Goal: Task Accomplishment & Management: Complete application form

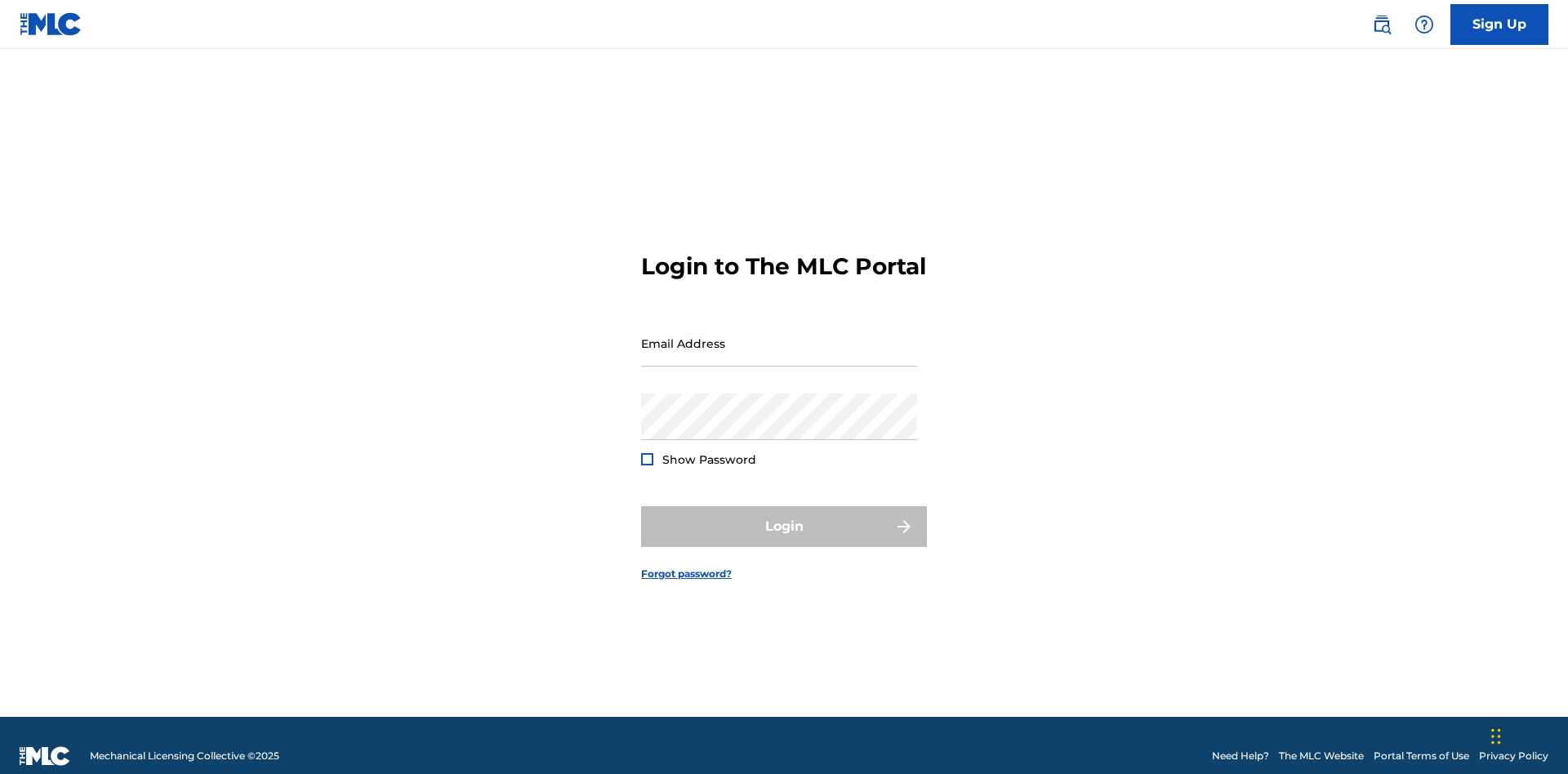
scroll to position [21, 0]
click at [779, 335] on input "Email Address" at bounding box center [779, 344] width 276 height 47
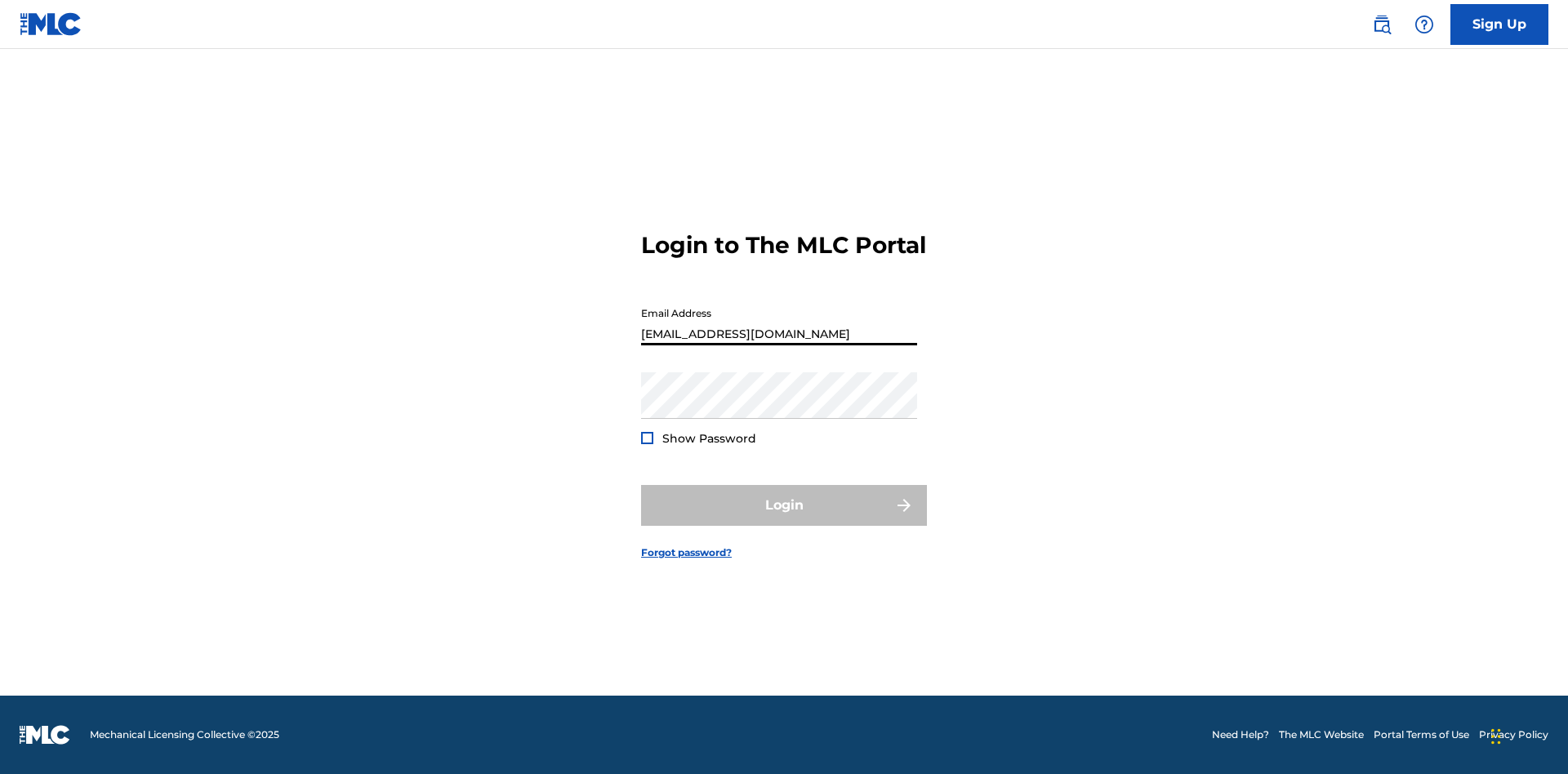
type input "[EMAIL_ADDRESS][DOMAIN_NAME]"
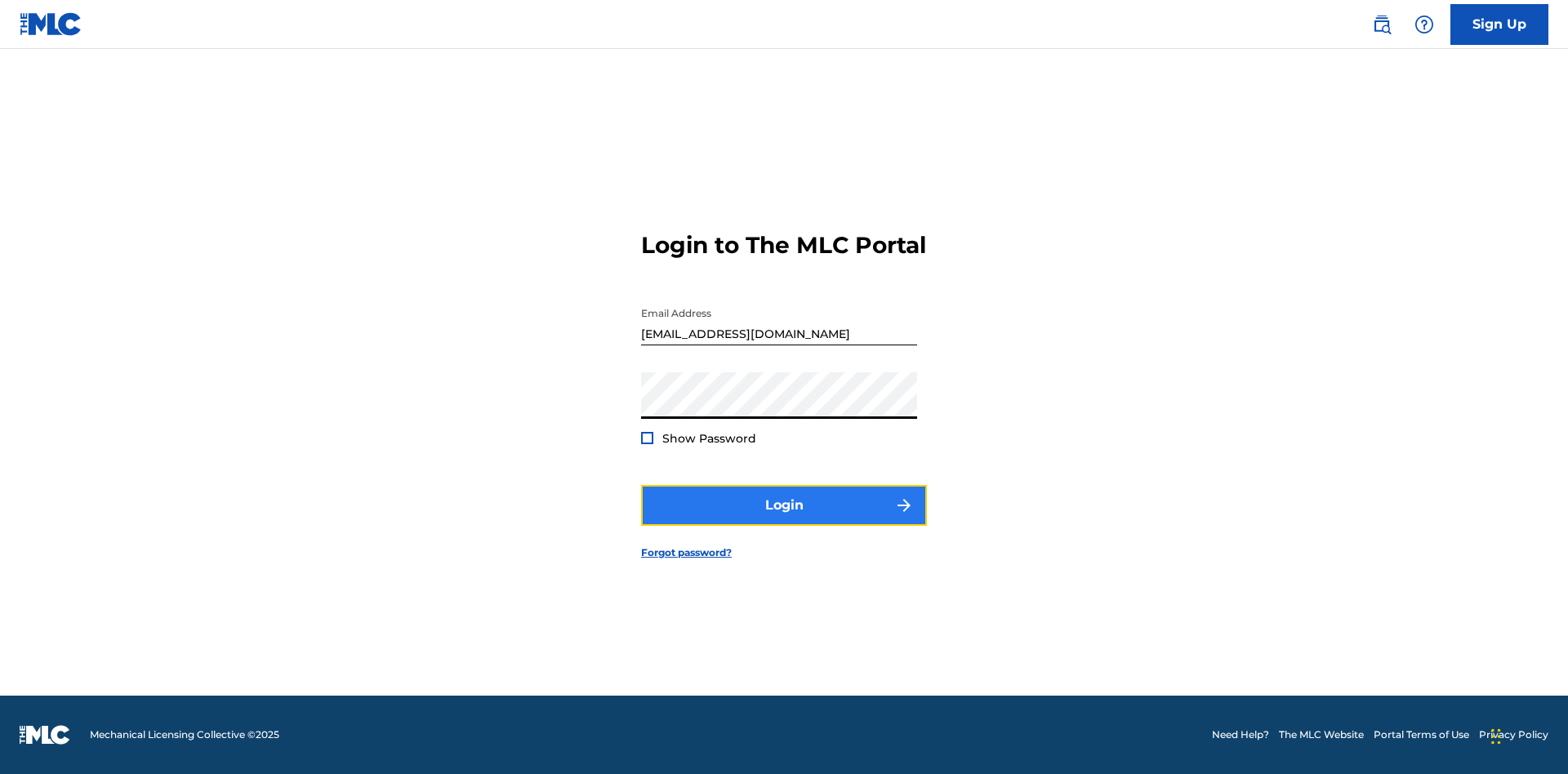
click at [784, 519] on button "Login" at bounding box center [784, 505] width 286 height 41
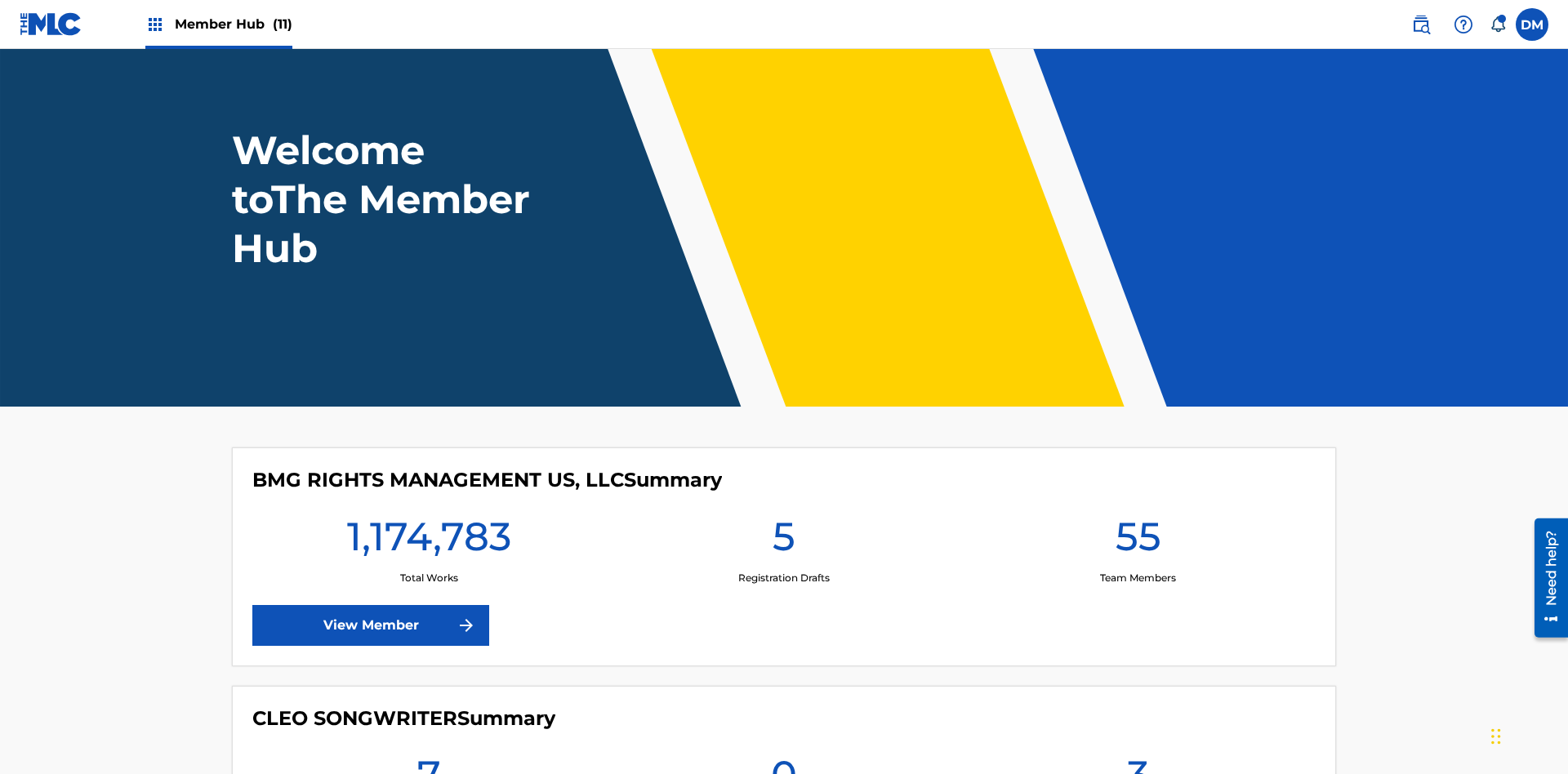
click at [232, 23] on span "Member Hub (11)" at bounding box center [233, 24] width 118 height 18
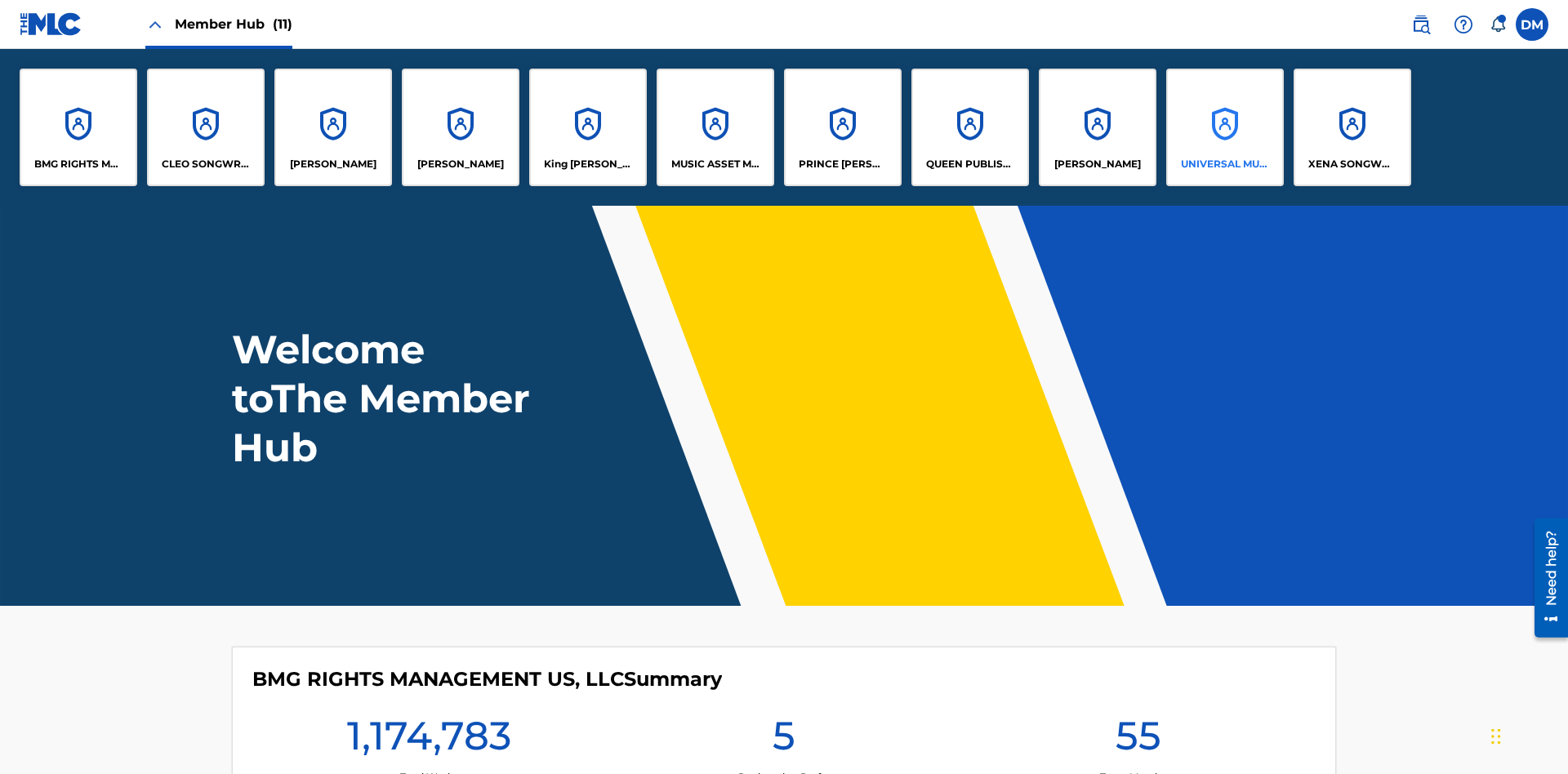
click at [1224, 164] on p "UNIVERSAL MUSIC PUB GROUP" at bounding box center [1225, 165] width 89 height 15
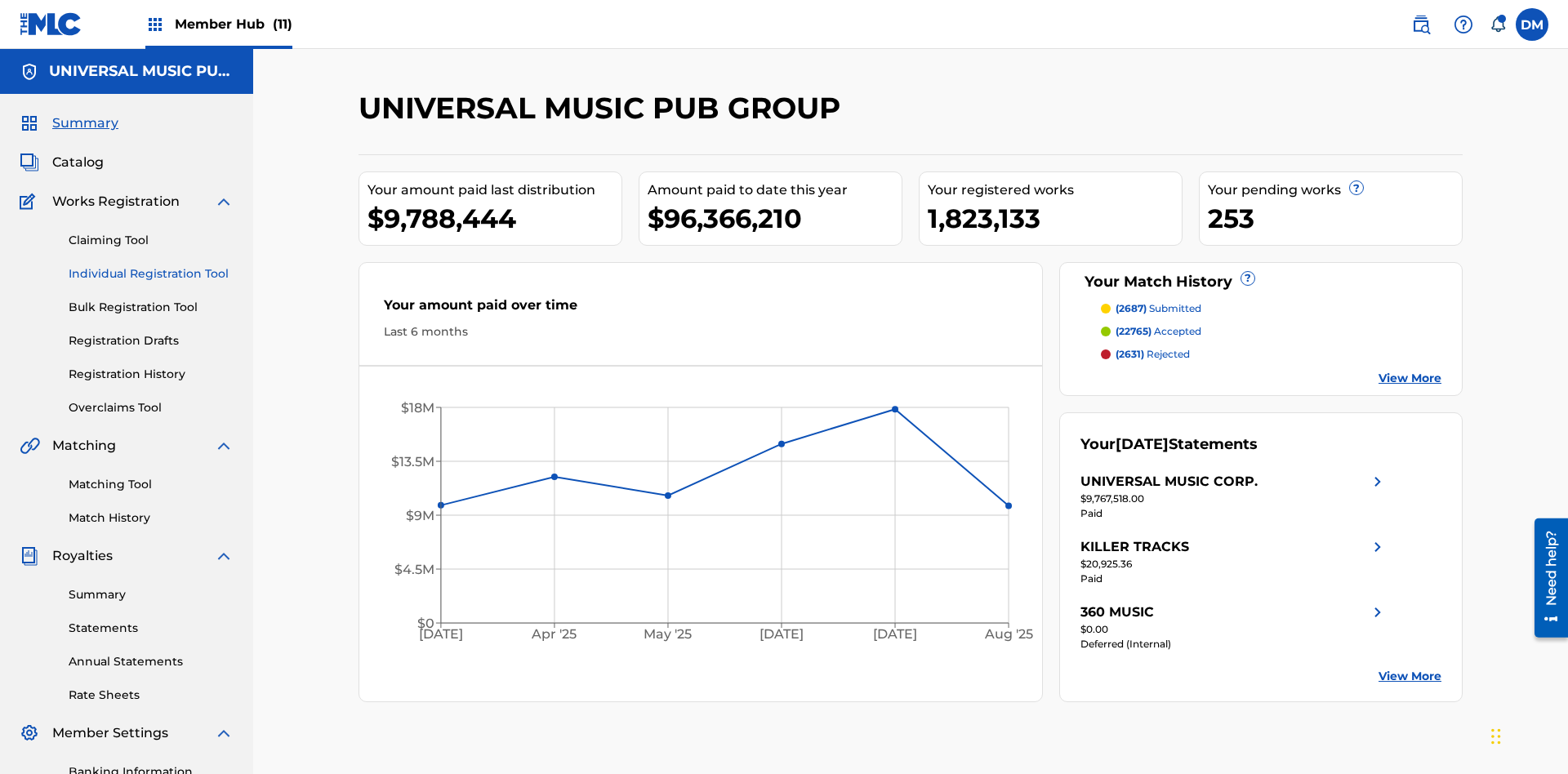
click at [151, 265] on link "Individual Registration Tool" at bounding box center [151, 273] width 165 height 18
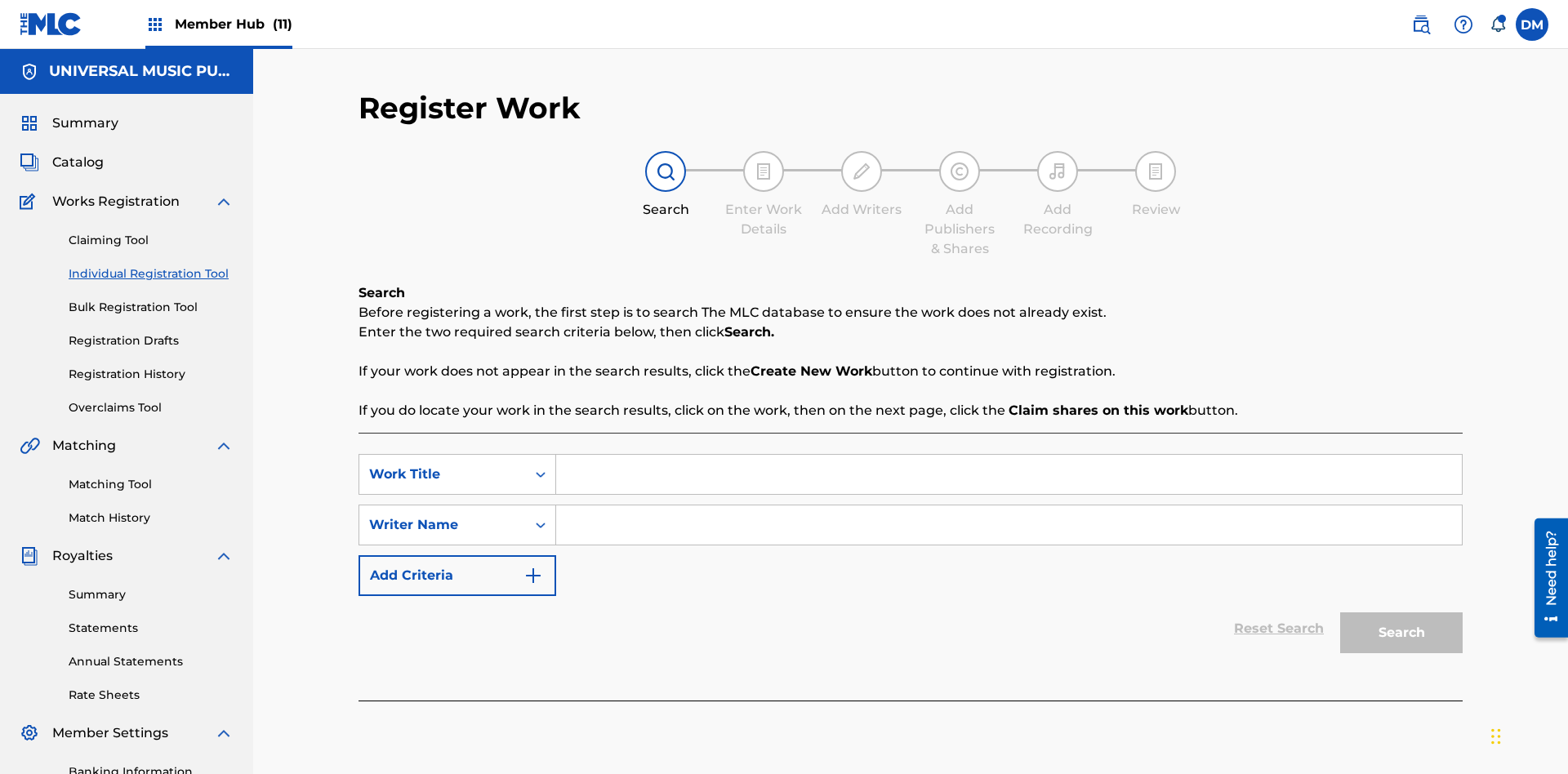
click at [1009, 455] on input "Search Form" at bounding box center [1009, 474] width 906 height 39
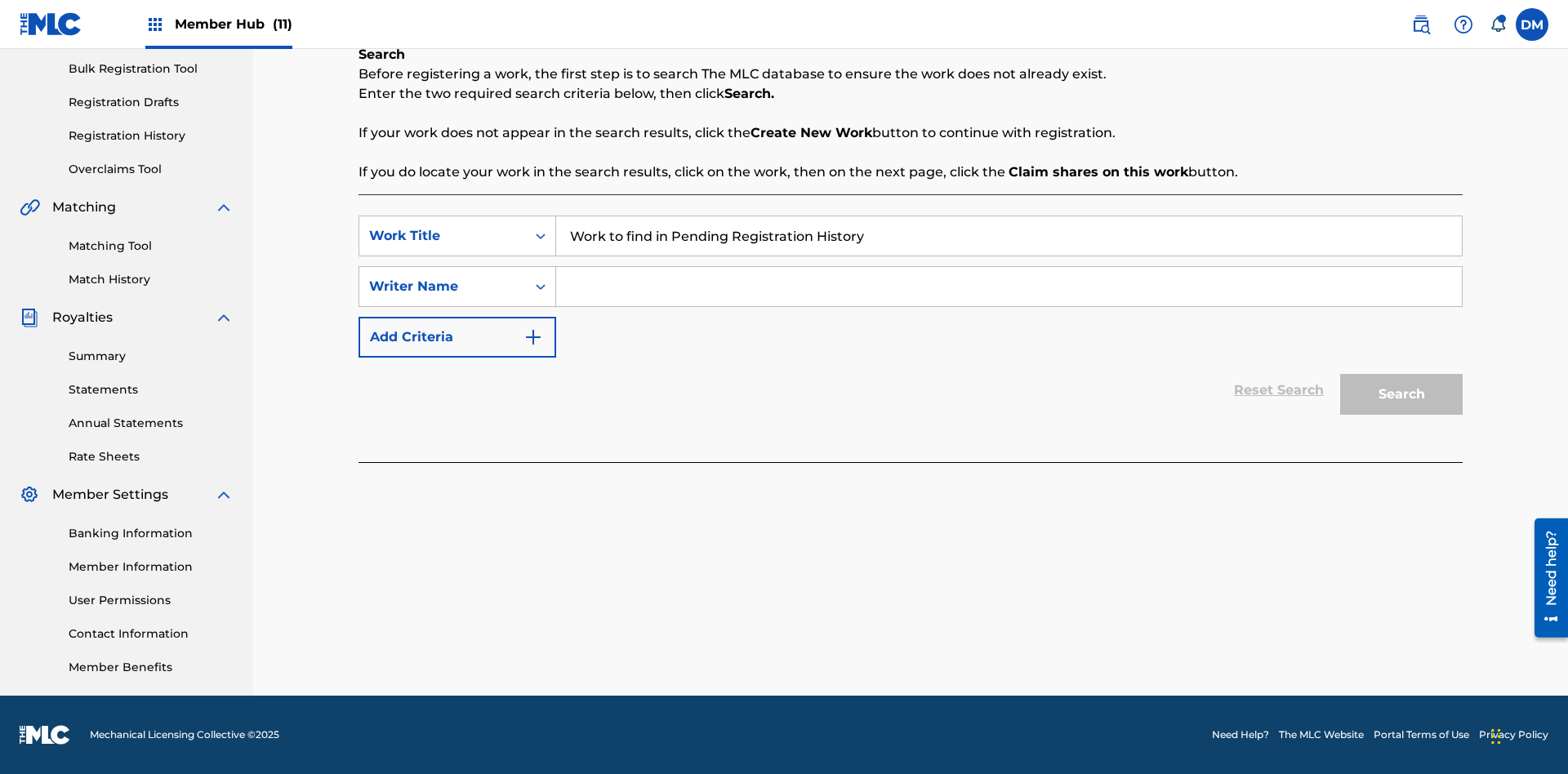
type input "Work to find in Pending Registration History"
click at [1009, 287] on input "Search Form" at bounding box center [1009, 286] width 906 height 39
type input "Test Name"
click at [1402, 395] on button "Search" at bounding box center [1402, 394] width 123 height 41
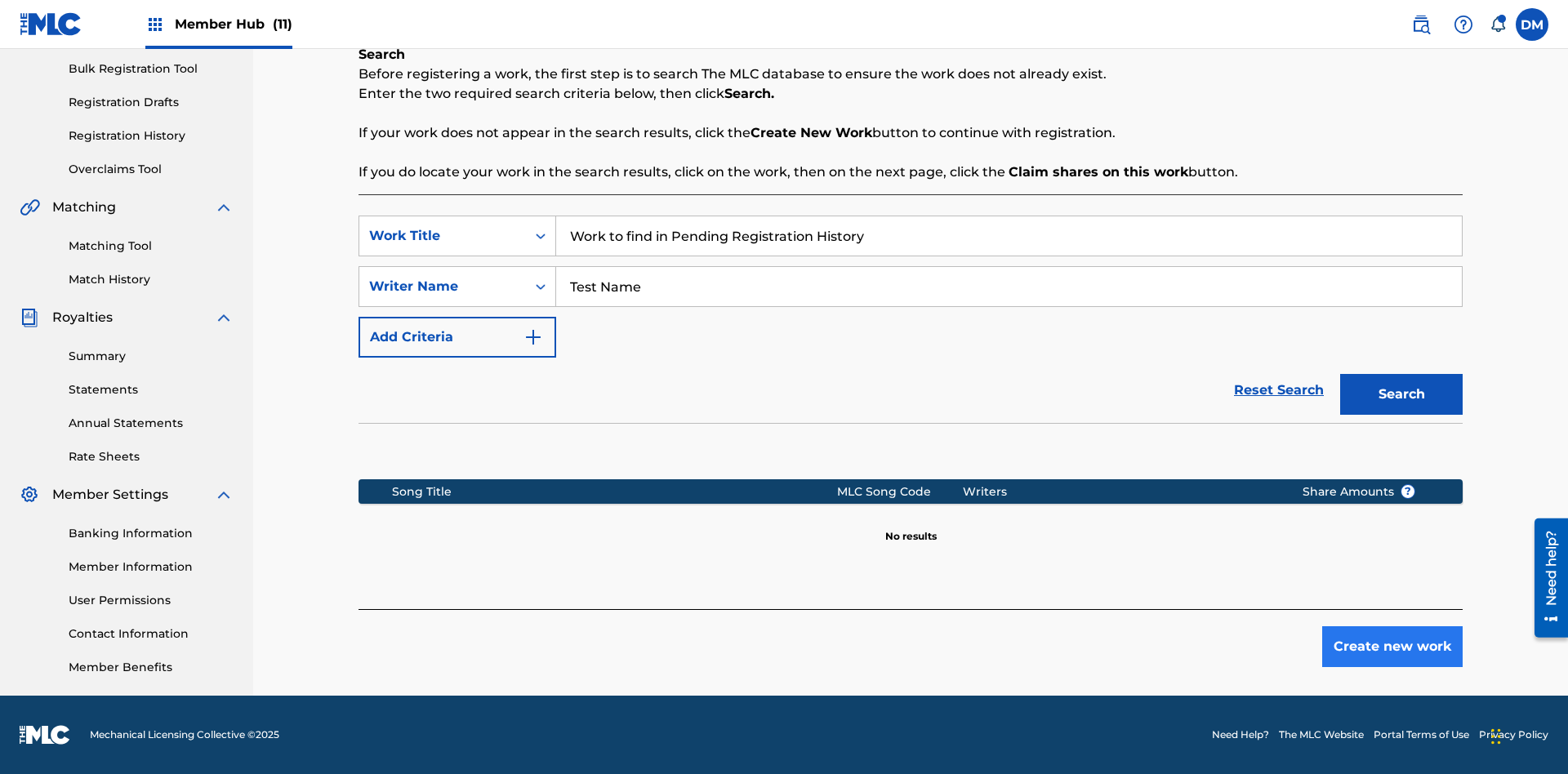
click at [1392, 647] on button "Create new work" at bounding box center [1392, 646] width 140 height 41
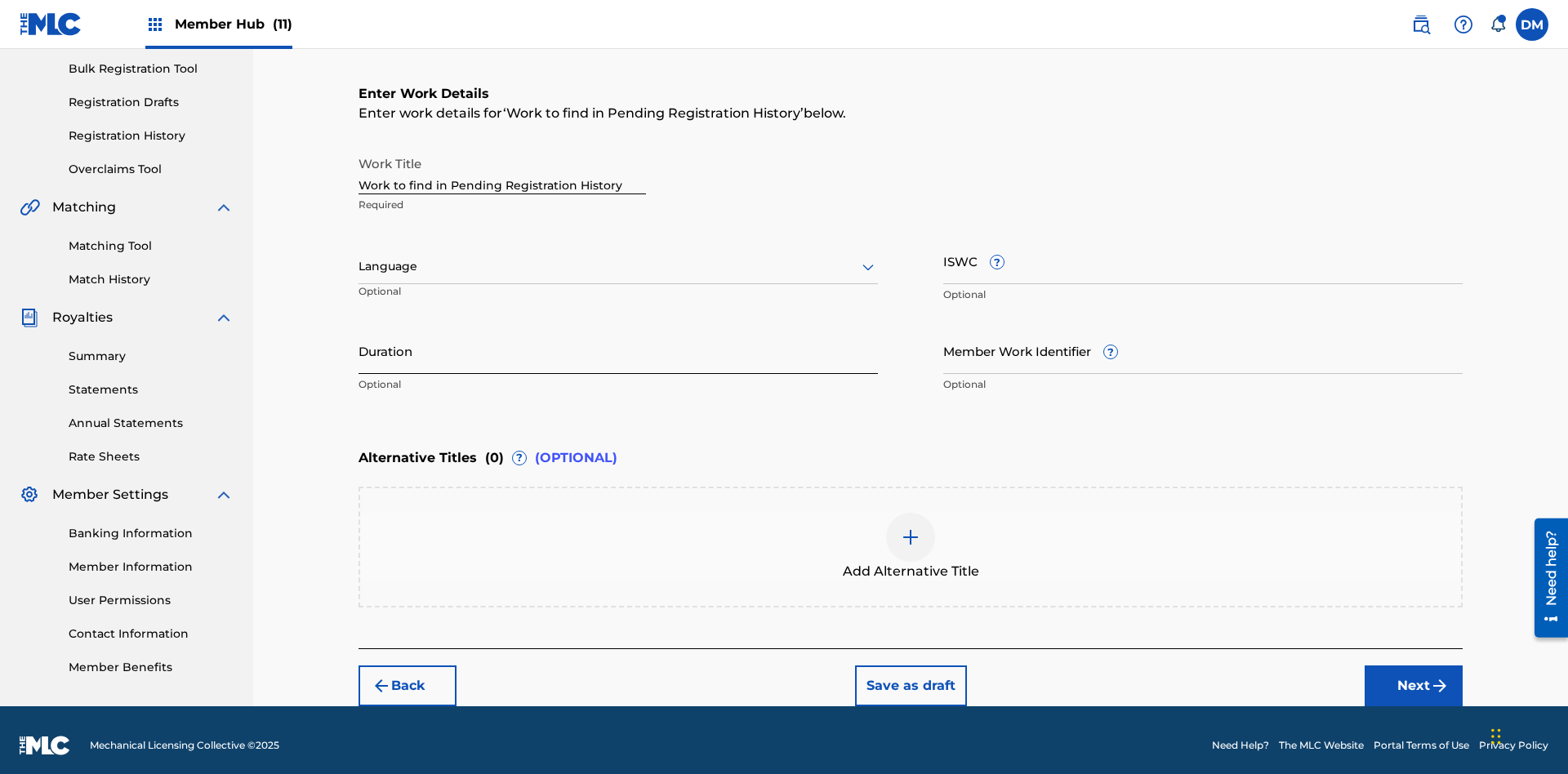
click at [618, 339] on input "Duration" at bounding box center [618, 351] width 519 height 47
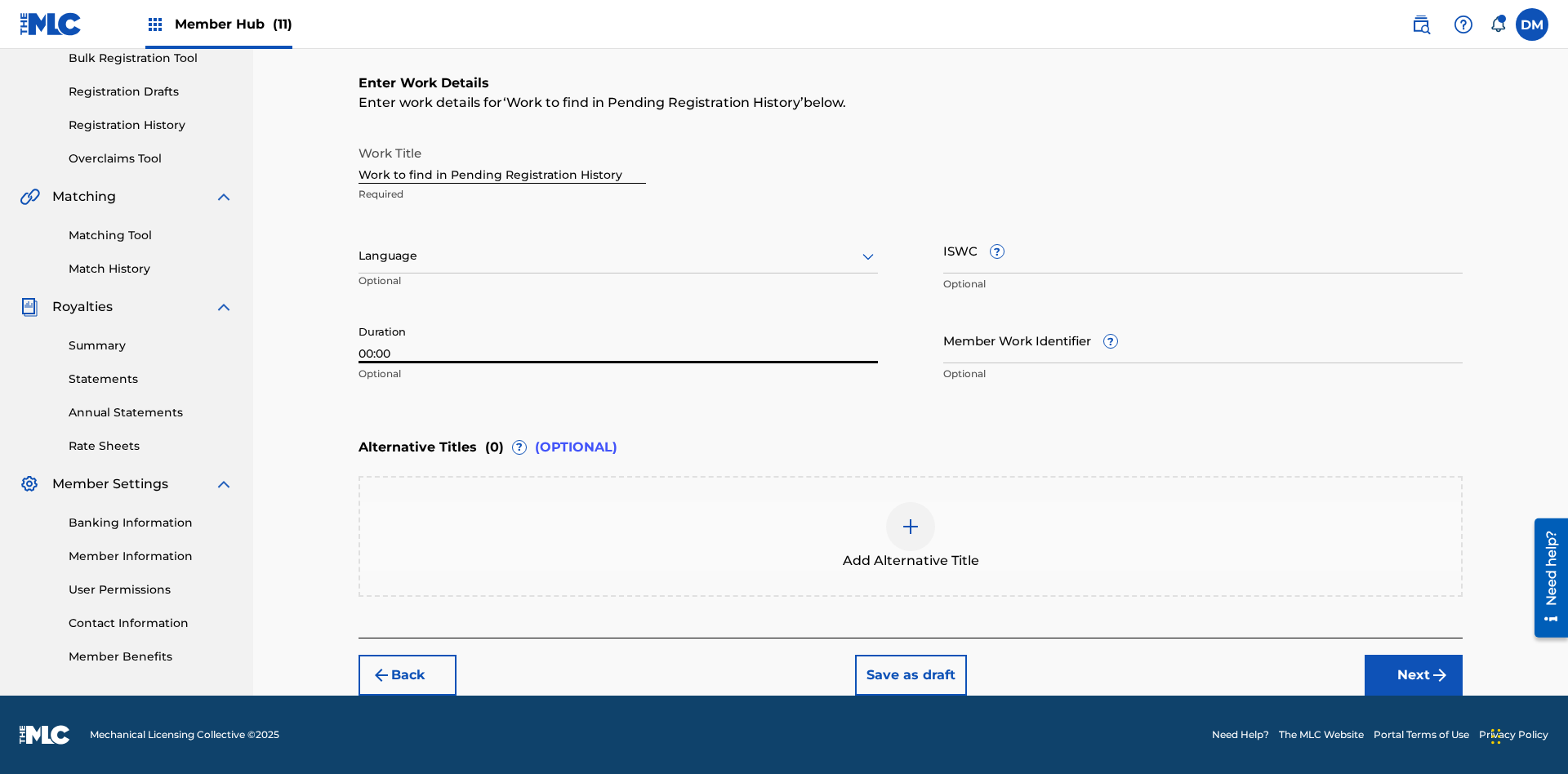
type input "00:00"
click at [868, 257] on icon at bounding box center [868, 256] width 19 height 19
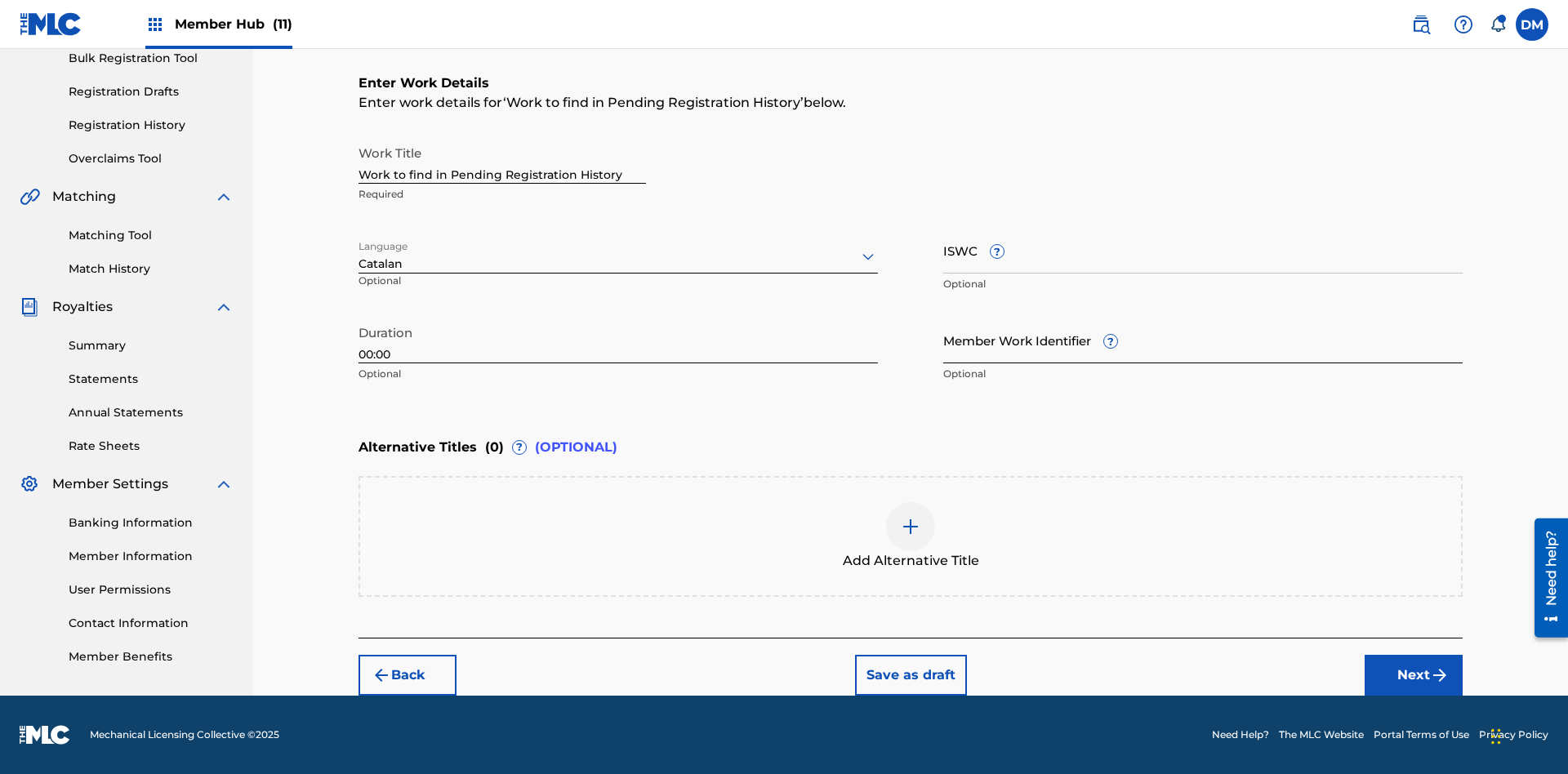
click at [1203, 339] on input "Member Work Identifier ?" at bounding box center [1203, 340] width 519 height 47
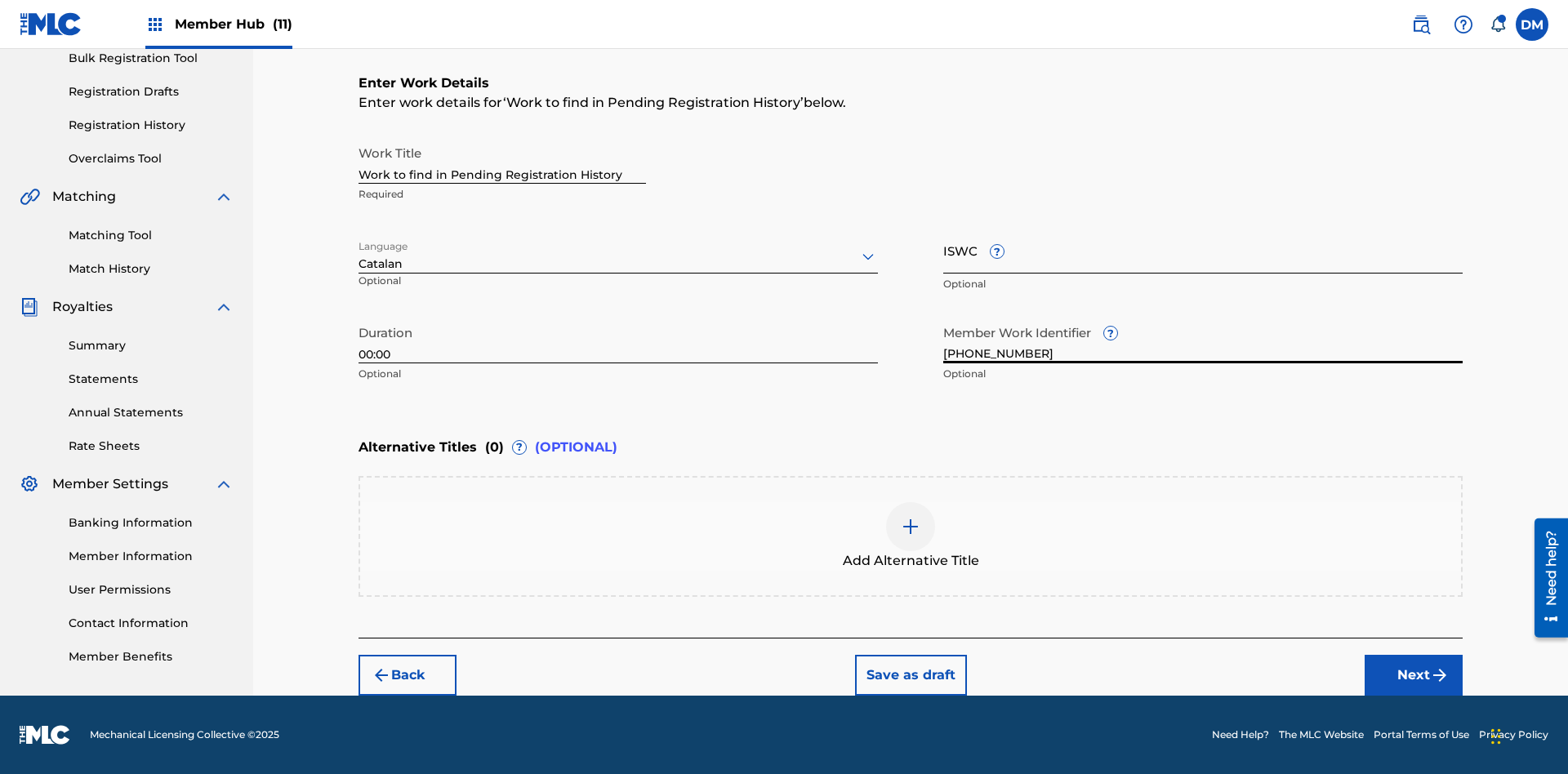
type input "[PHONE_NUMBER]"
click at [1203, 250] on input "ISWC ?" at bounding box center [1203, 251] width 519 height 47
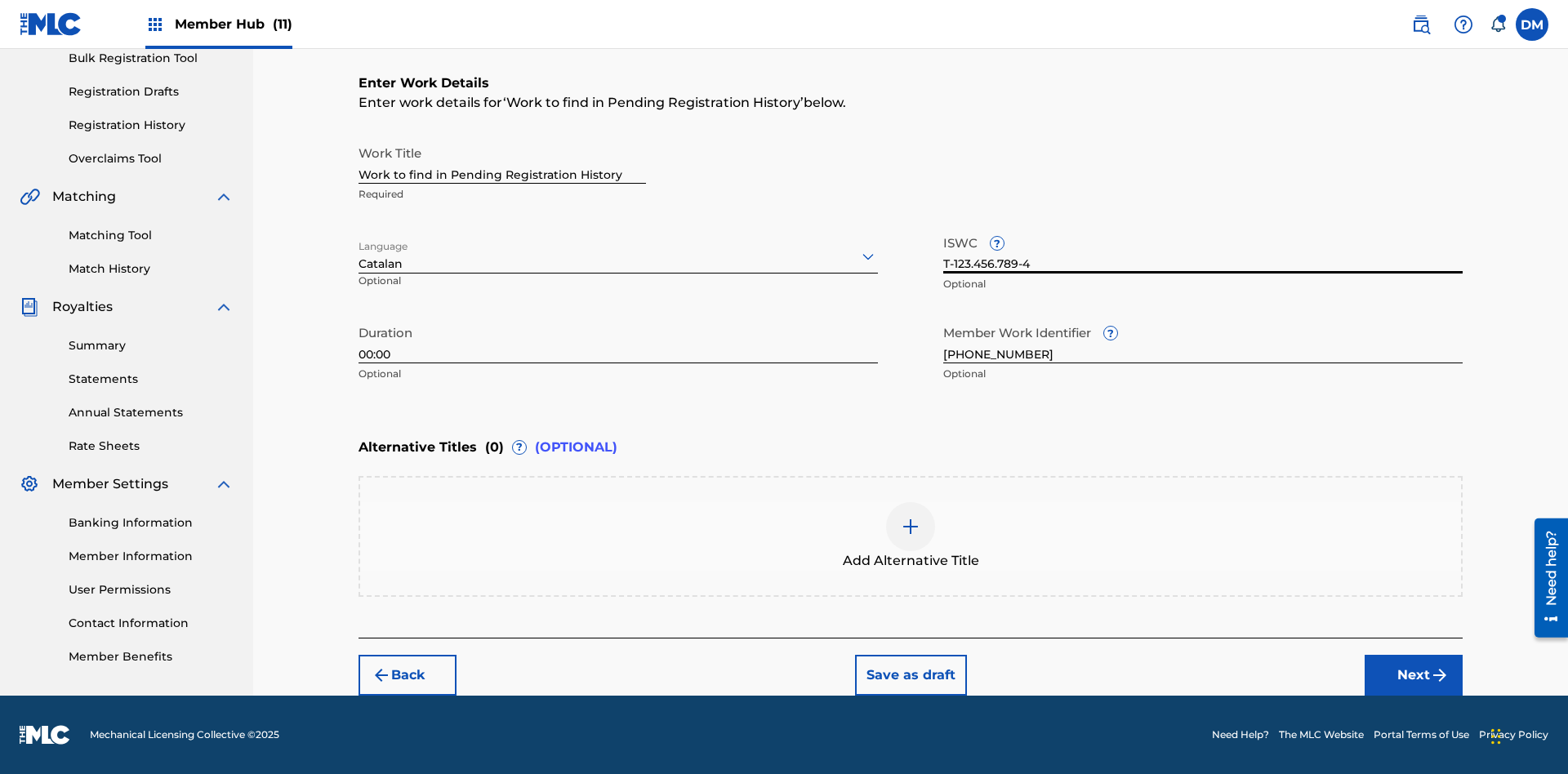
type input "T-123.456.789-4"
click at [911, 536] on img at bounding box center [910, 526] width 19 height 19
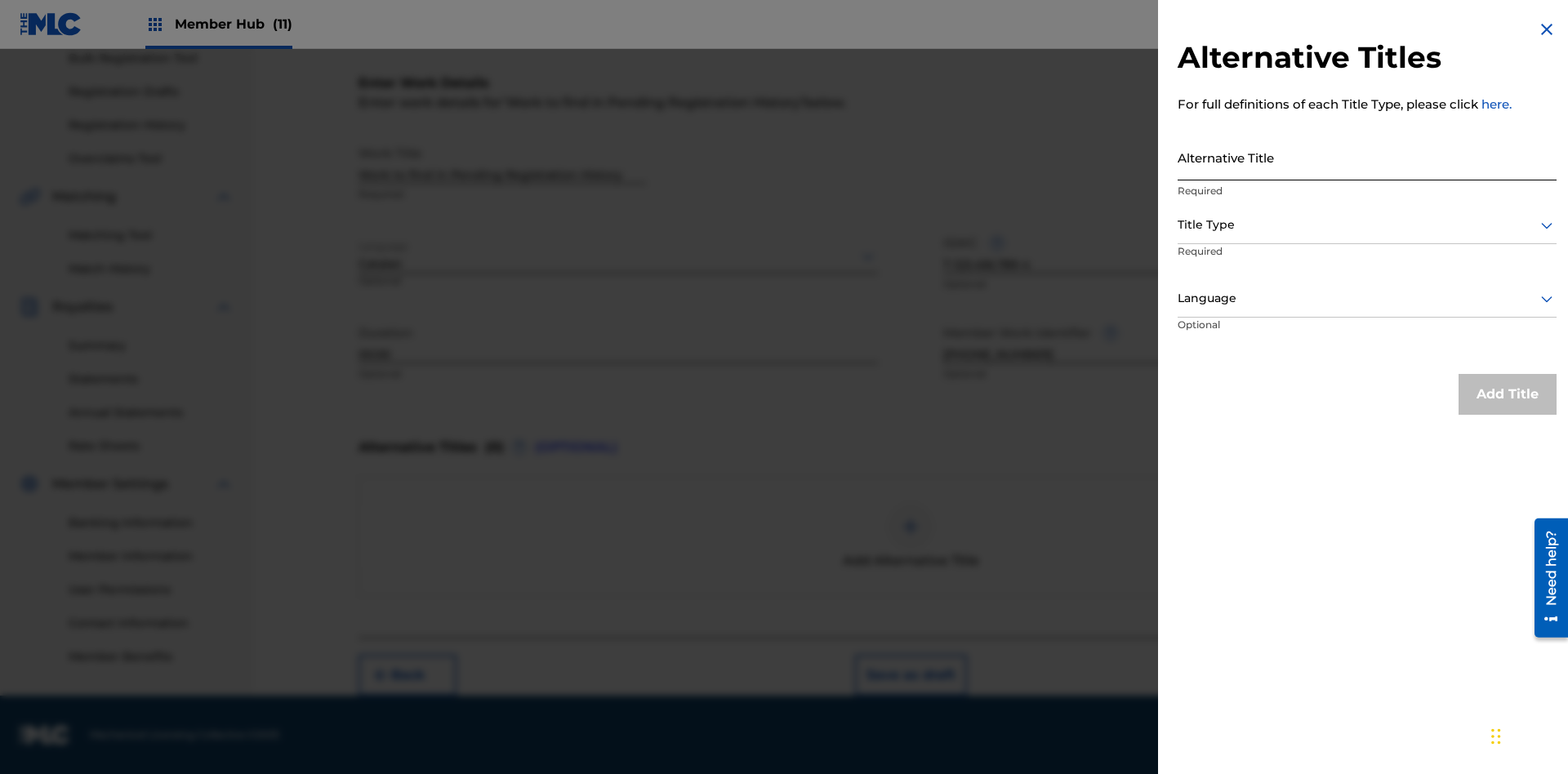
click at [1367, 157] on input "Alternative Title" at bounding box center [1366, 157] width 379 height 47
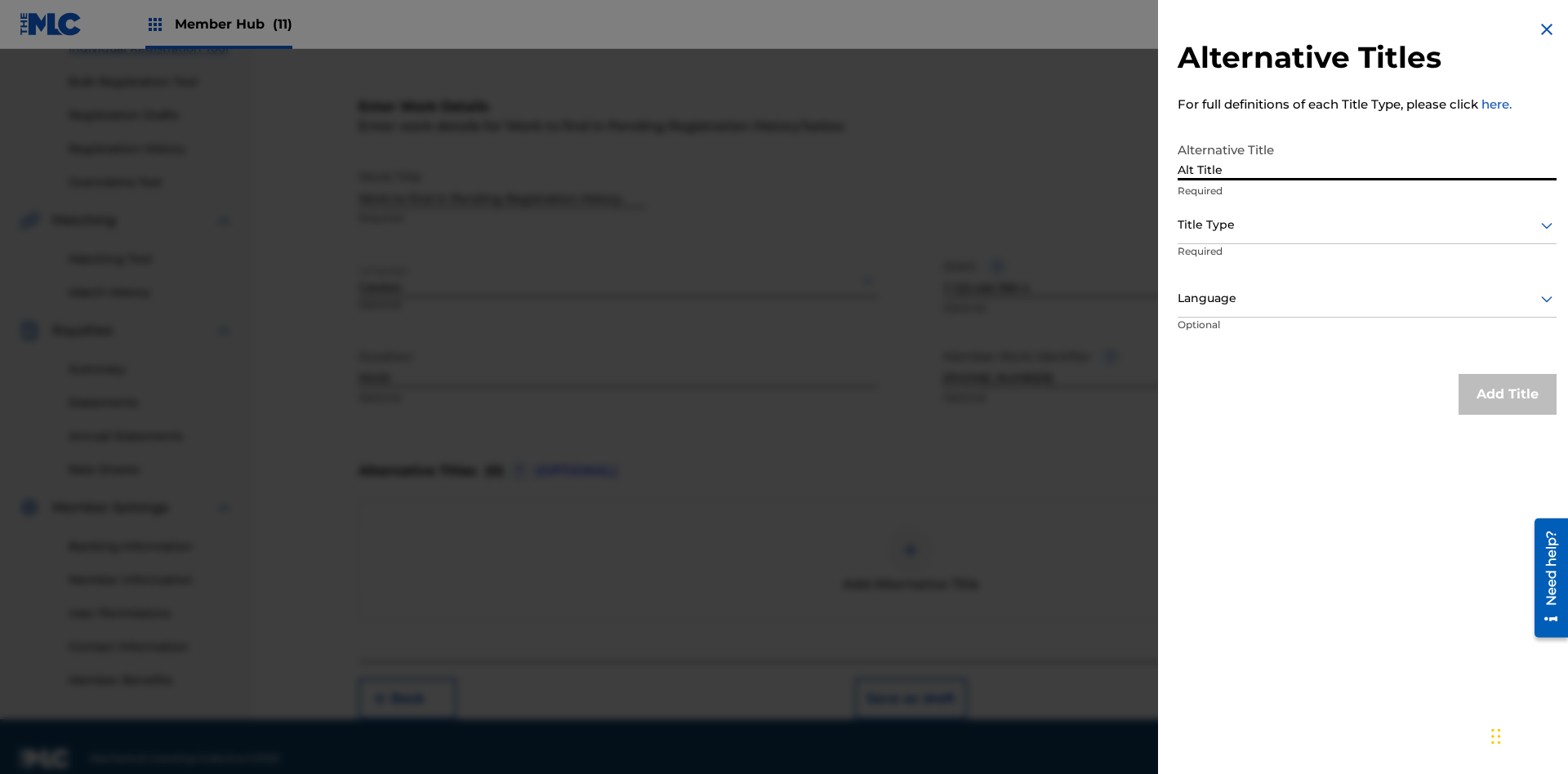
type input "Alt Title"
click at [1367, 225] on div at bounding box center [1366, 225] width 379 height 20
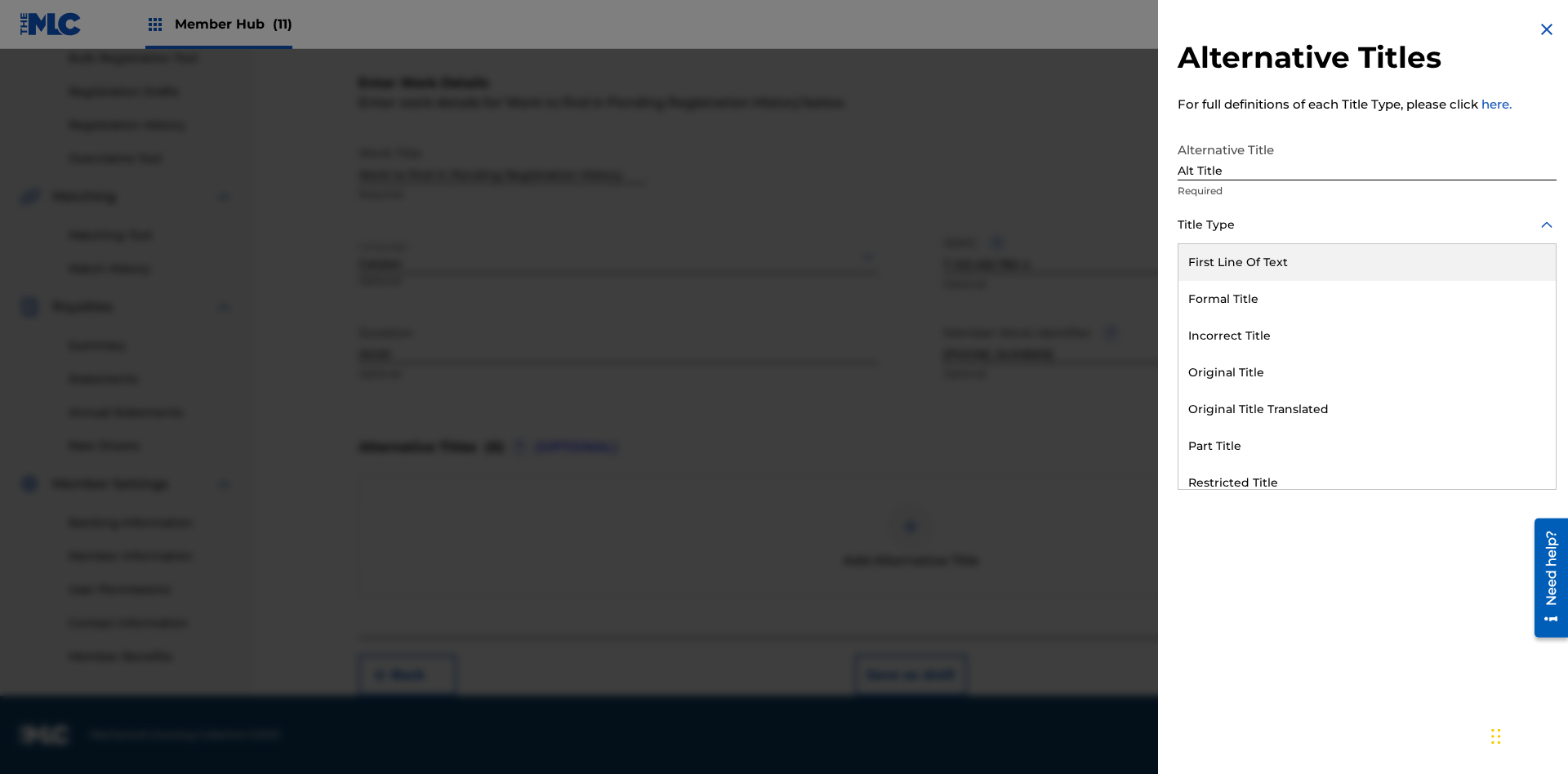
click at [1367, 372] on div "Original Title" at bounding box center [1366, 373] width 377 height 37
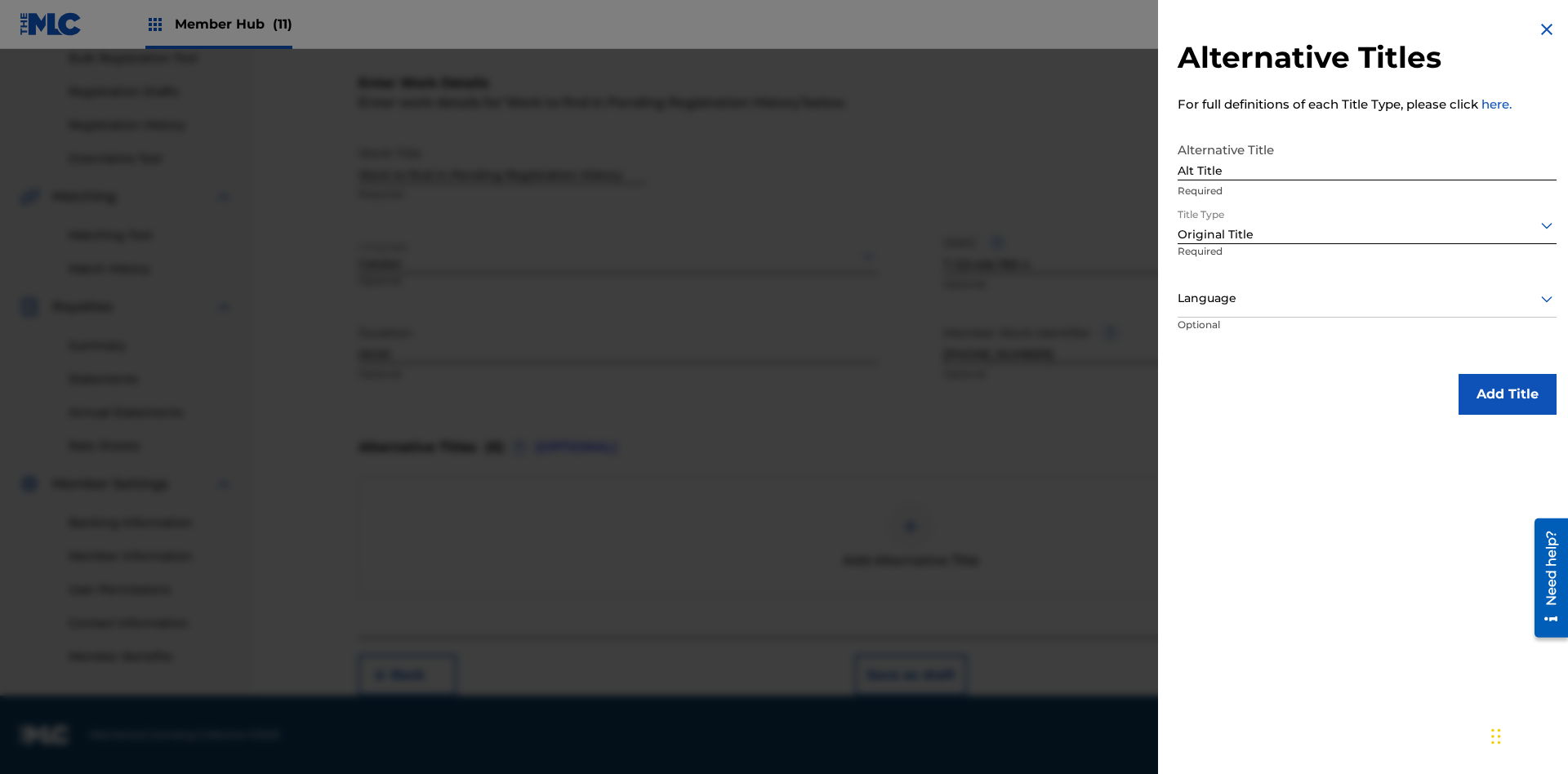
click at [1367, 298] on div at bounding box center [1366, 298] width 379 height 20
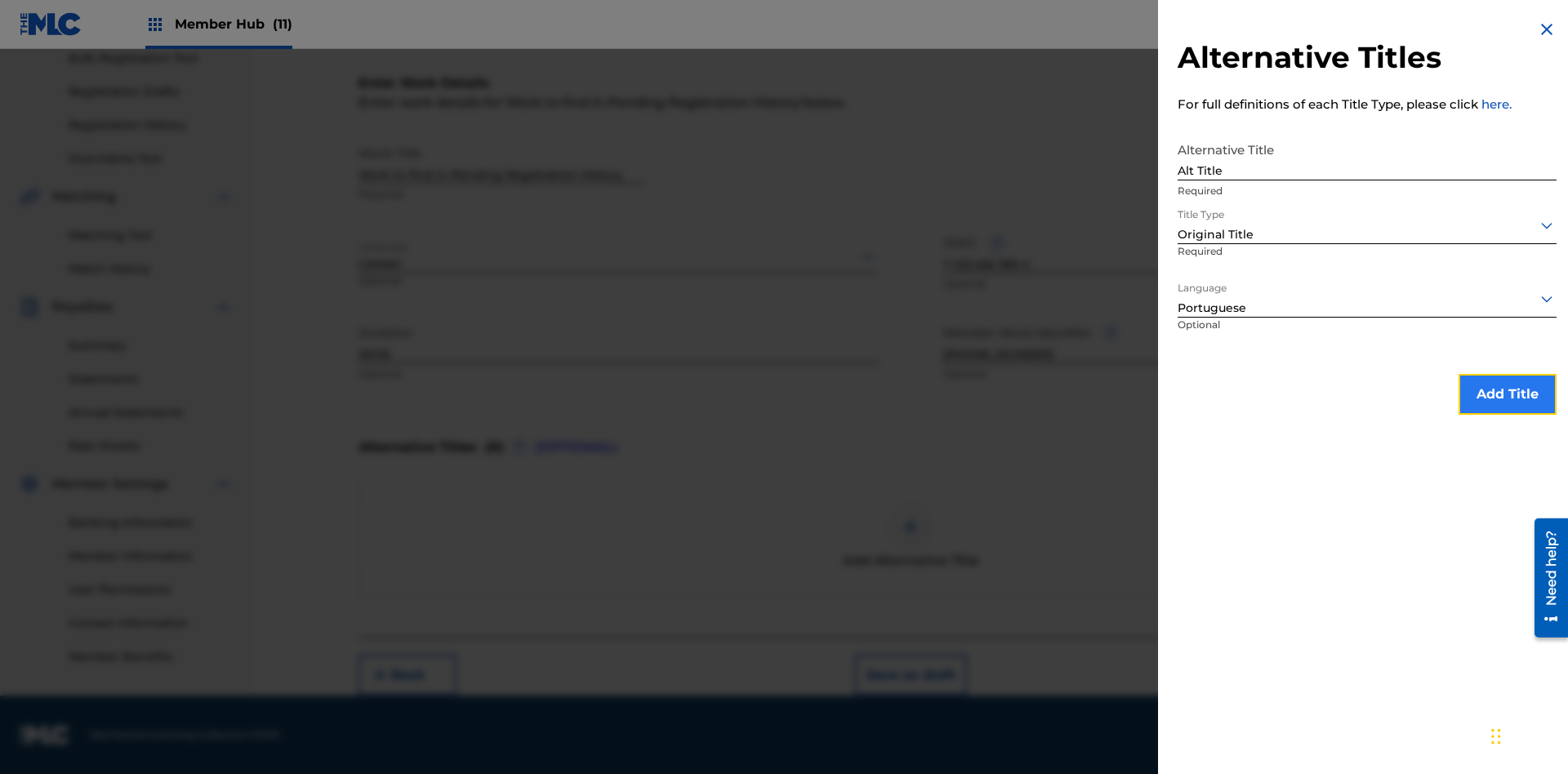
click at [1508, 394] on button "Add Title" at bounding box center [1507, 394] width 98 height 41
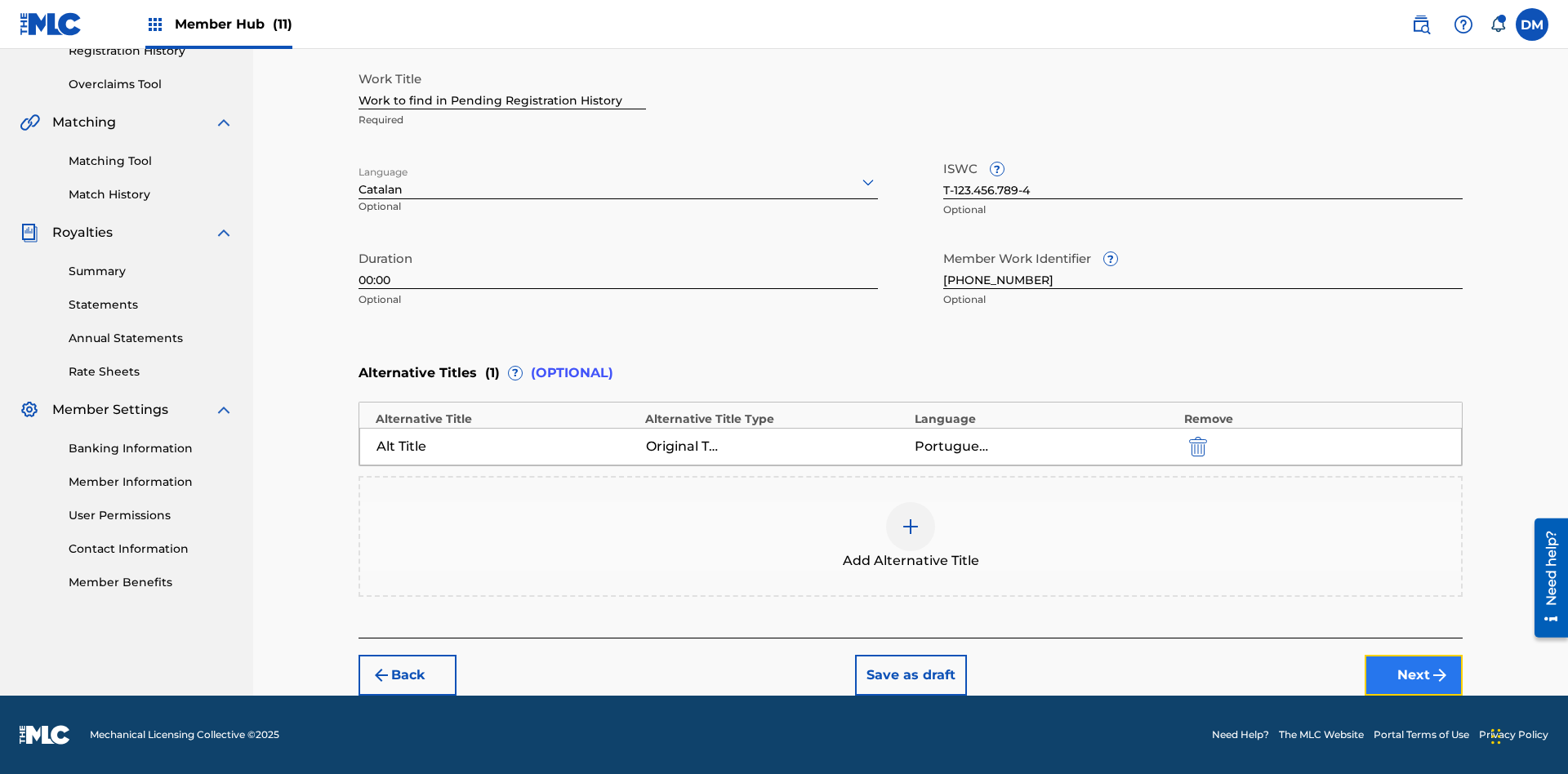
click at [1414, 675] on button "Next" at bounding box center [1413, 675] width 98 height 41
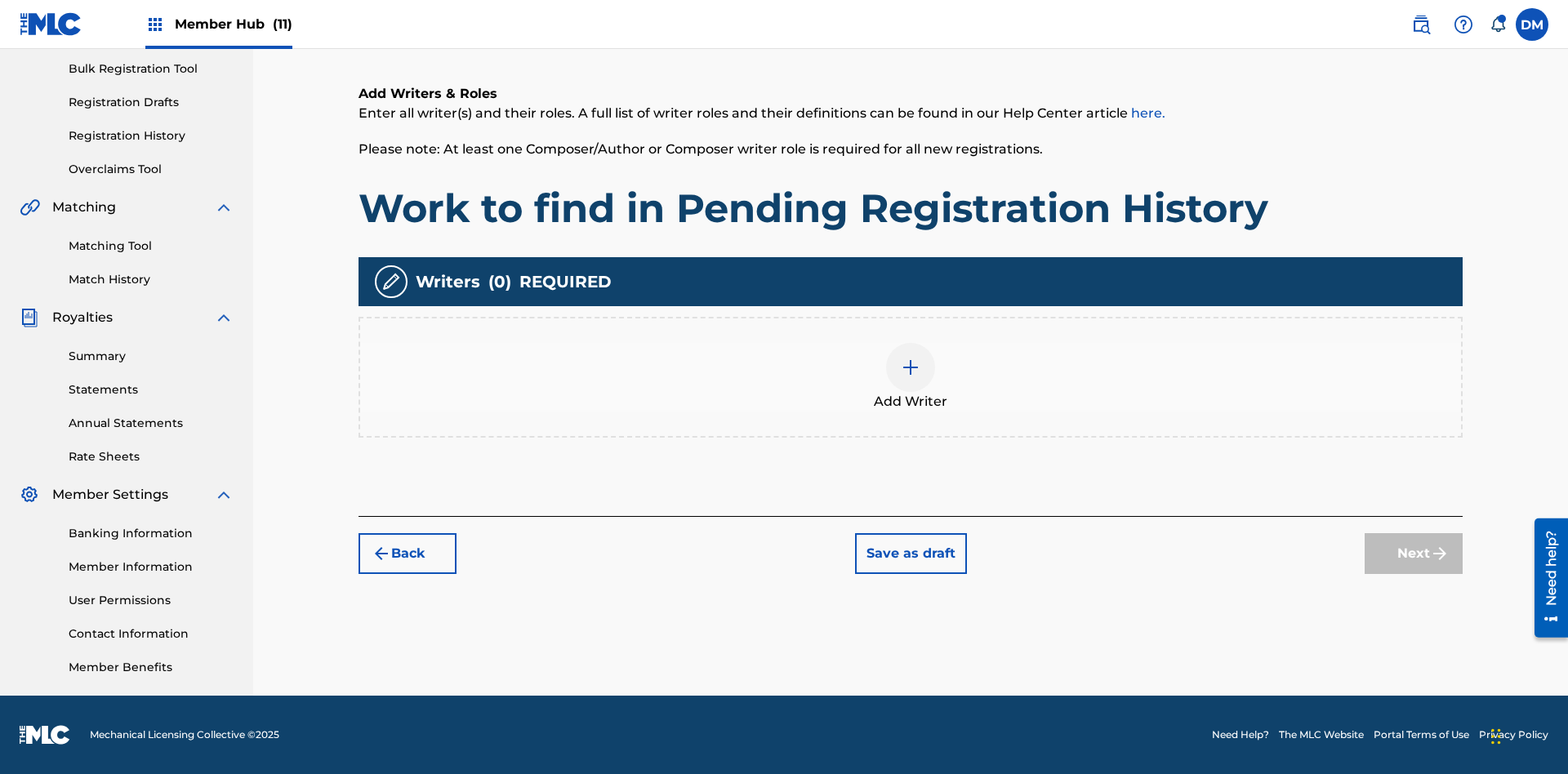
click at [911, 376] on img at bounding box center [910, 367] width 19 height 19
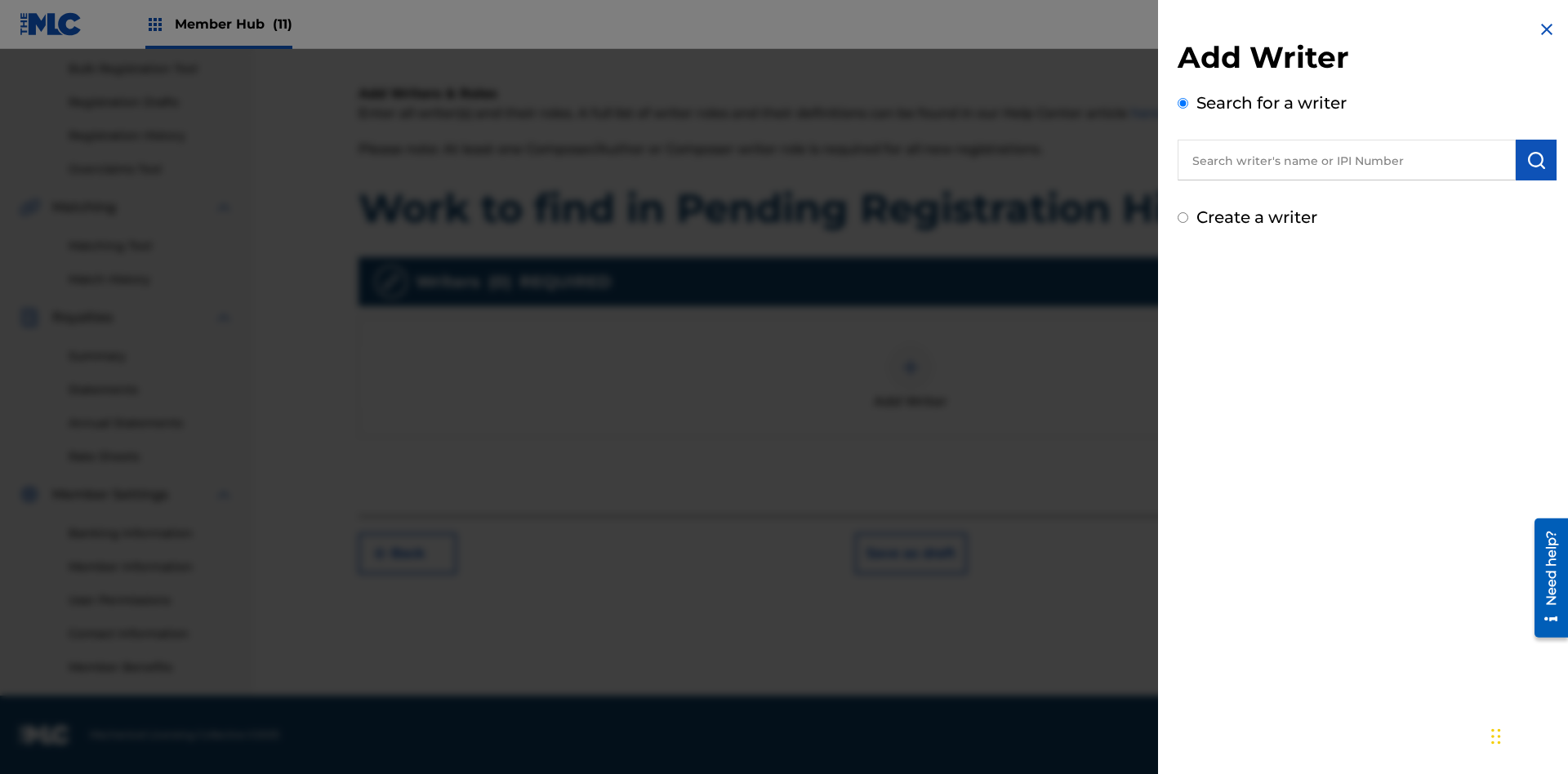
click at [1347, 160] on input "text" at bounding box center [1346, 160] width 338 height 41
type input "Test2025.09.27.04.52.53"
click at [1536, 160] on img "submit" at bounding box center [1536, 160] width 19 height 19
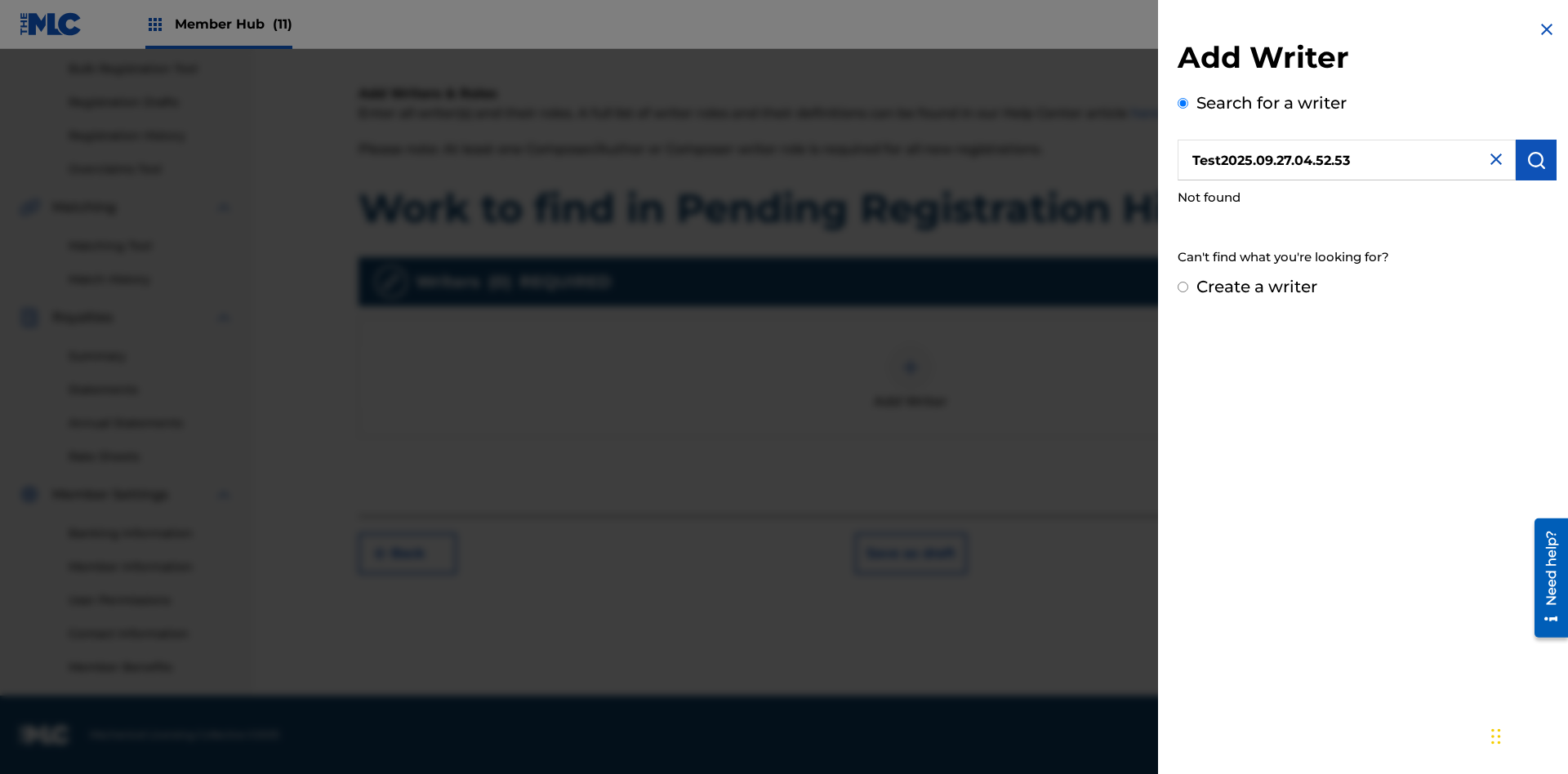
click at [1183, 288] on input "Create a writer" at bounding box center [1182, 287] width 11 height 11
radio input "false"
radio input "true"
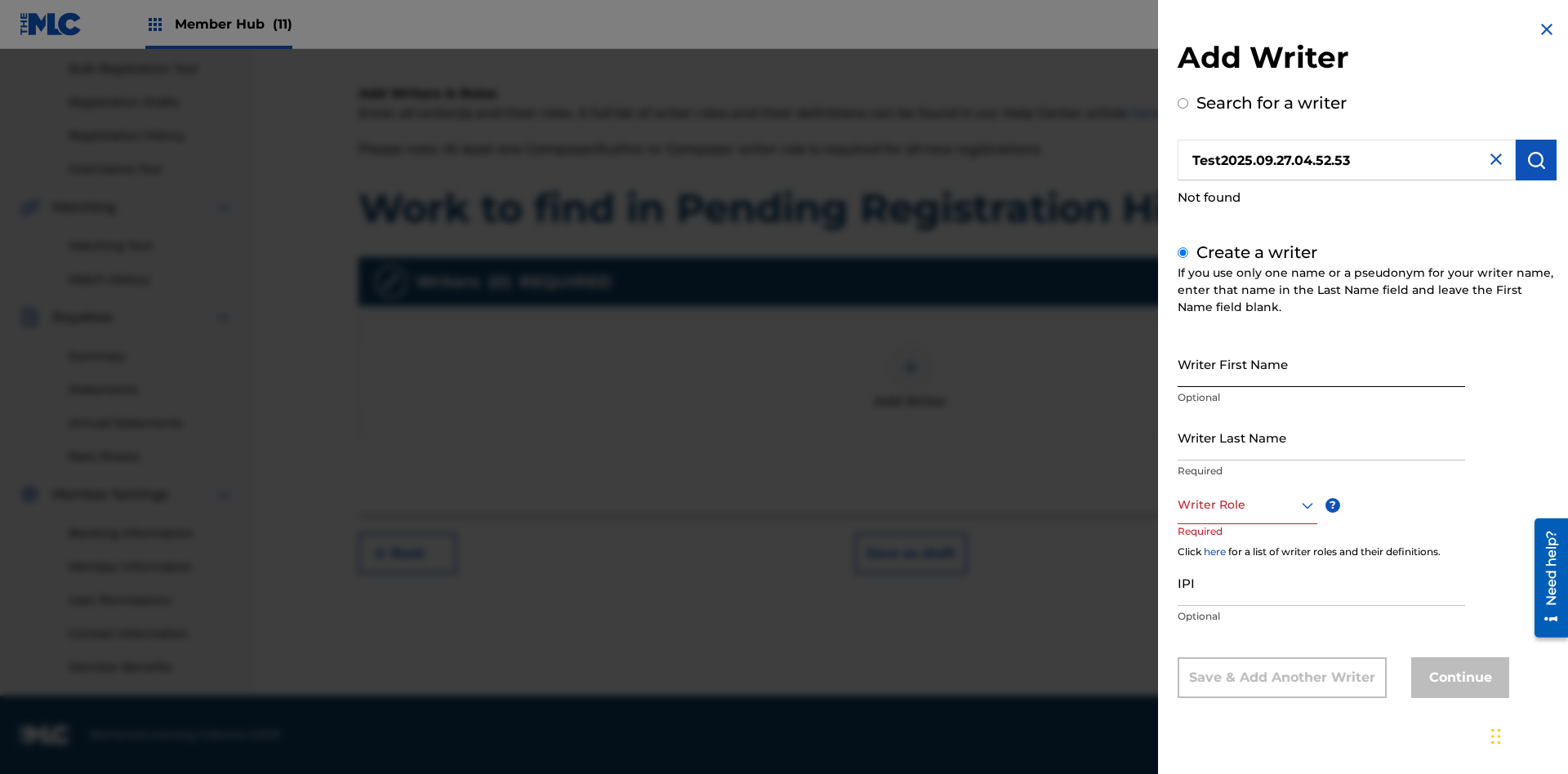
click at [1321, 364] on input "Writer First Name" at bounding box center [1321, 364] width 288 height 47
type input "Test2025.09.27.04.52.54"
click at [1321, 437] on input "Writer Last Name" at bounding box center [1321, 437] width 288 height 47
type input "Test2025.09.27.04.52.54"
click at [1247, 505] on div at bounding box center [1247, 505] width 140 height 20
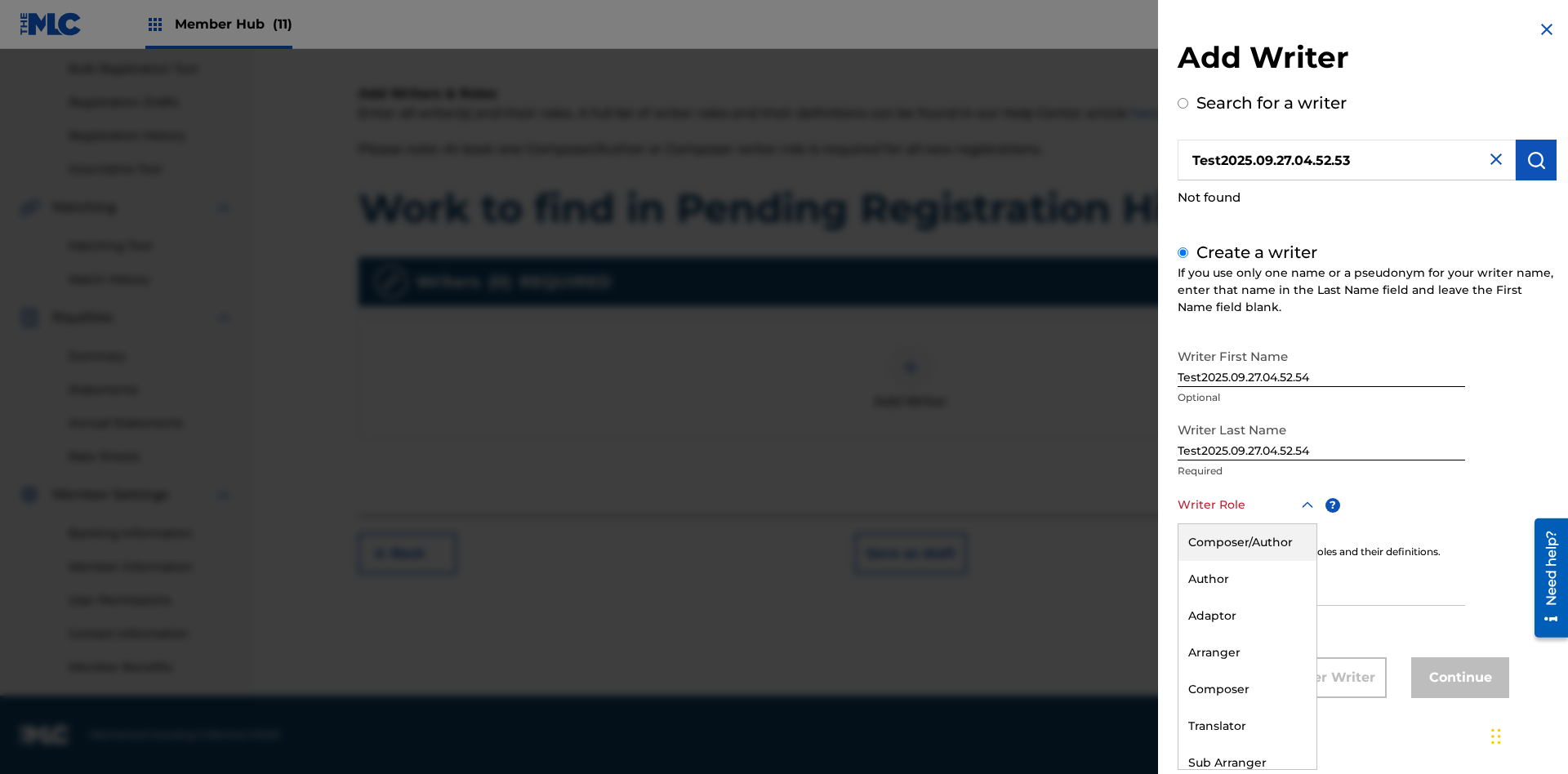
click at [1247, 689] on div "Composer" at bounding box center [1247, 690] width 138 height 37
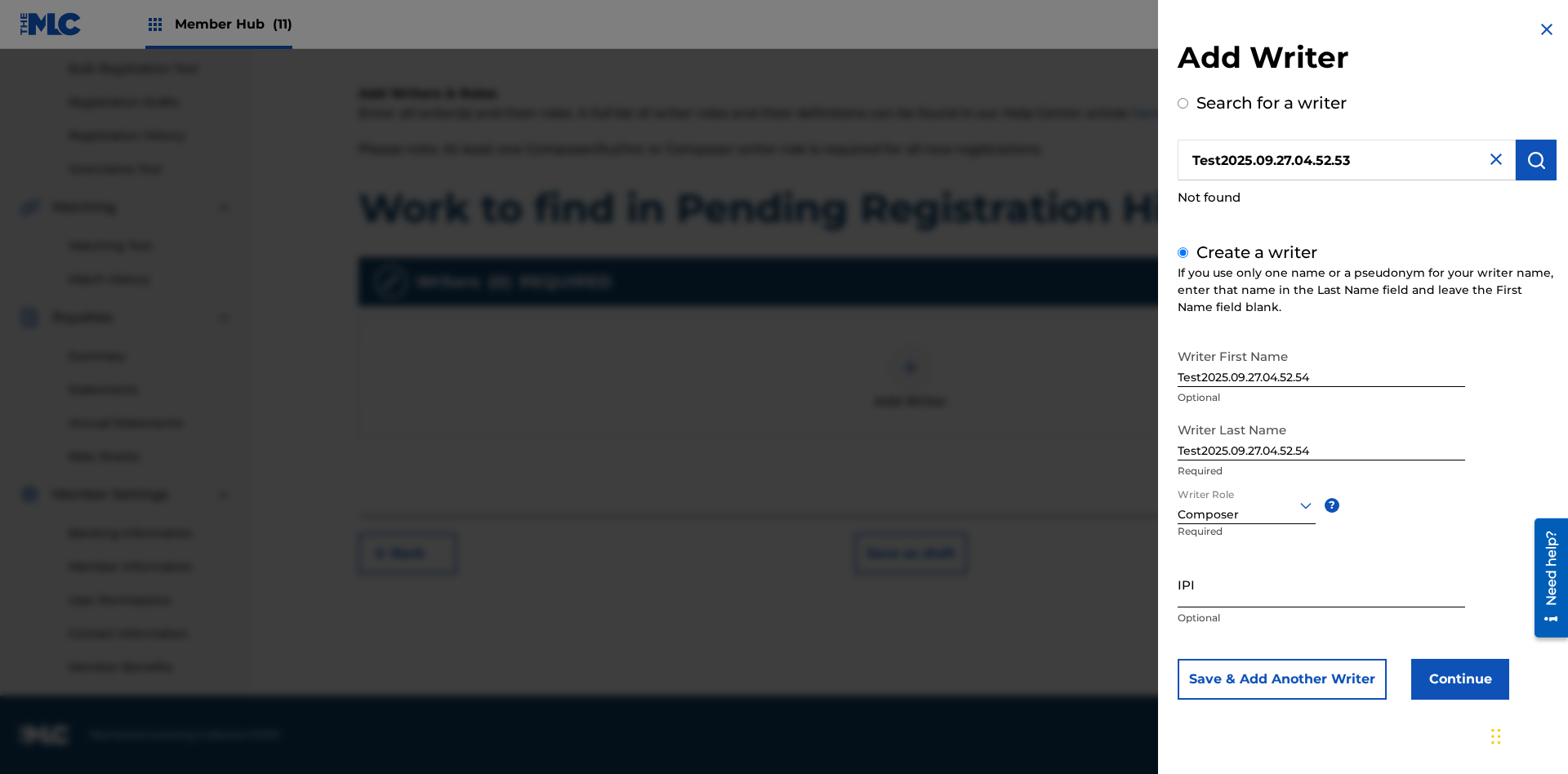
click at [1321, 583] on input "IPI" at bounding box center [1321, 584] width 288 height 47
click at [1458, 679] on button "Continue" at bounding box center [1460, 679] width 98 height 41
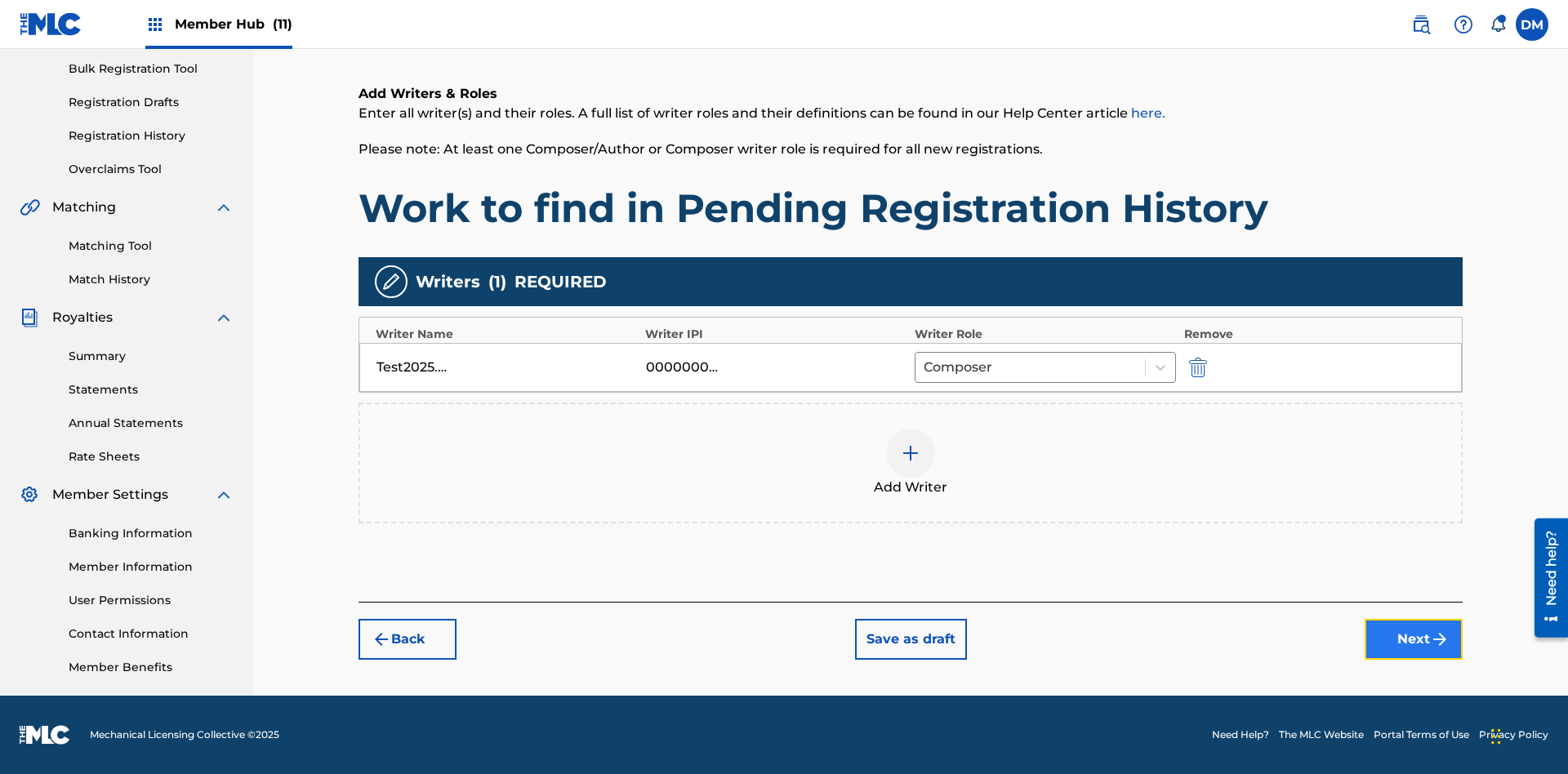
click at [1414, 639] on button "Next" at bounding box center [1413, 639] width 98 height 41
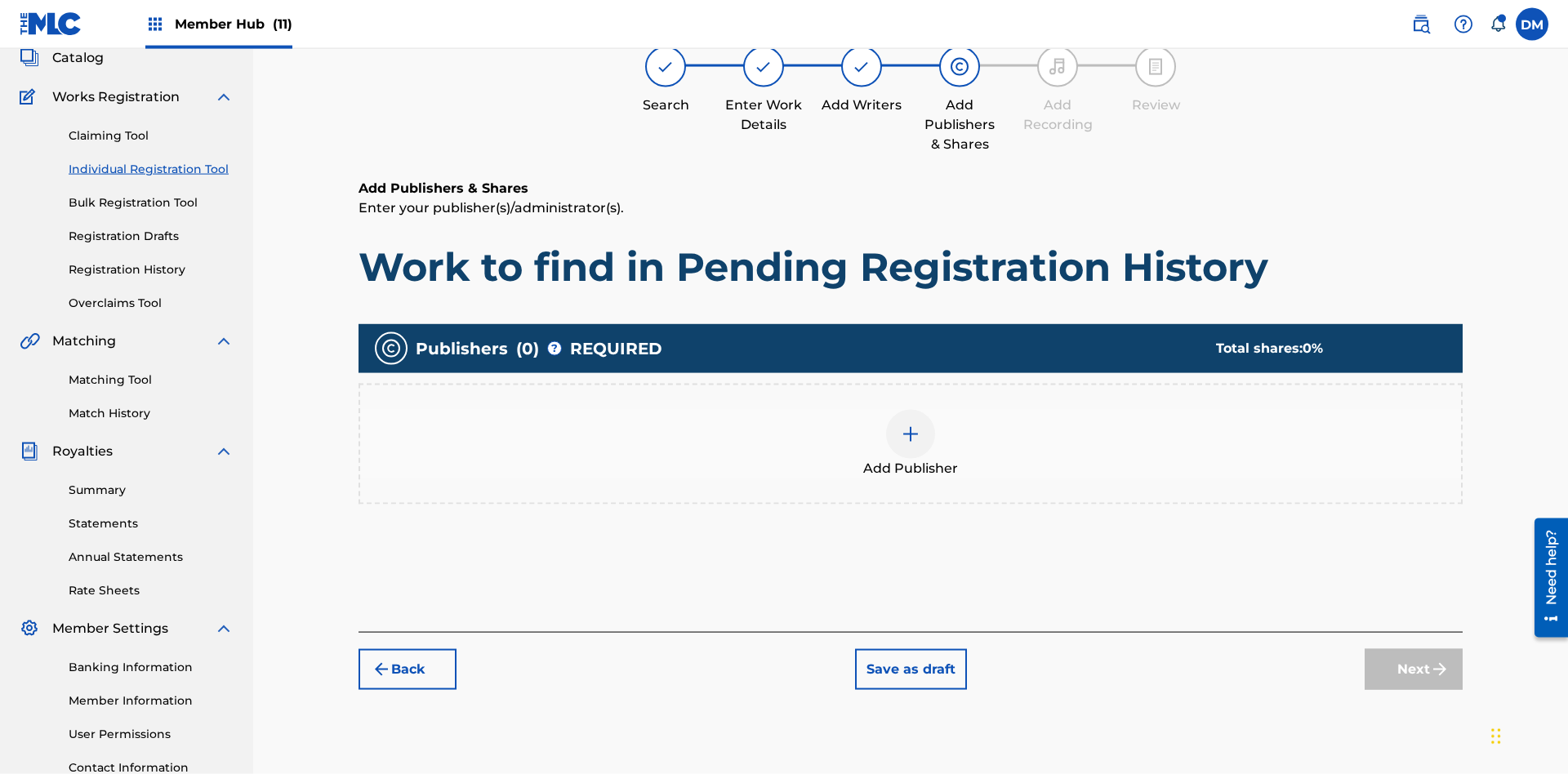
click at [911, 425] on img at bounding box center [910, 434] width 19 height 19
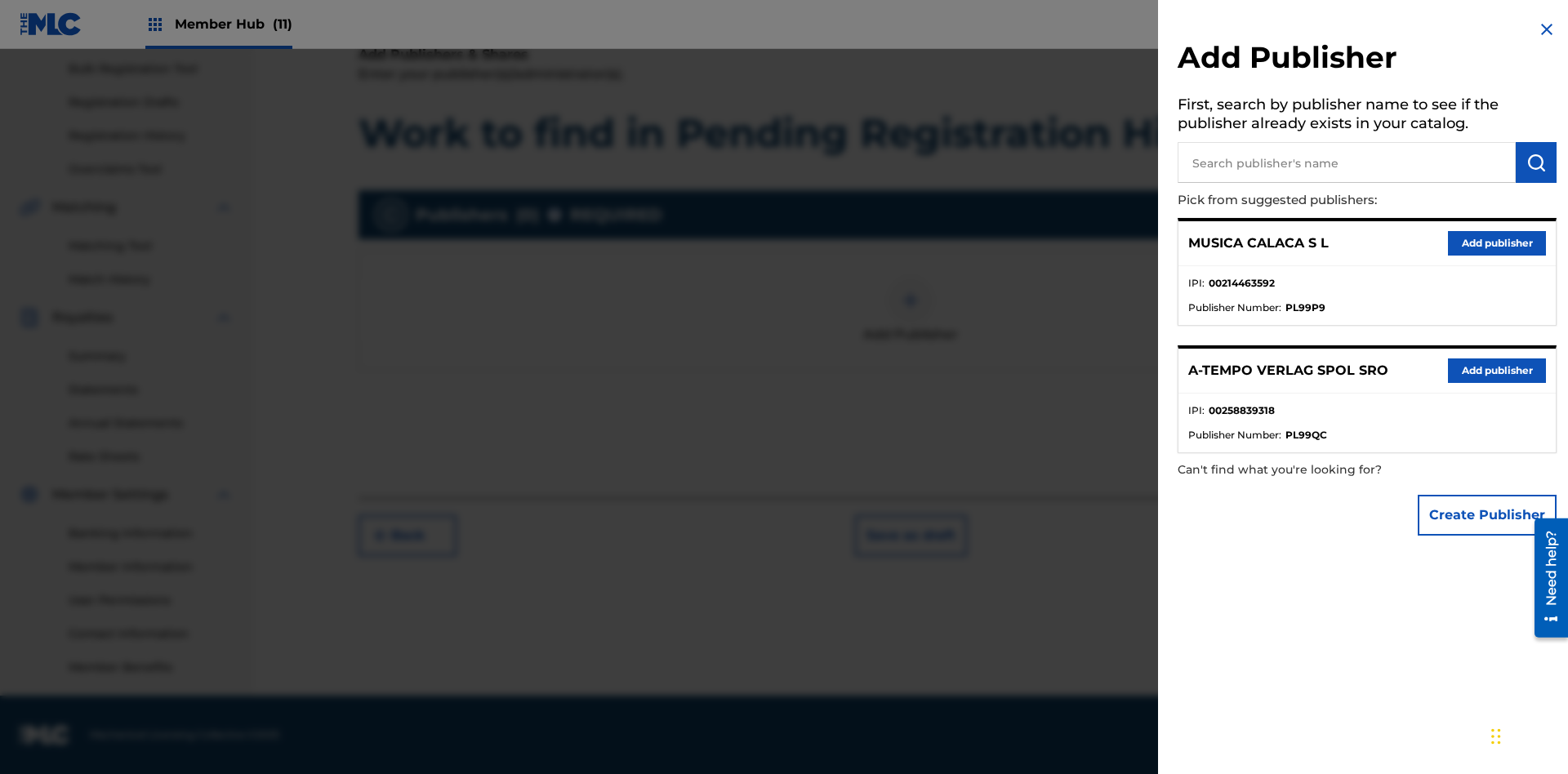
click at [1347, 162] on input "text" at bounding box center [1346, 162] width 338 height 41
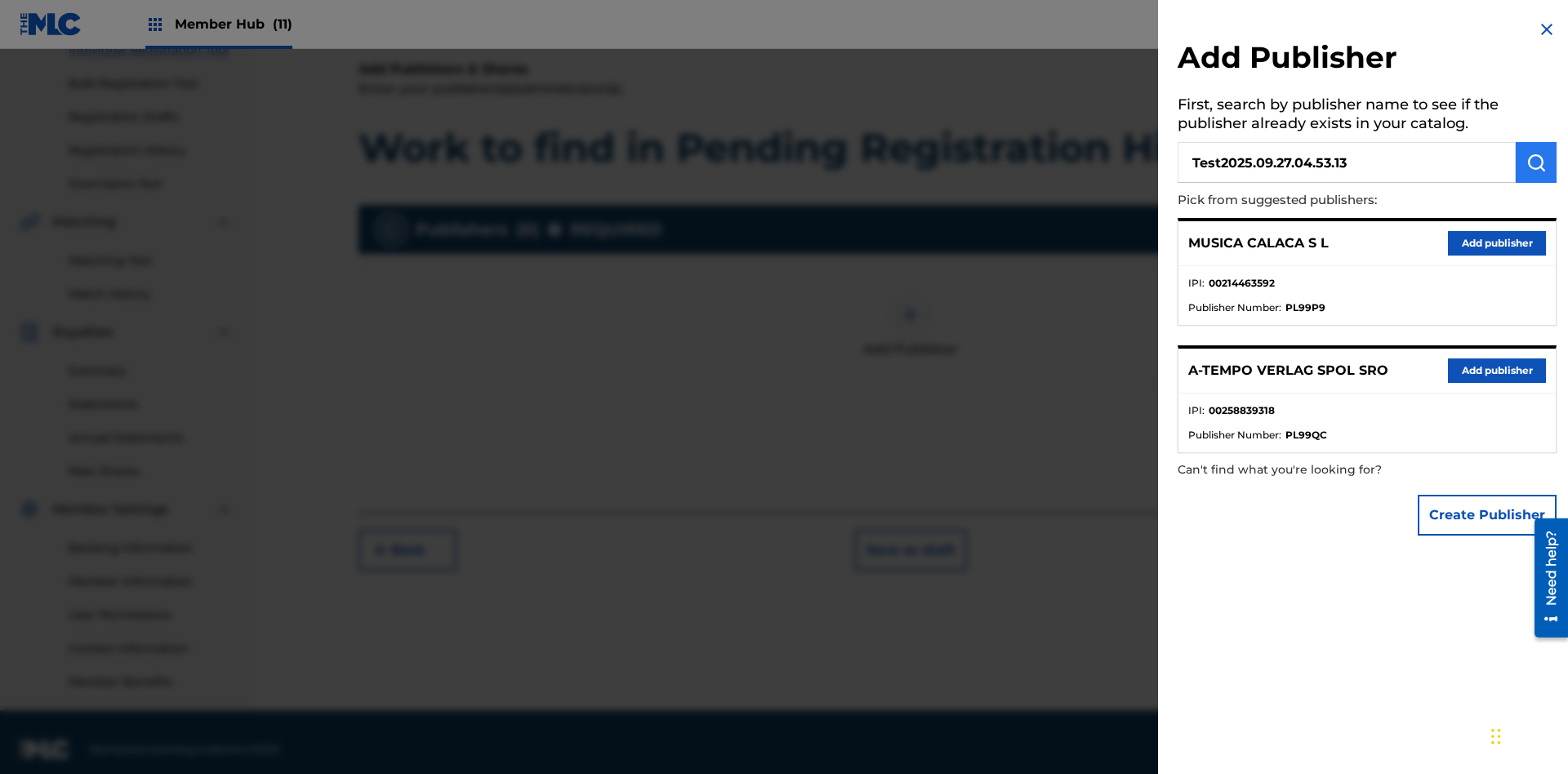
type input "Test2025.09.27.04.53.13"
click at [1536, 162] on img "submit" at bounding box center [1536, 162] width 19 height 19
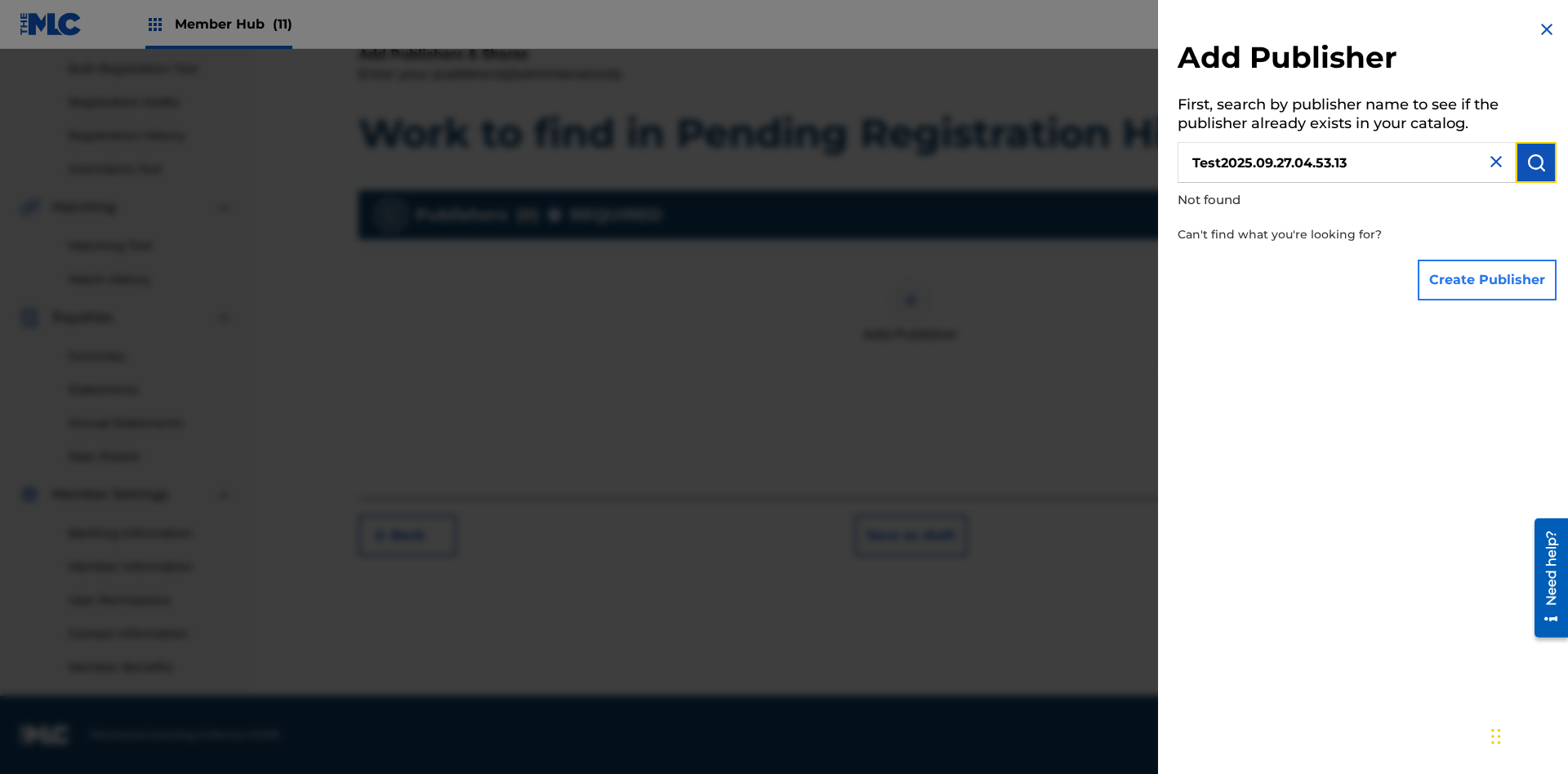
click at [1489, 279] on button "Create Publisher" at bounding box center [1488, 280] width 139 height 41
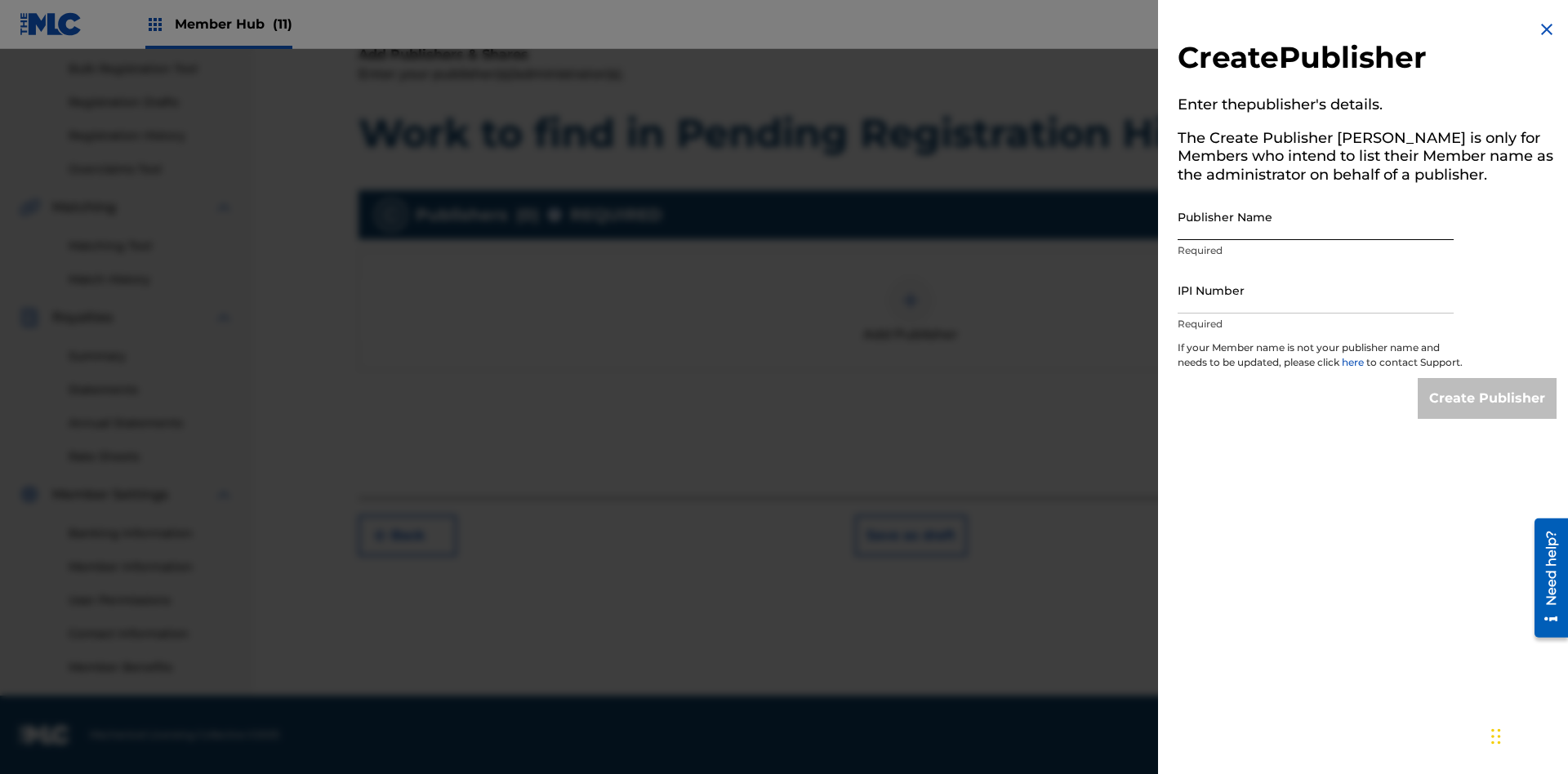
click at [1316, 216] on input "Publisher Name" at bounding box center [1315, 216] width 276 height 47
type input "Test2025.09.27.04.53.17"
click at [1316, 290] on input "IPI Number" at bounding box center [1315, 290] width 276 height 47
click at [1489, 413] on input "Create Publisher" at bounding box center [1488, 398] width 139 height 41
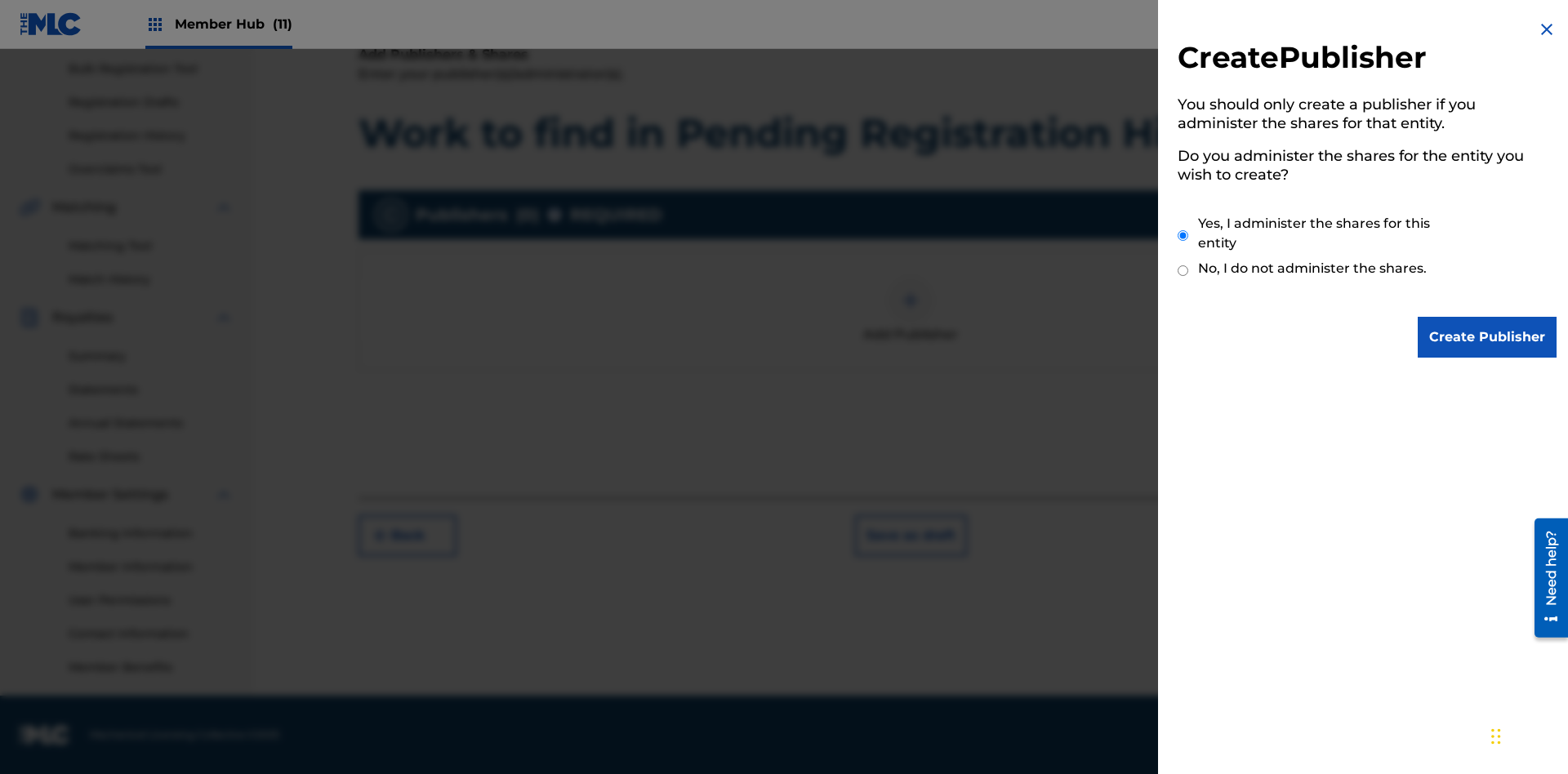
click at [1183, 235] on input "Yes, I administer the shares for this entity" at bounding box center [1182, 236] width 11 height 35
click at [1489, 337] on input "Create Publisher" at bounding box center [1488, 337] width 139 height 41
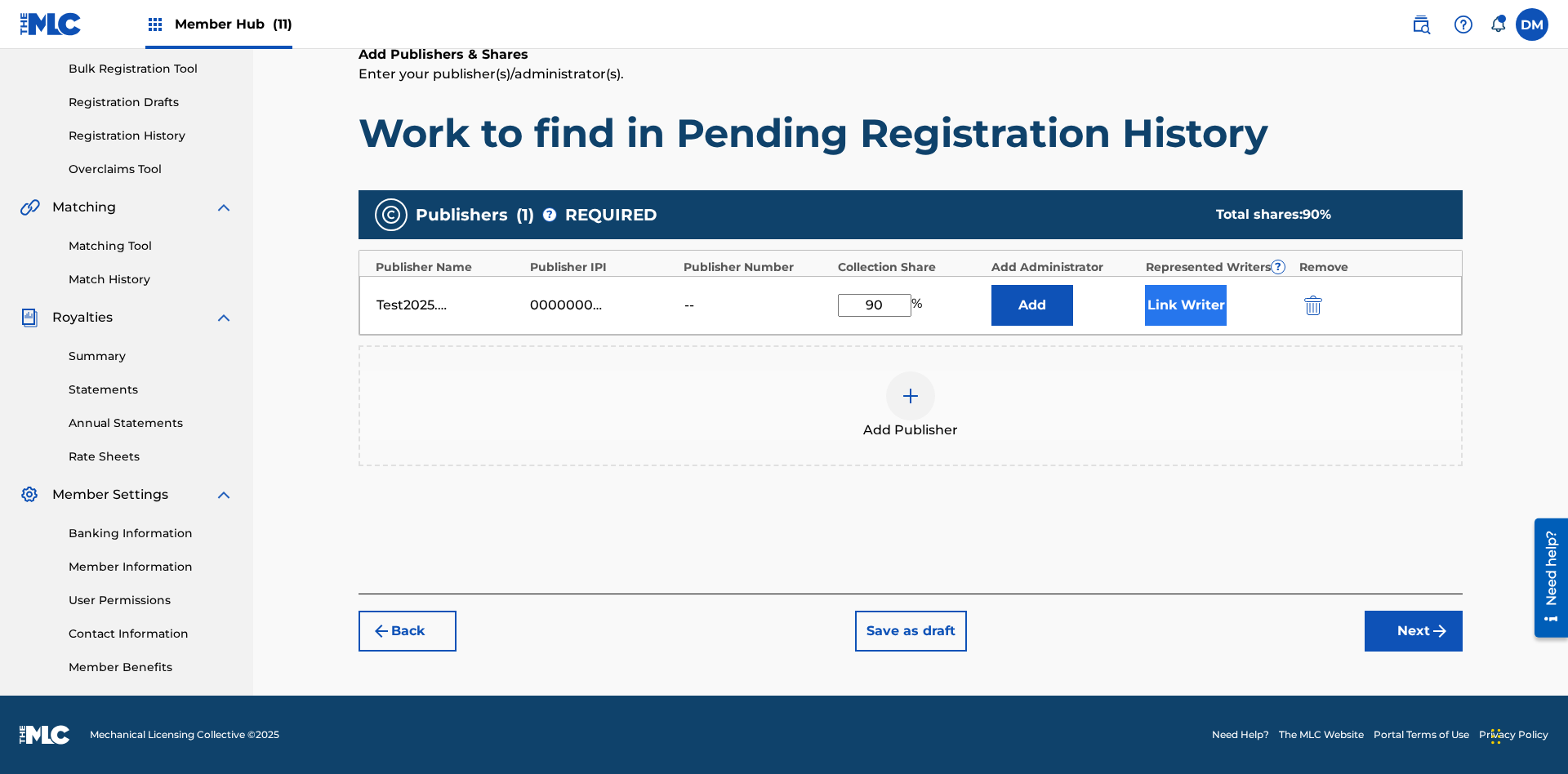
type input "90"
click at [1186, 304] on button "Link Writer" at bounding box center [1186, 305] width 82 height 41
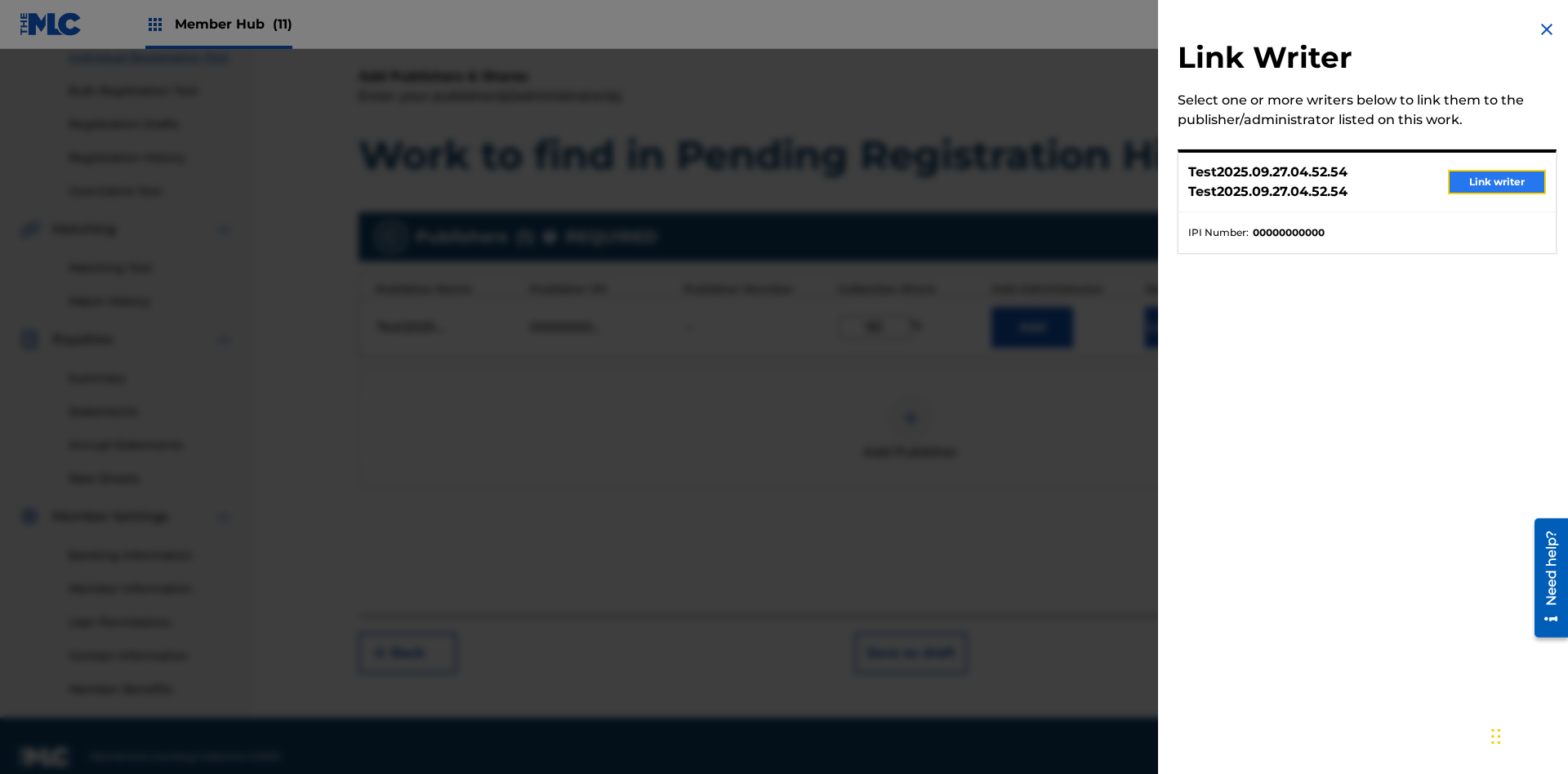
click at [1497, 182] on button "Link writer" at bounding box center [1497, 181] width 98 height 24
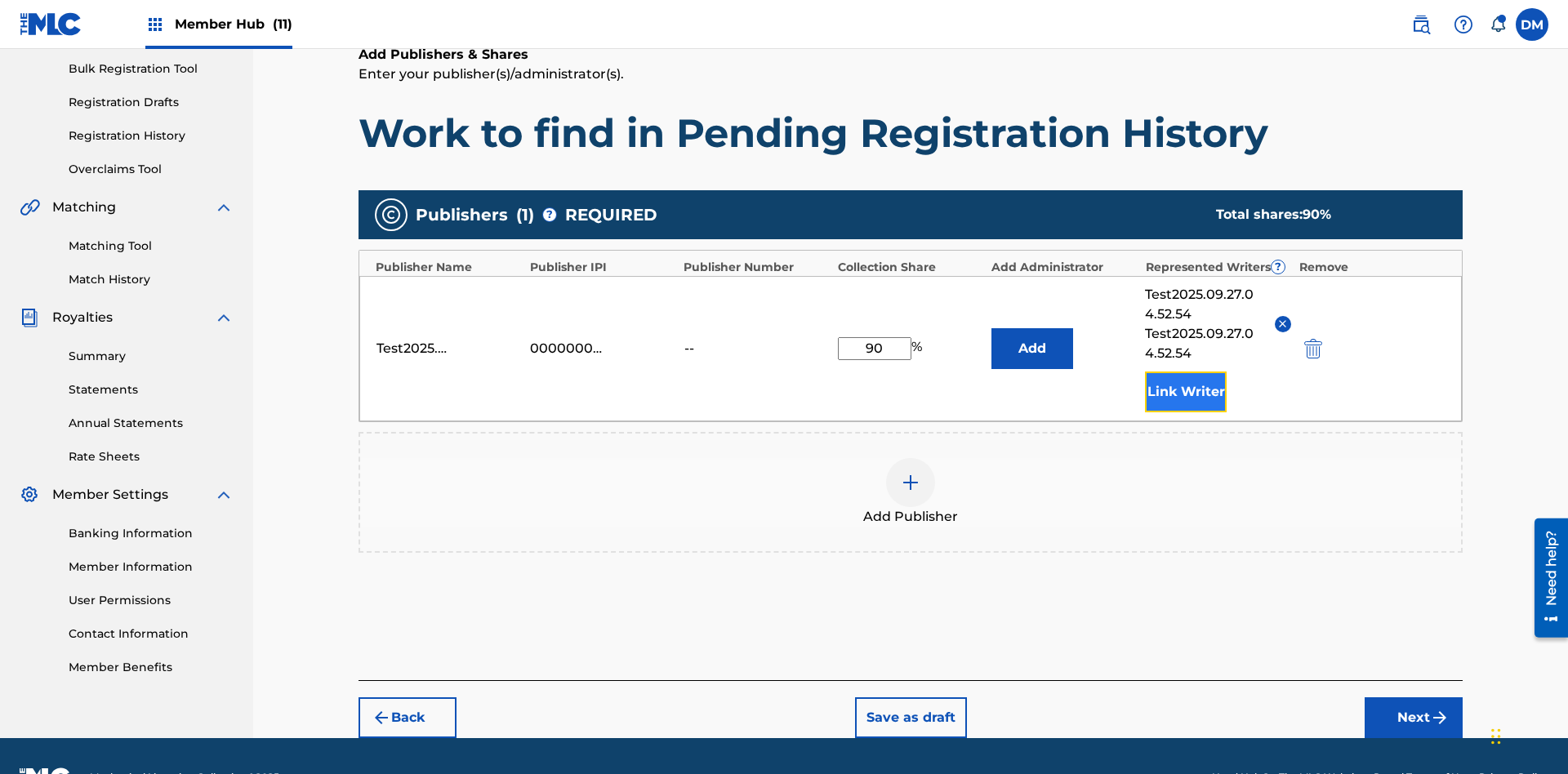
click at [1186, 371] on button "Link Writer" at bounding box center [1186, 391] width 82 height 41
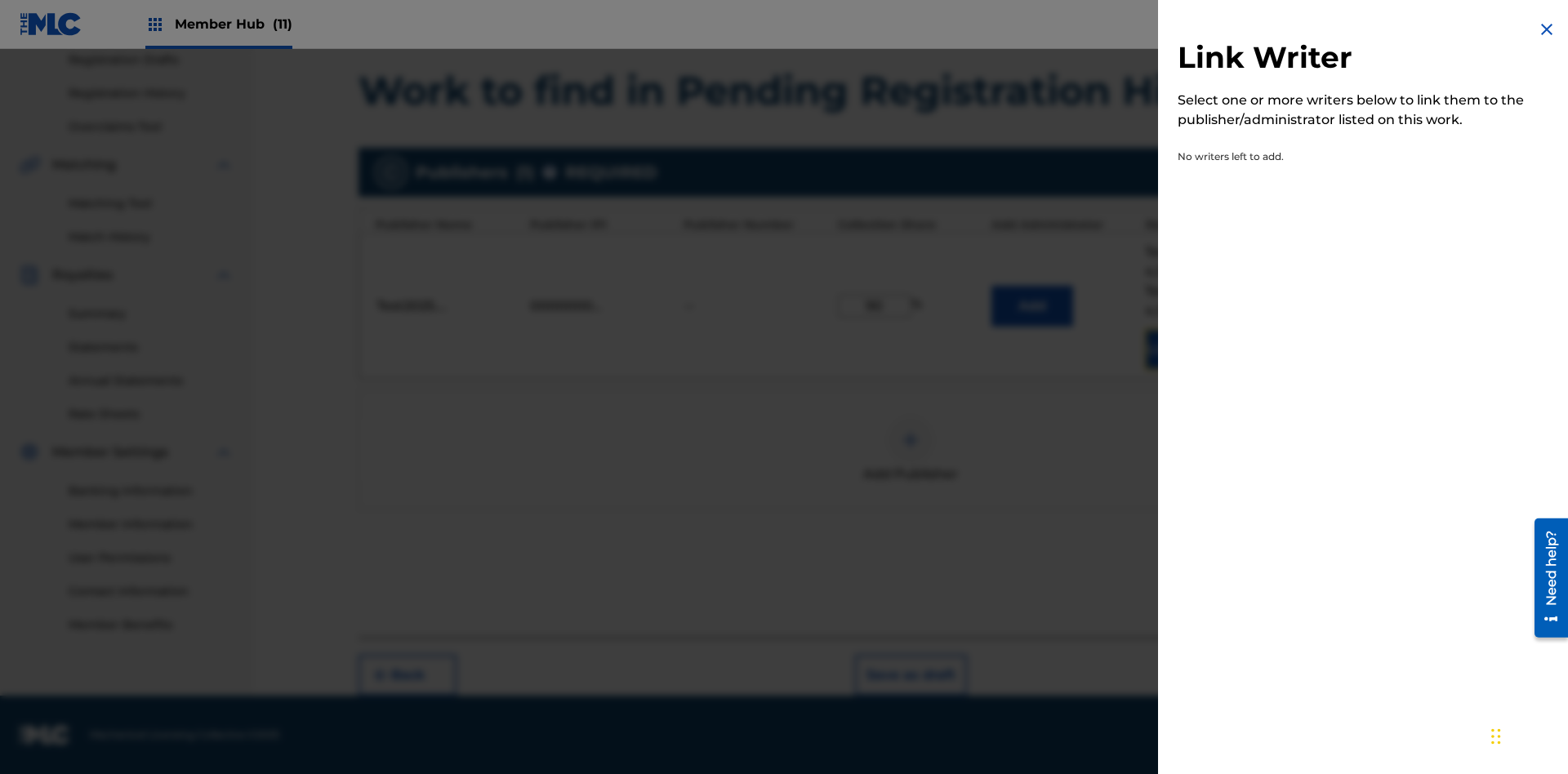
click at [1547, 29] on img at bounding box center [1546, 28] width 19 height 19
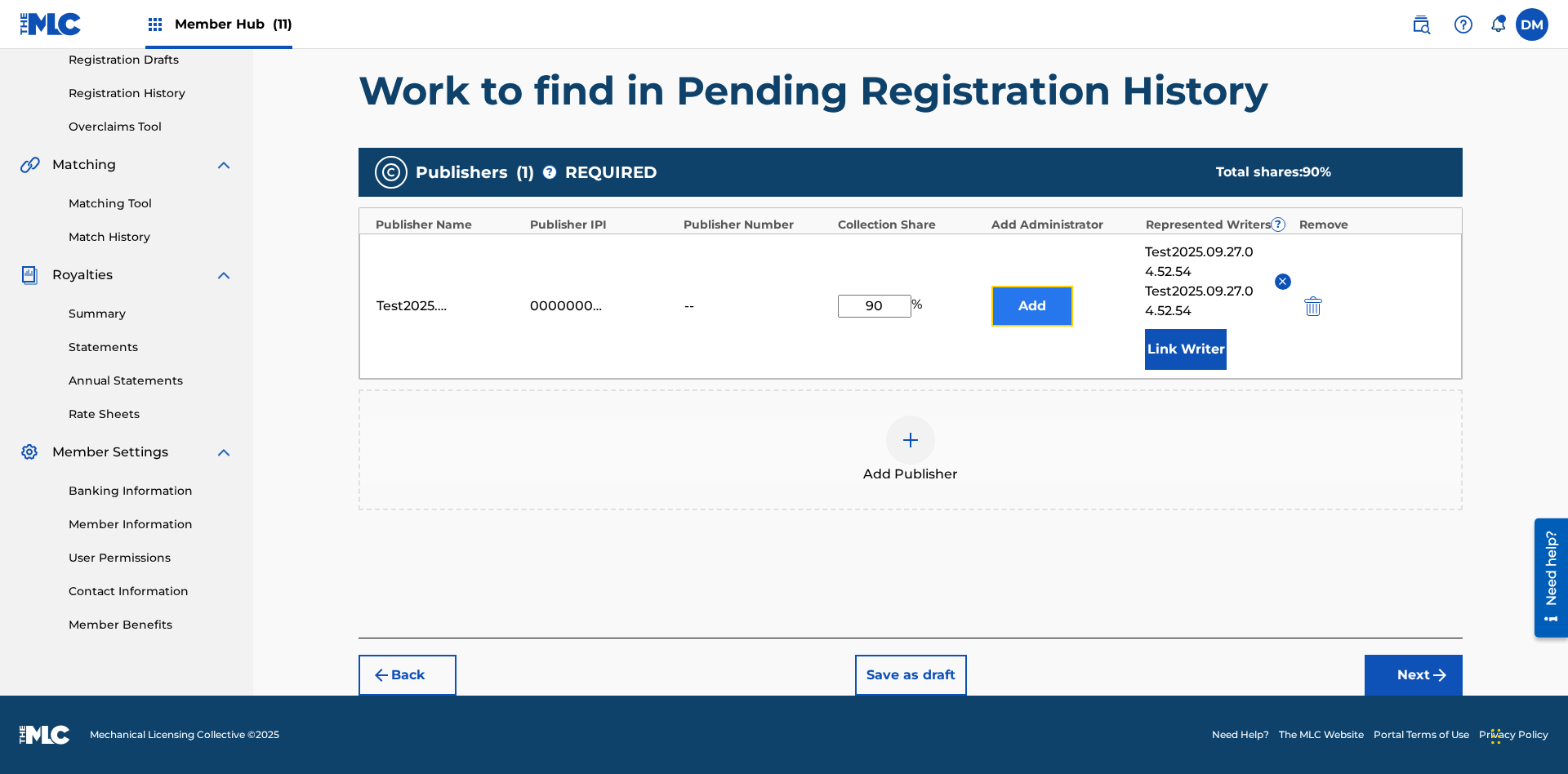
click at [1033, 305] on button "Add" at bounding box center [1033, 306] width 82 height 41
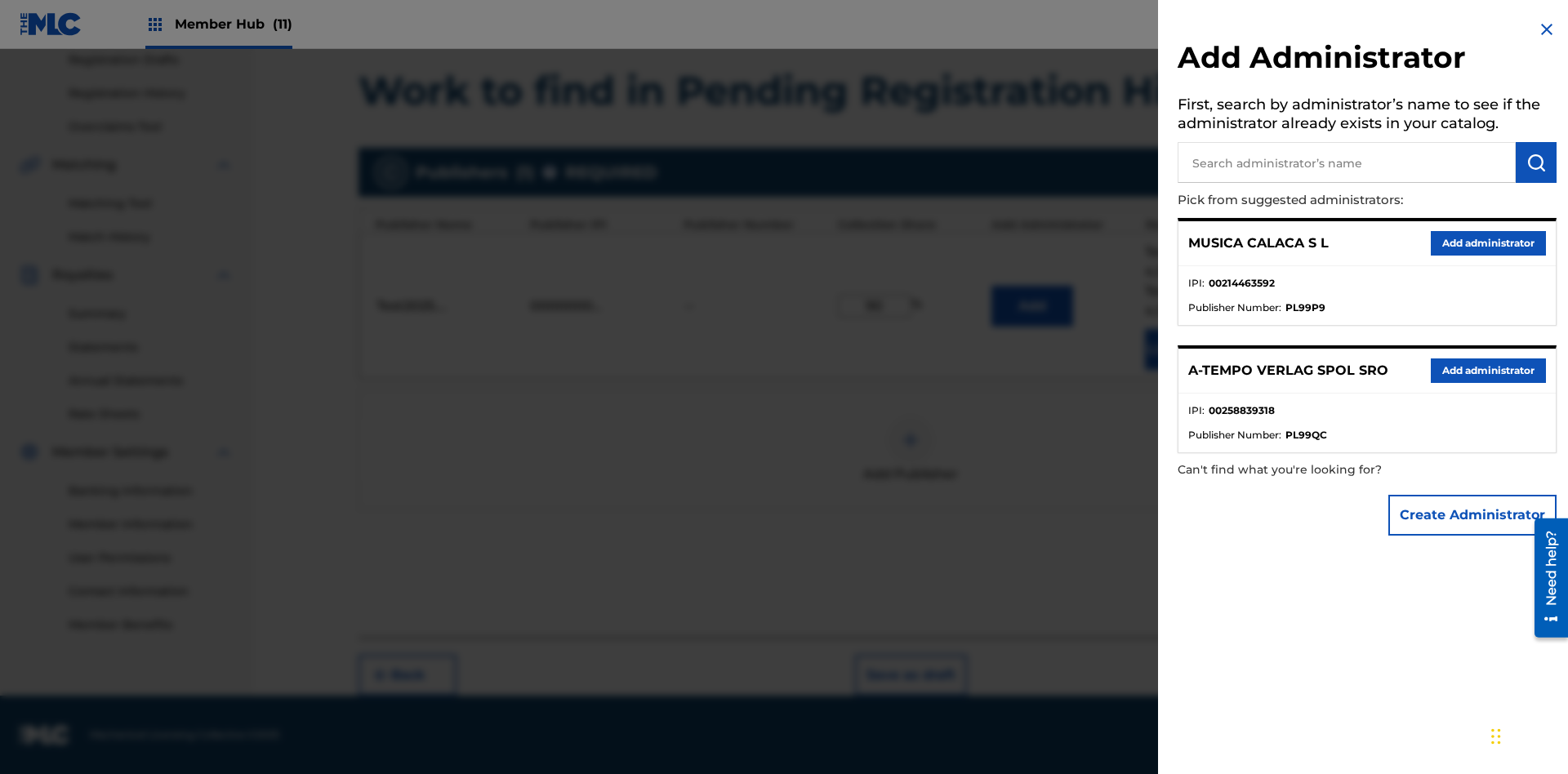
click at [1347, 162] on input "text" at bounding box center [1346, 162] width 338 height 41
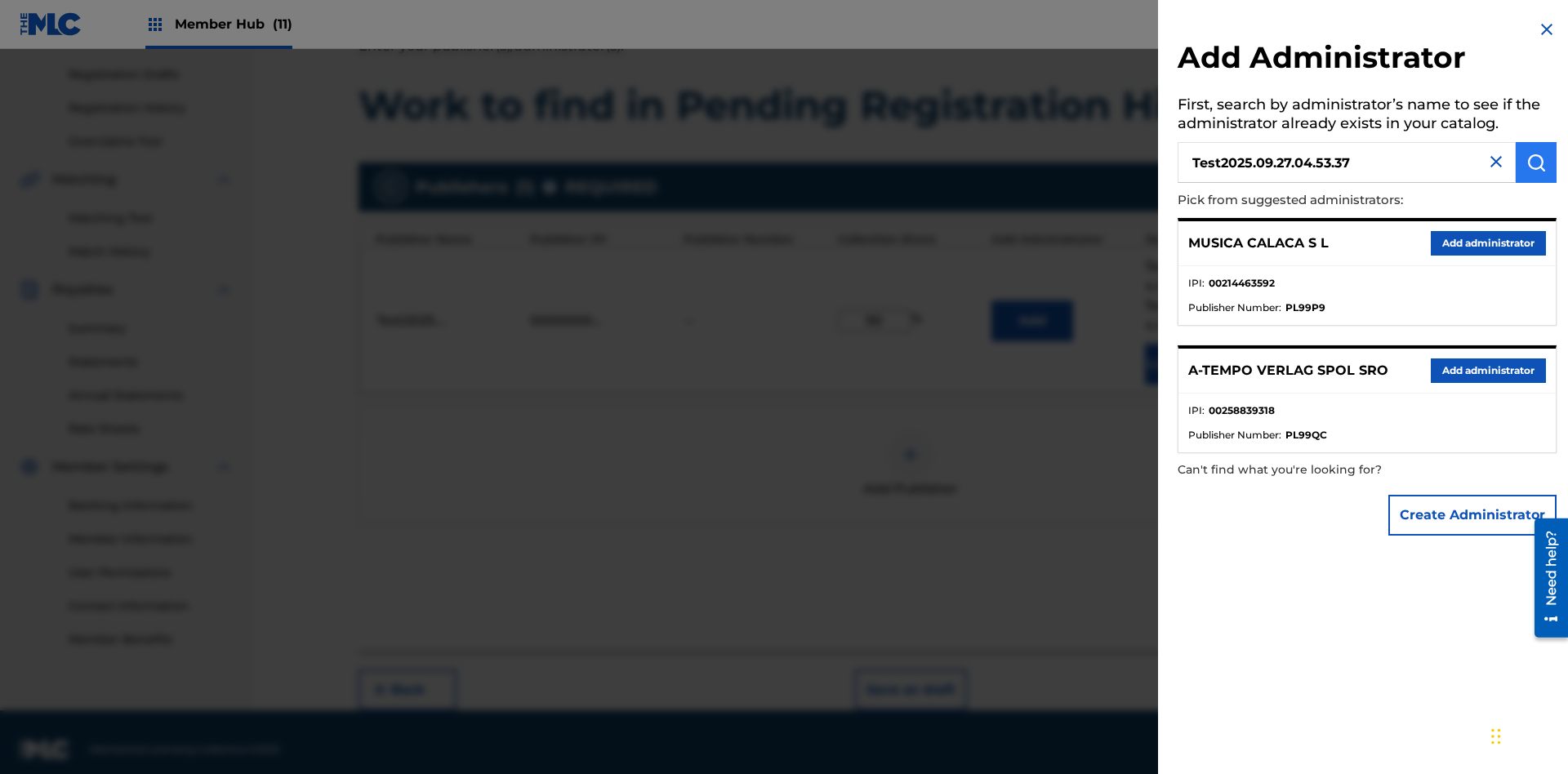
type input "Test2025.09.27.04.53.37"
click at [1536, 162] on img "submit" at bounding box center [1536, 162] width 19 height 19
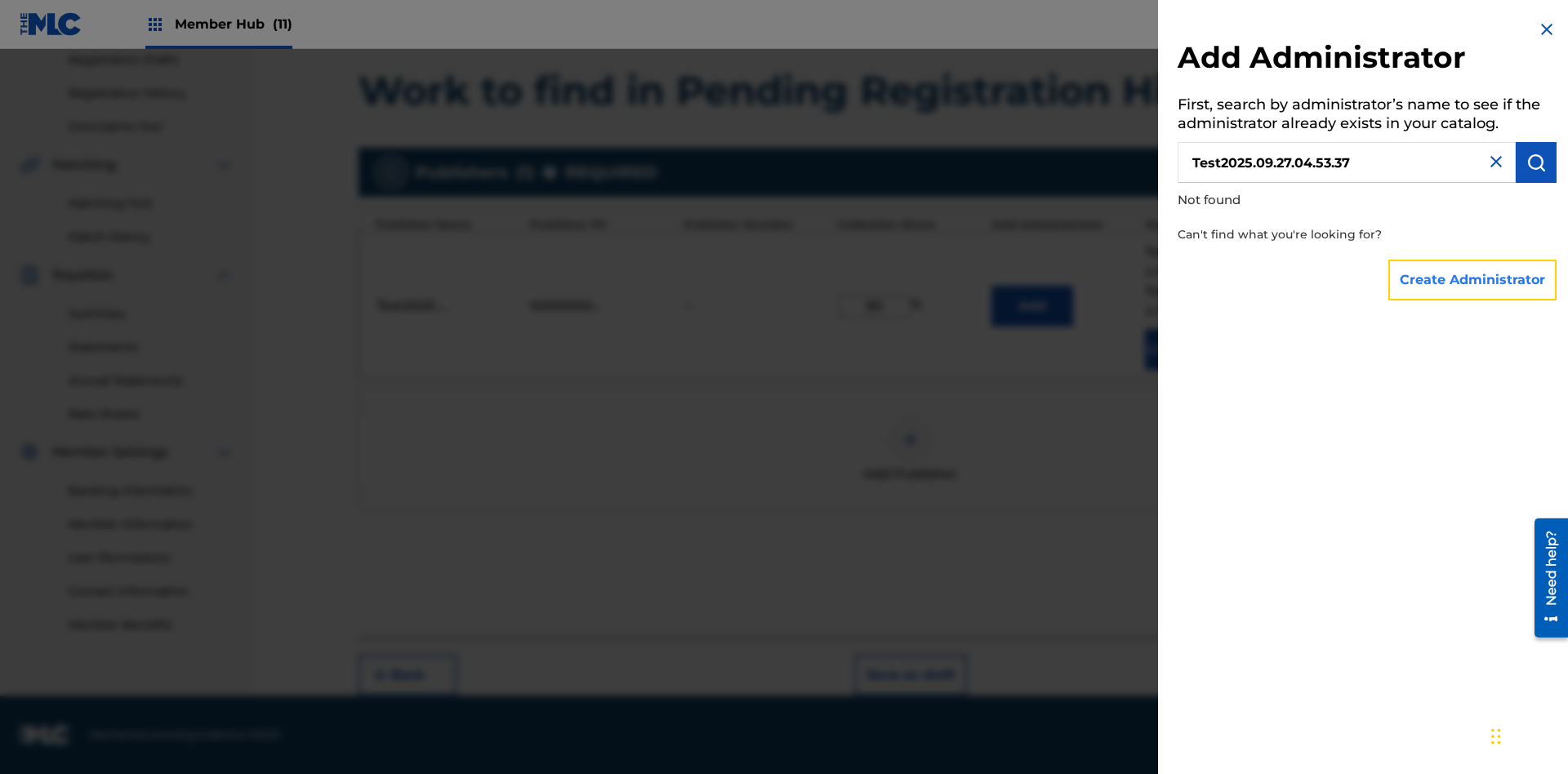
click at [1474, 279] on button "Create Administrator" at bounding box center [1472, 280] width 168 height 41
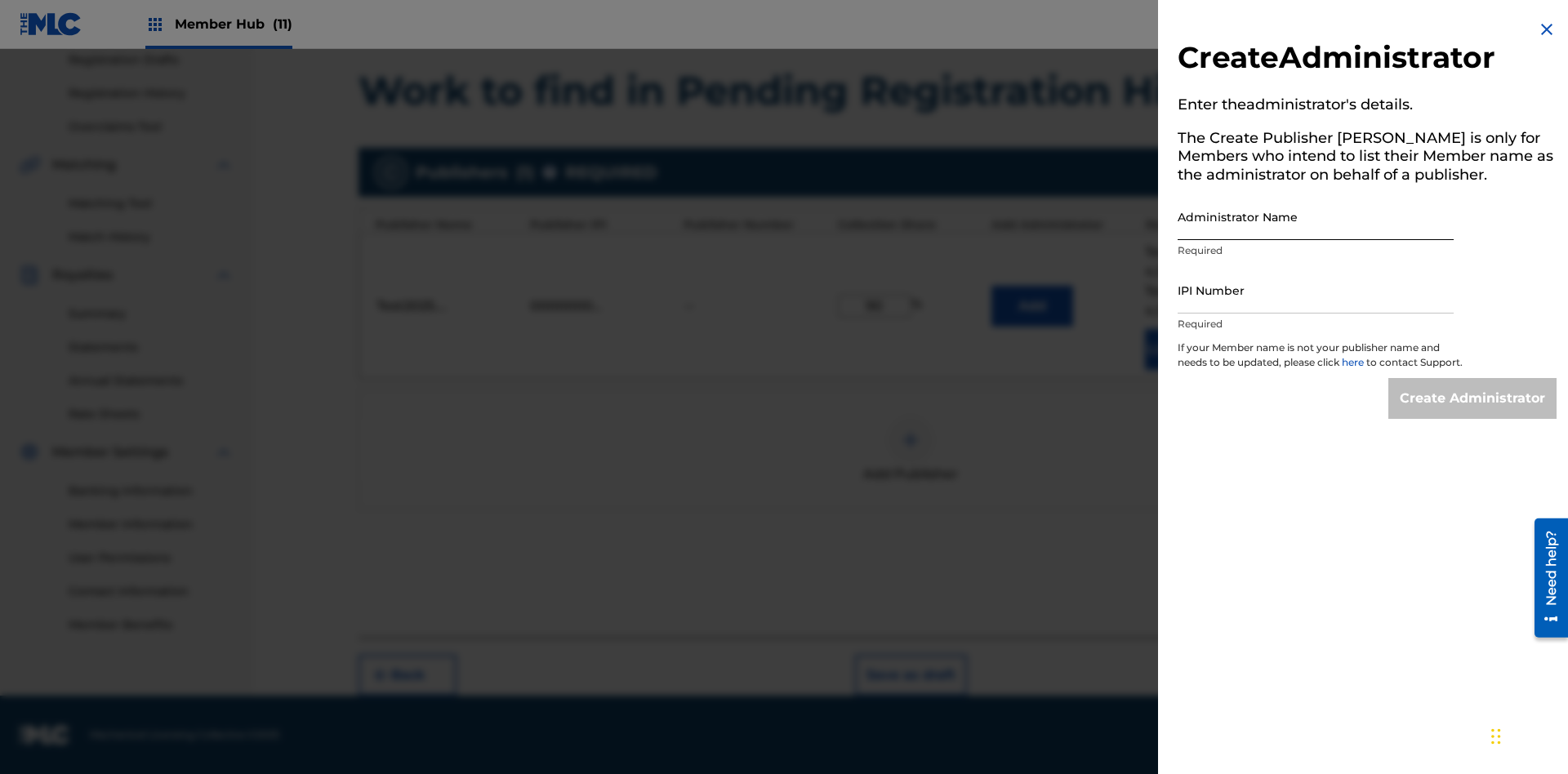
click at [1316, 216] on input "Administrator Name" at bounding box center [1315, 216] width 276 height 47
type input "Test2025.09.27.04.53.41"
click at [1316, 290] on input "IPI Number" at bounding box center [1315, 290] width 276 height 47
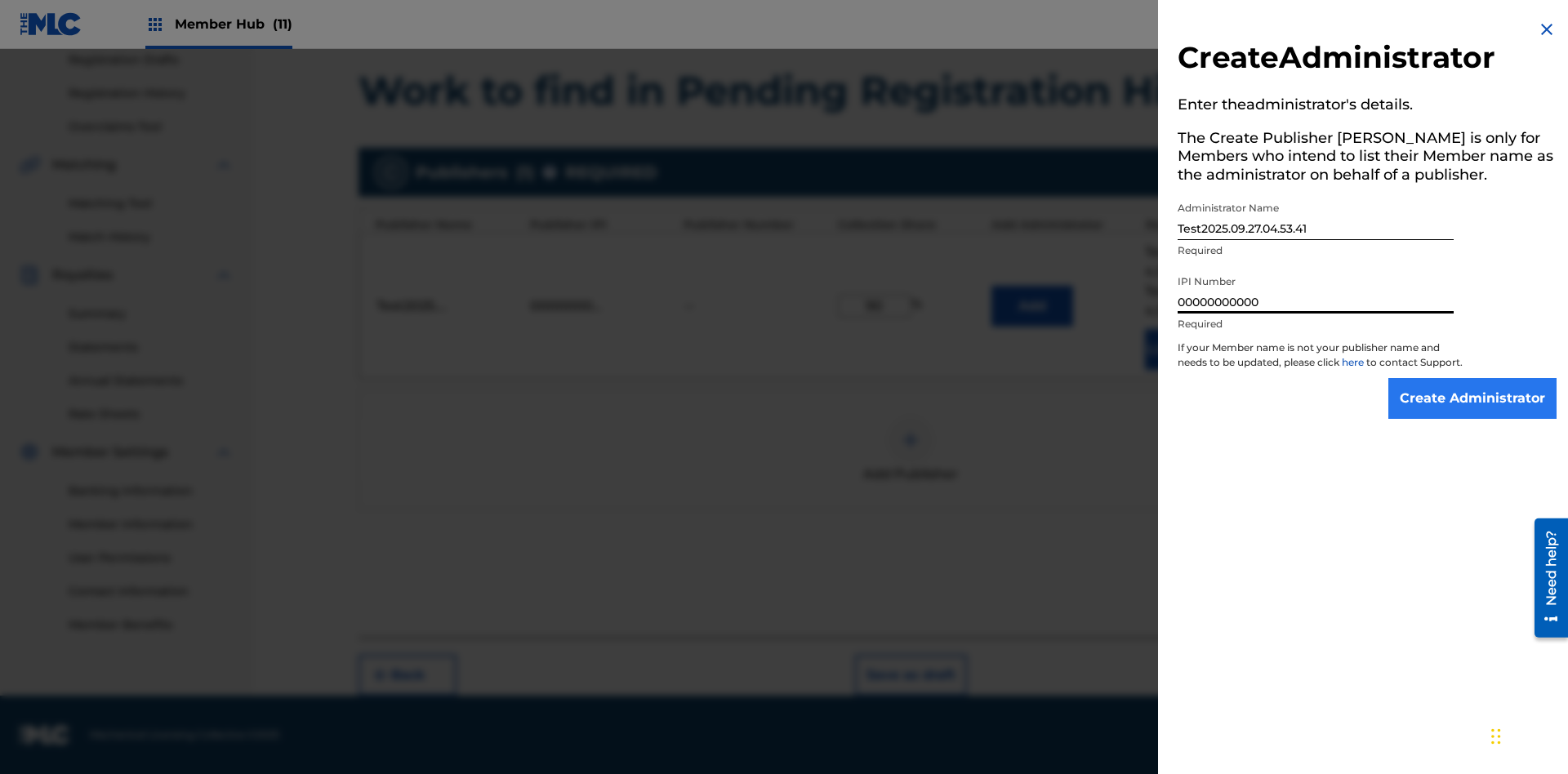
type input "00000000000"
click at [1474, 413] on input "Create Administrator" at bounding box center [1472, 398] width 168 height 41
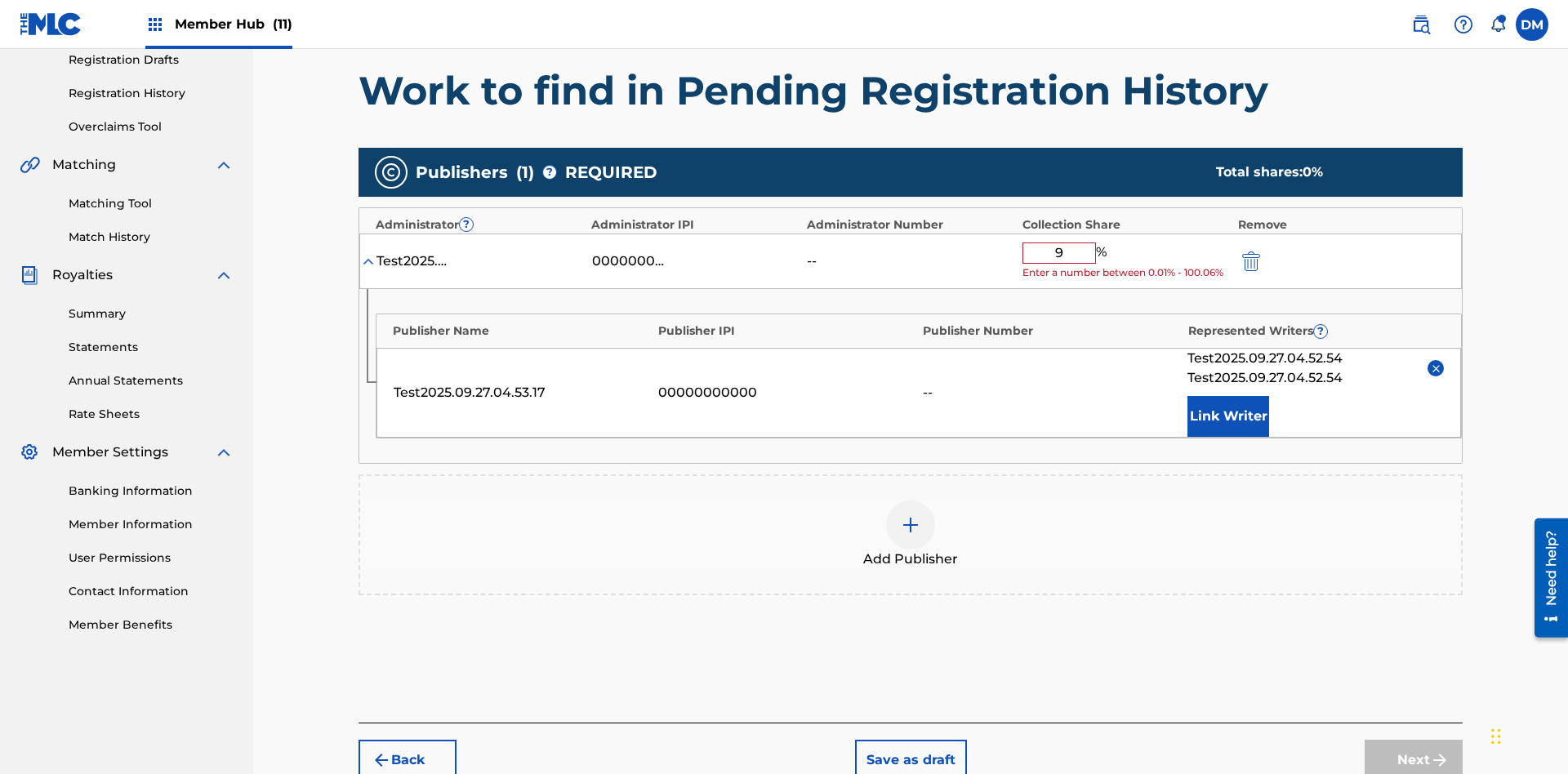
type input "90"
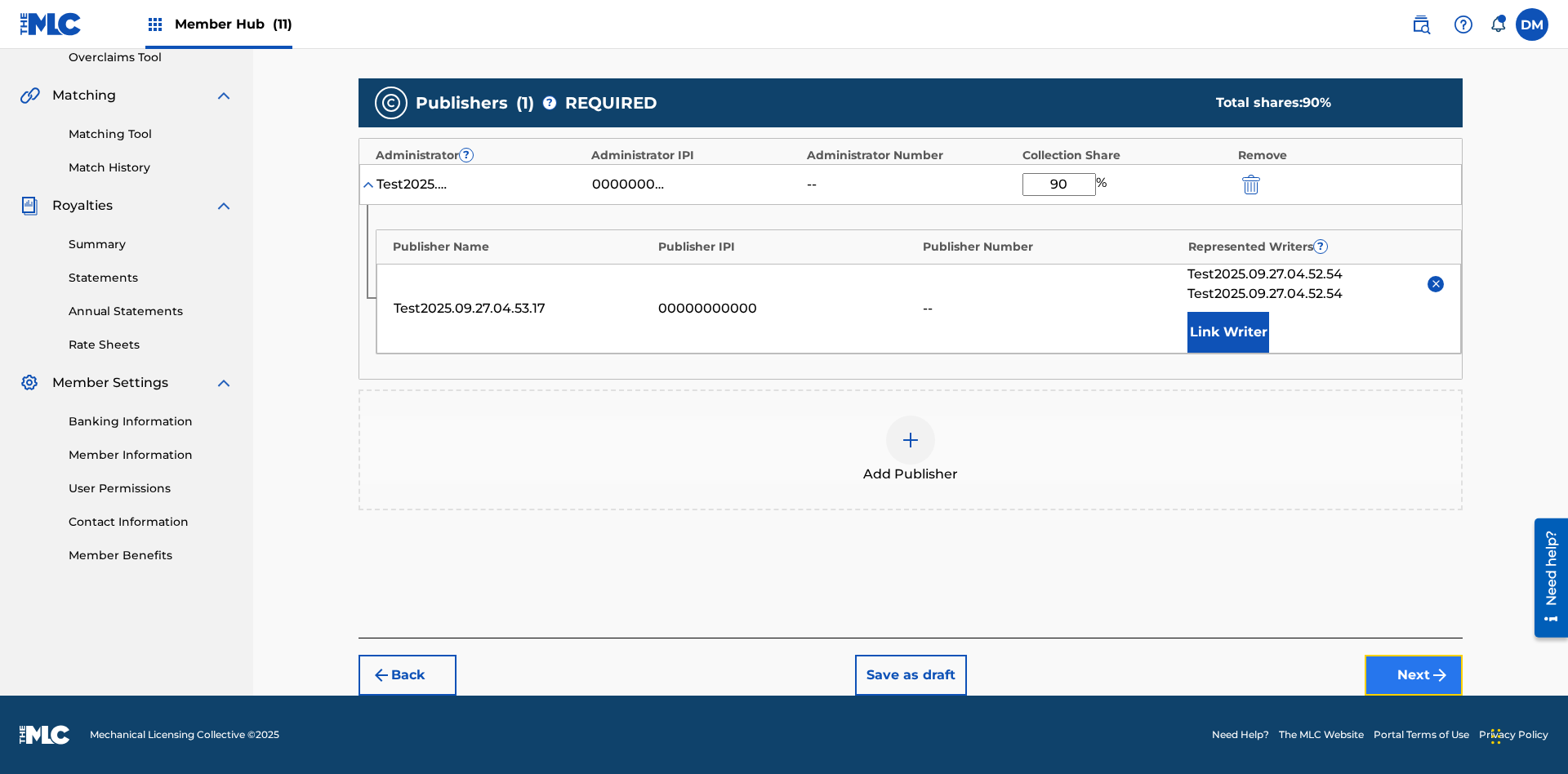
click at [1414, 675] on button "Next" at bounding box center [1413, 675] width 98 height 41
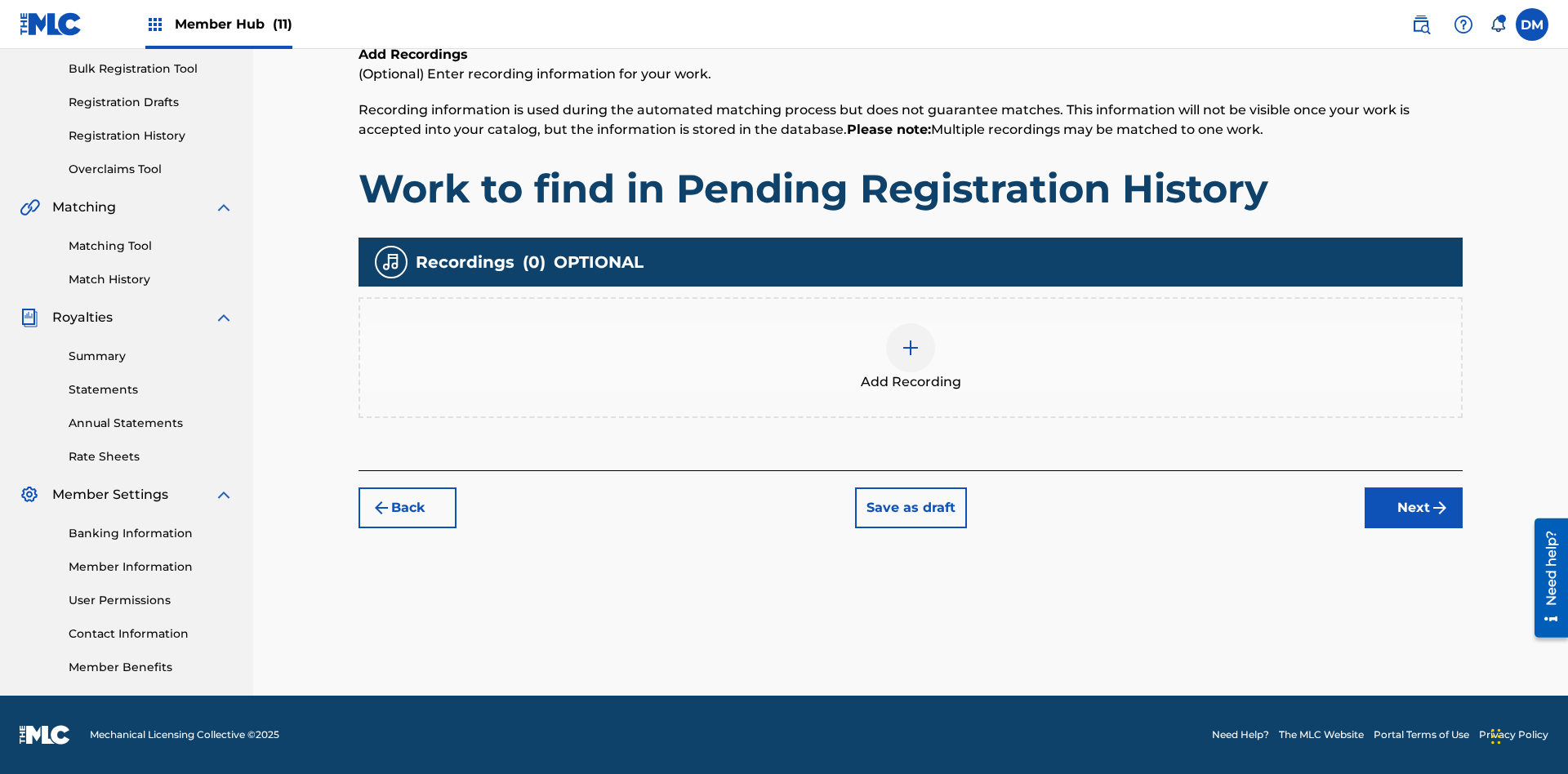
click at [911, 357] on img at bounding box center [910, 347] width 19 height 19
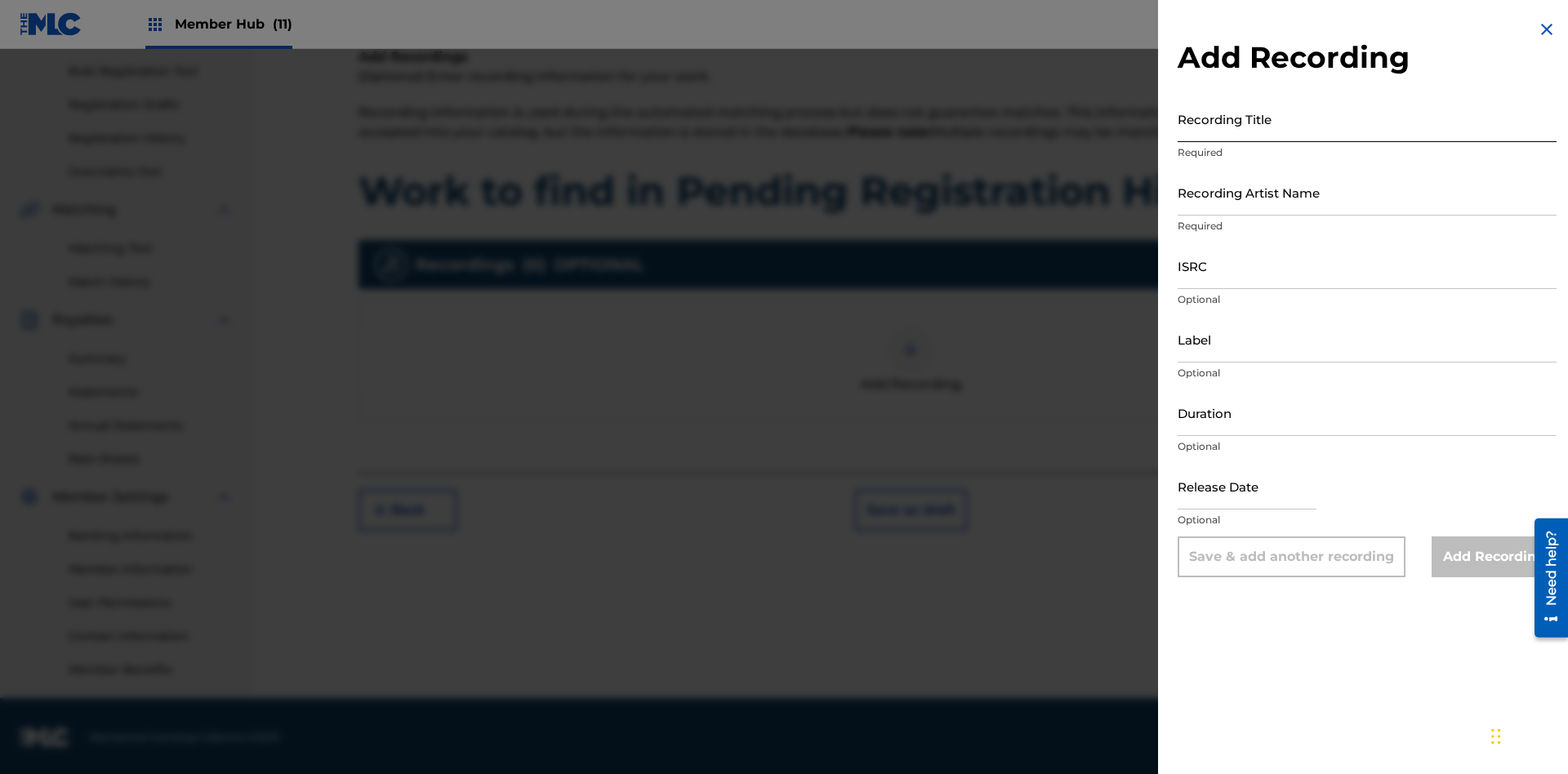
click at [1367, 119] on input "Recording Title" at bounding box center [1366, 119] width 379 height 47
type input "Best Song Ever"
click at [1367, 192] on input "Recording Artist Name" at bounding box center [1366, 192] width 379 height 47
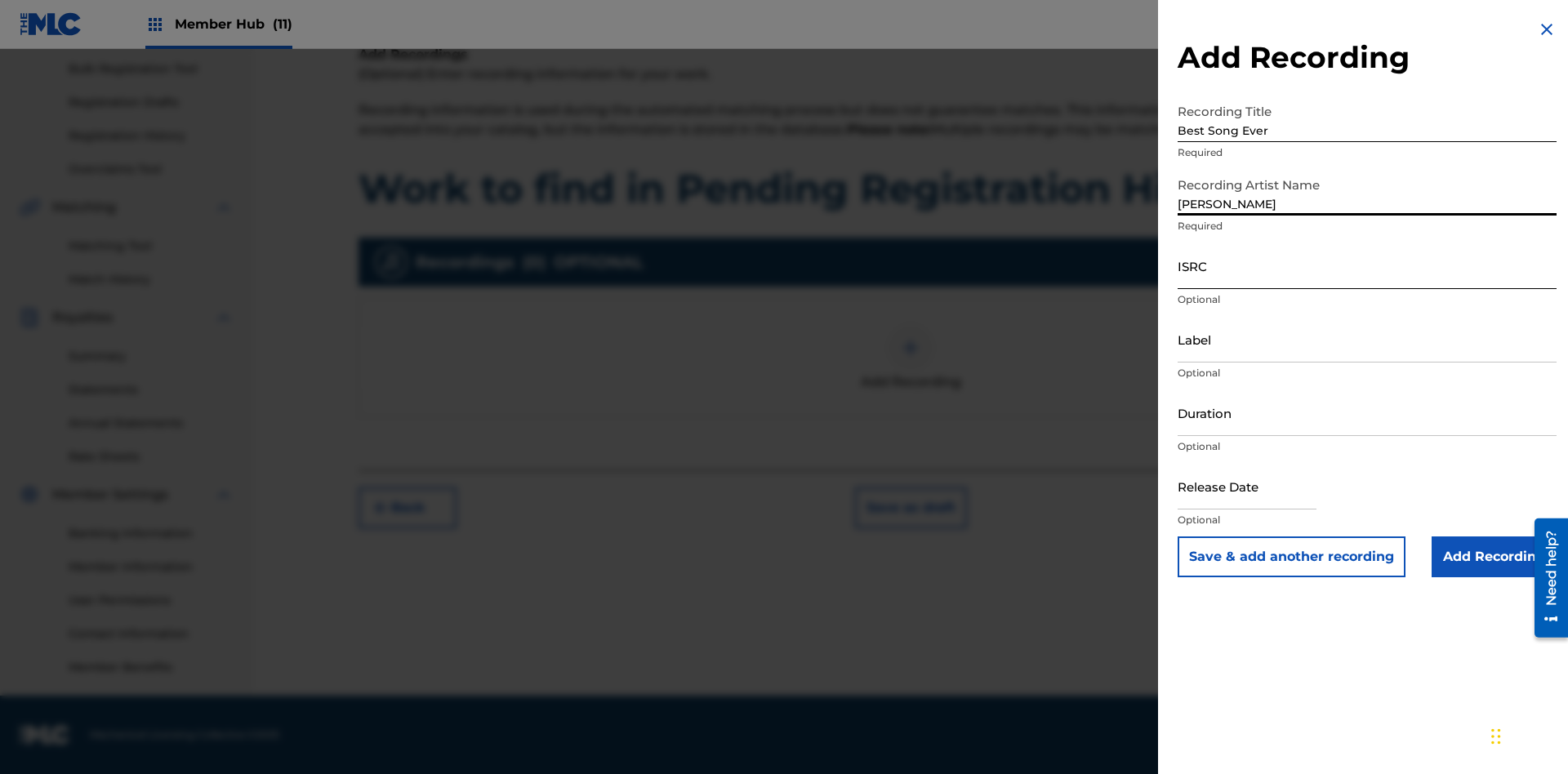
type input "[PERSON_NAME]"
click at [1367, 265] on input "ISRC" at bounding box center [1366, 266] width 379 height 47
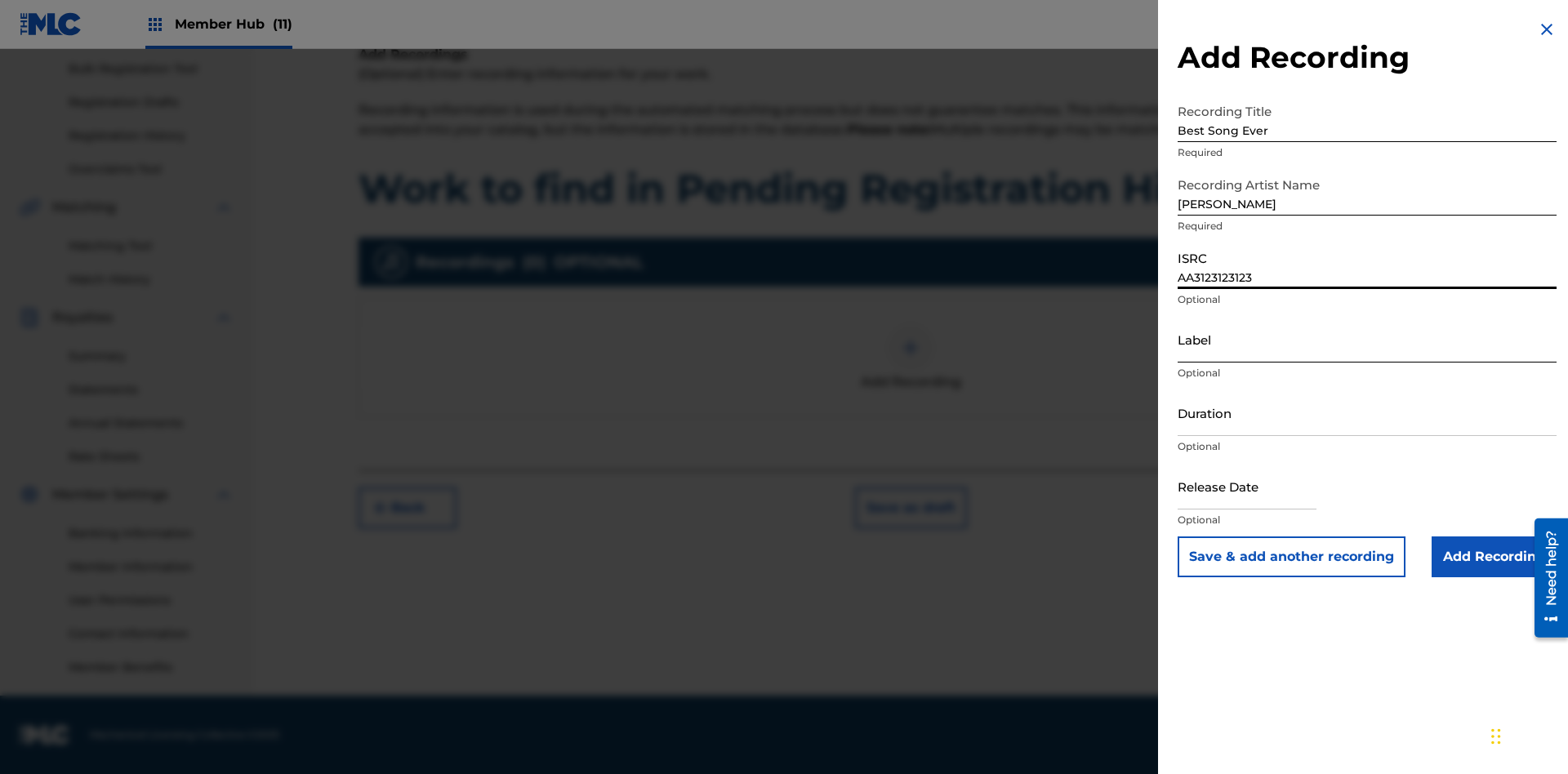
type input "AA3123123123"
click at [1367, 339] on input "Label" at bounding box center [1366, 339] width 379 height 47
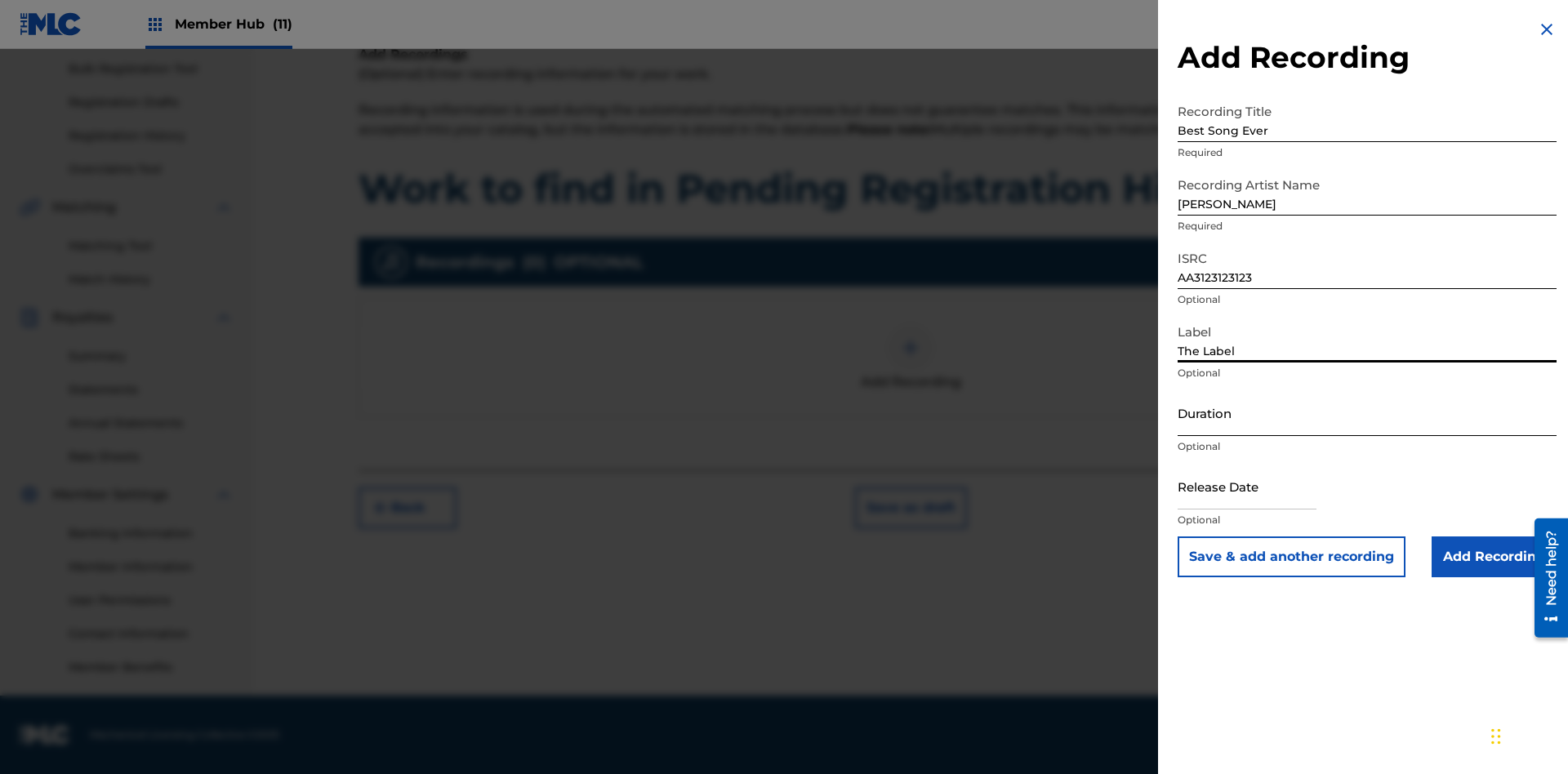
type input "The Label"
click at [1367, 412] on input "Duration" at bounding box center [1366, 413] width 379 height 47
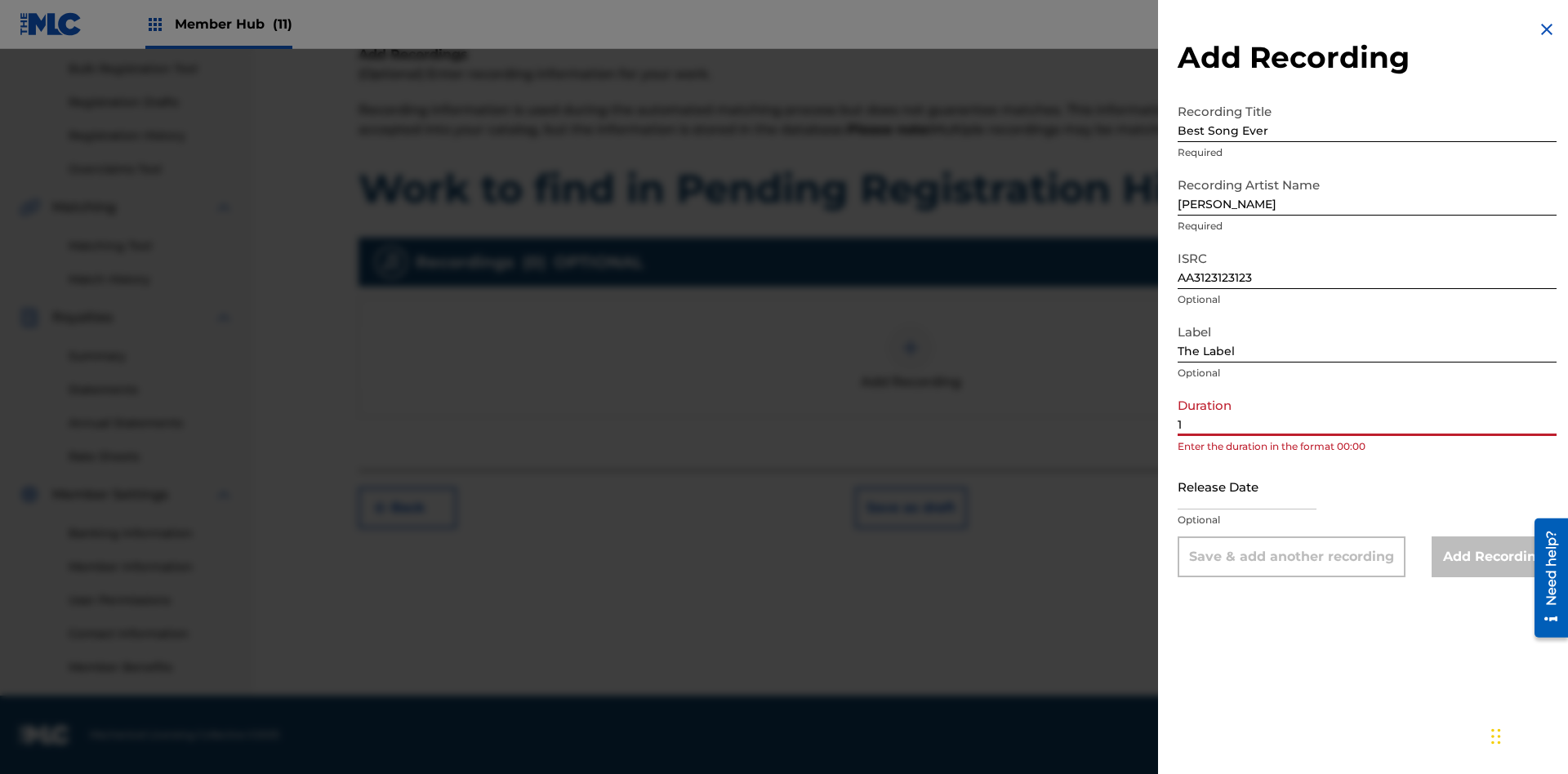
click at [1367, 412] on input "1" at bounding box center [1366, 413] width 379 height 47
type input "12:25"
click at [1260, 487] on input "text" at bounding box center [1247, 486] width 139 height 47
select select "8"
select select "2025"
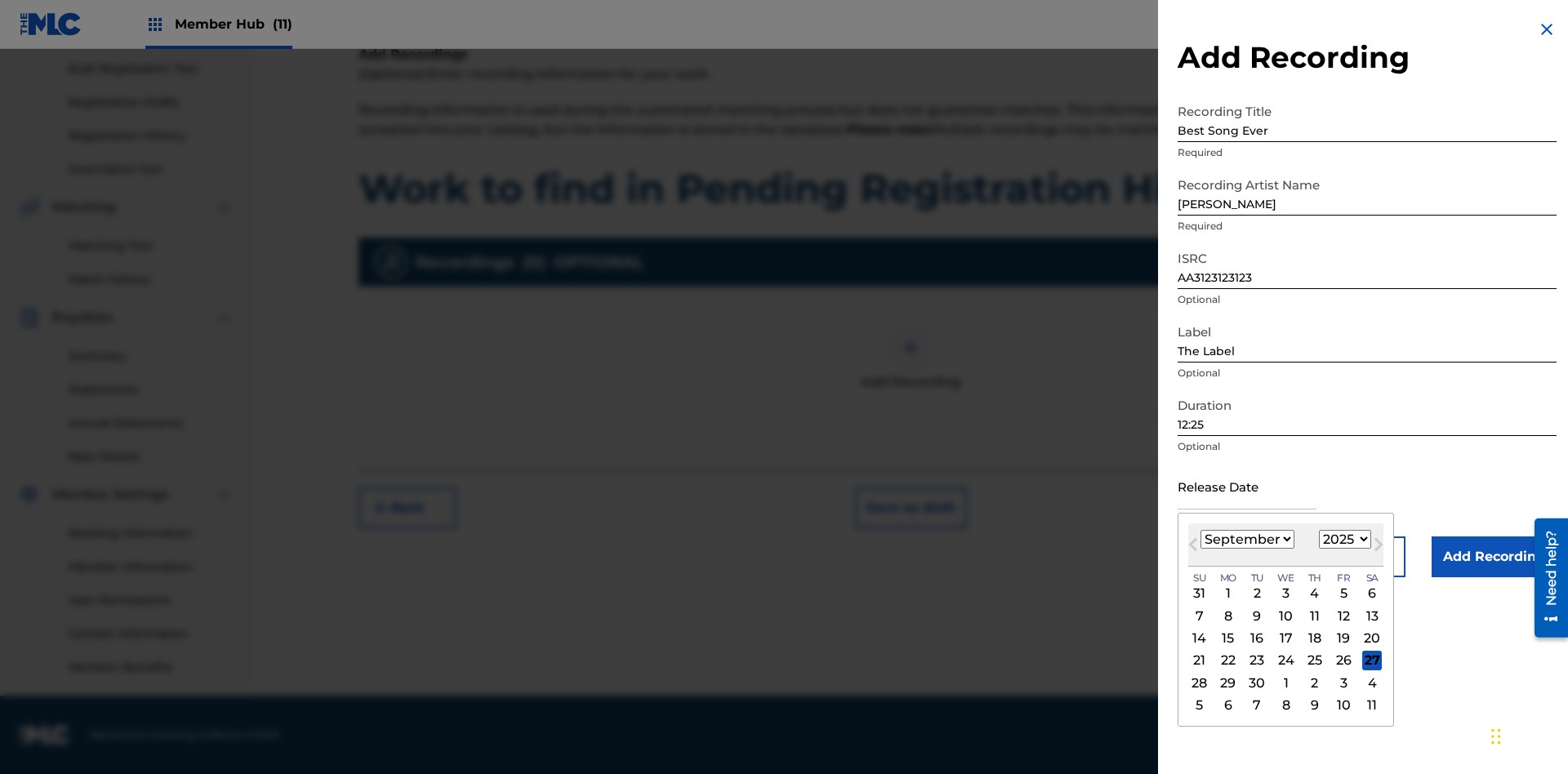
click at [1247, 540] on select "January February March April May June July August September October November De…" at bounding box center [1248, 539] width 94 height 18
select select "3"
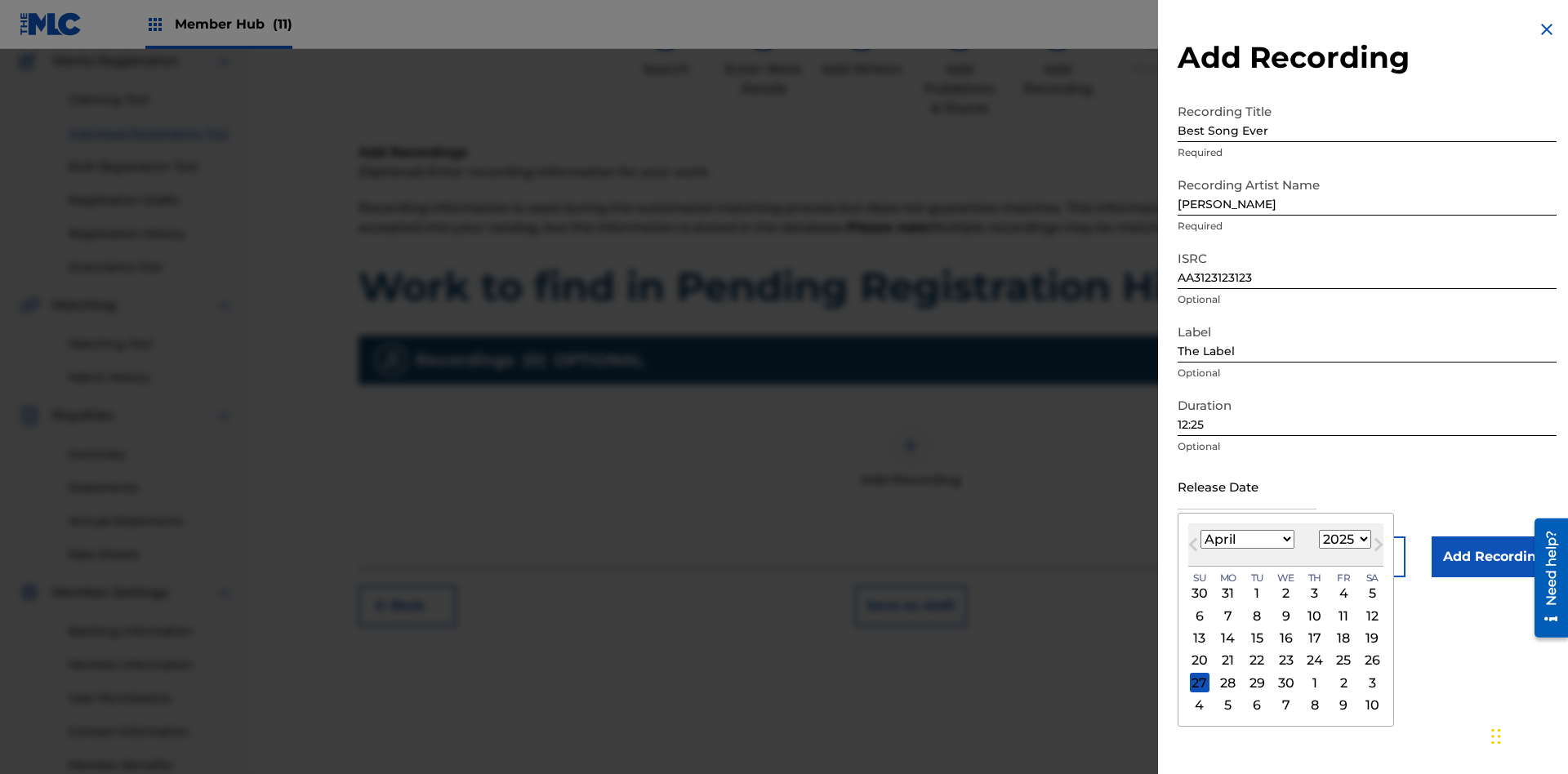
click at [1343, 540] on select "1900 1901 1902 1903 1904 1905 1906 1907 1908 1909 1910 1911 1912 1913 1914 1915…" at bounding box center [1345, 539] width 53 height 18
select select "2021"
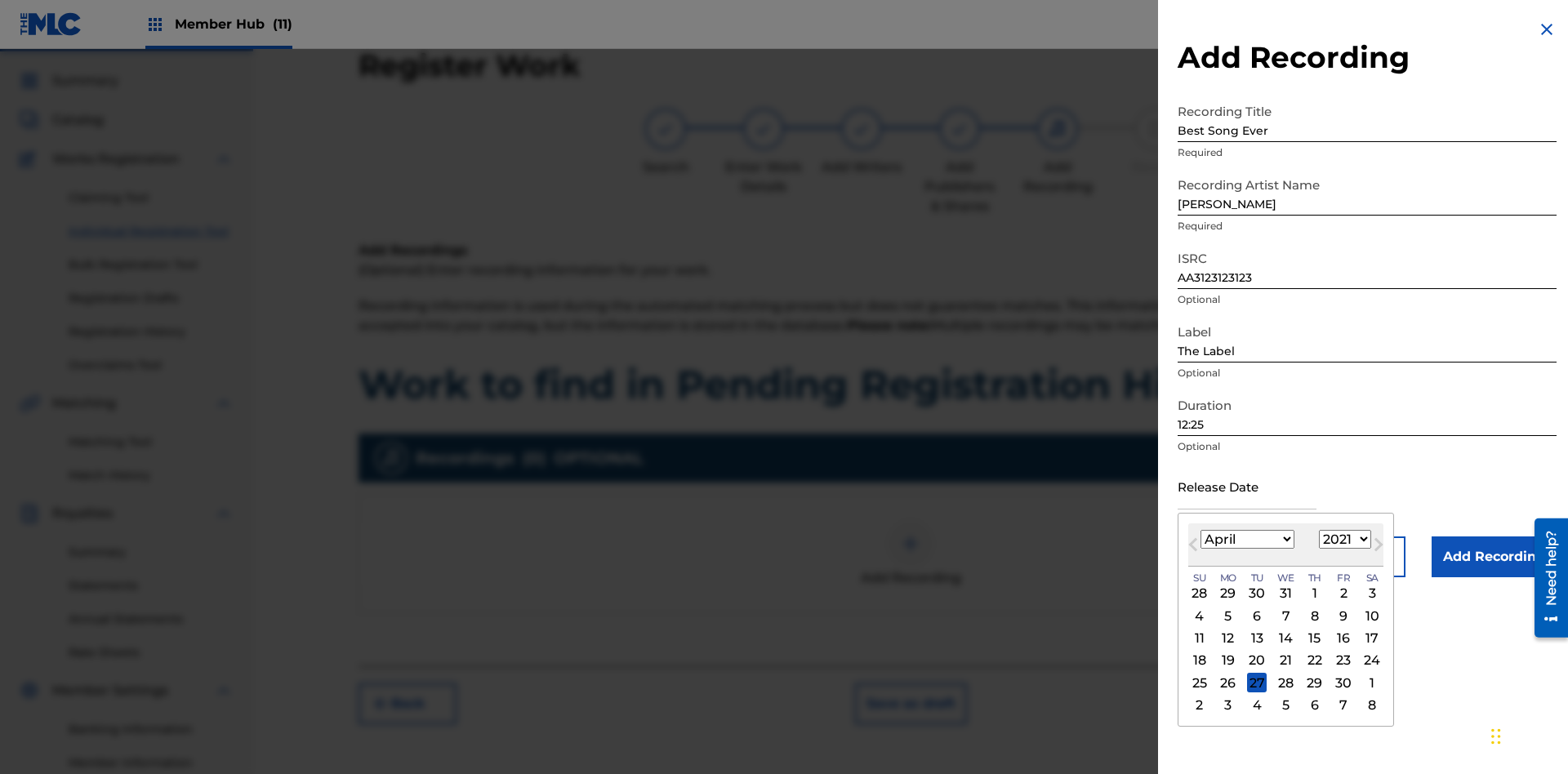
click at [1343, 540] on select "1900 1901 1902 1903 1904 1905 1906 1907 1908 1909 1910 1911 1912 1913 1914 1915…" at bounding box center [1345, 539] width 53 height 18
click at [1313, 593] on div "1" at bounding box center [1315, 593] width 19 height 19
type input "[DATE]"
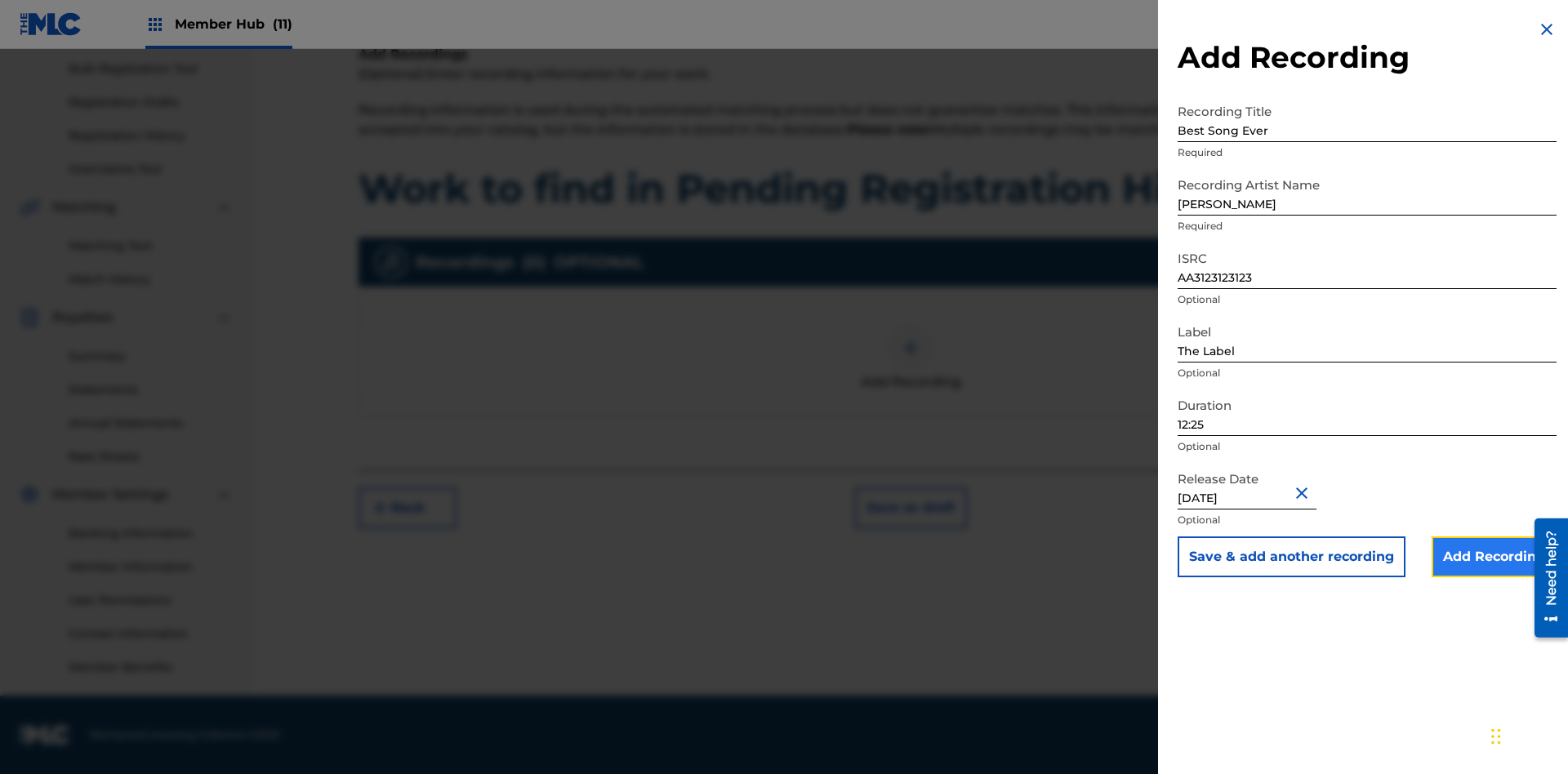
click at [1494, 557] on input "Add Recording" at bounding box center [1494, 557] width 125 height 41
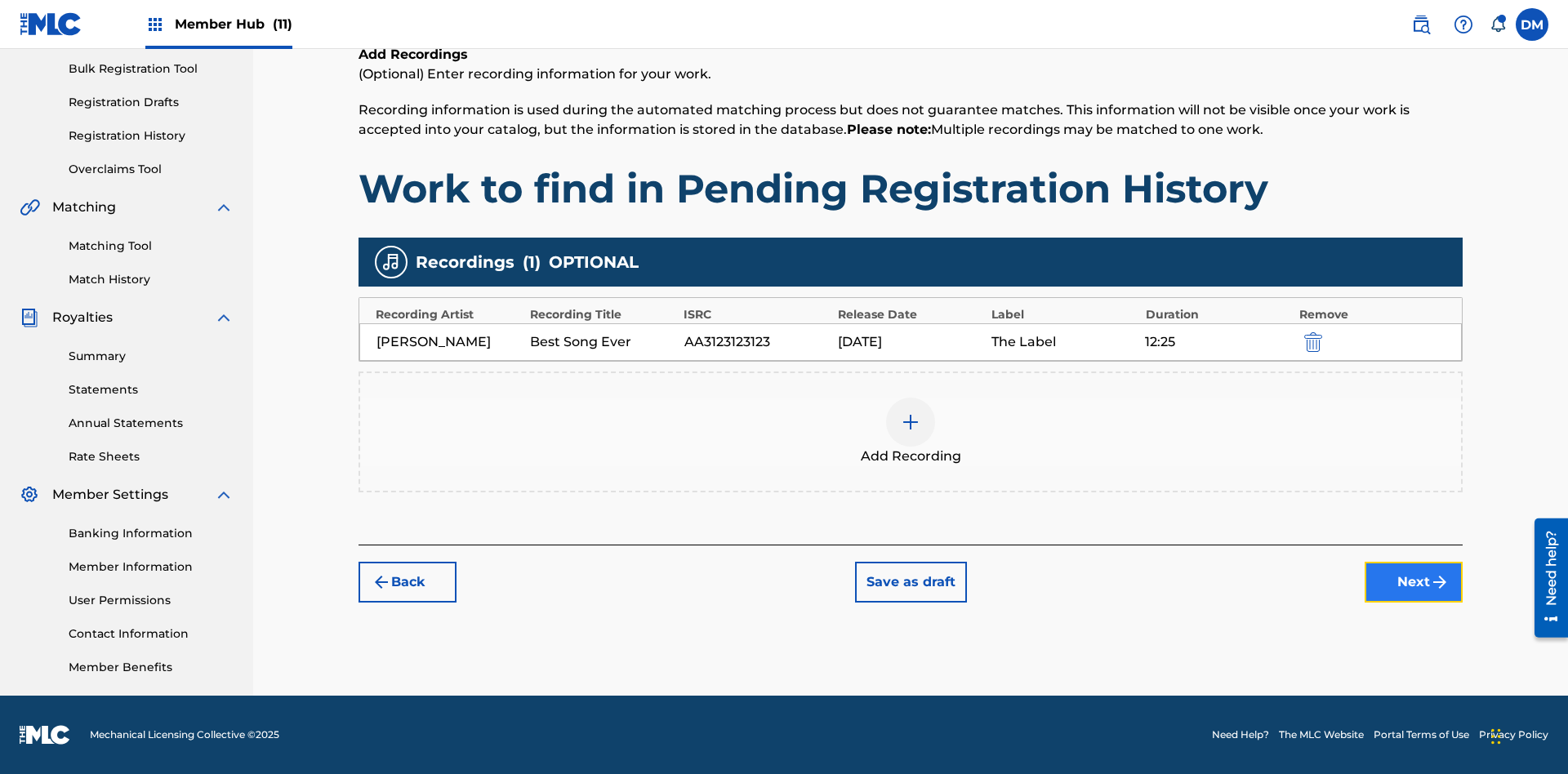
click at [1414, 582] on button "Next" at bounding box center [1413, 582] width 98 height 41
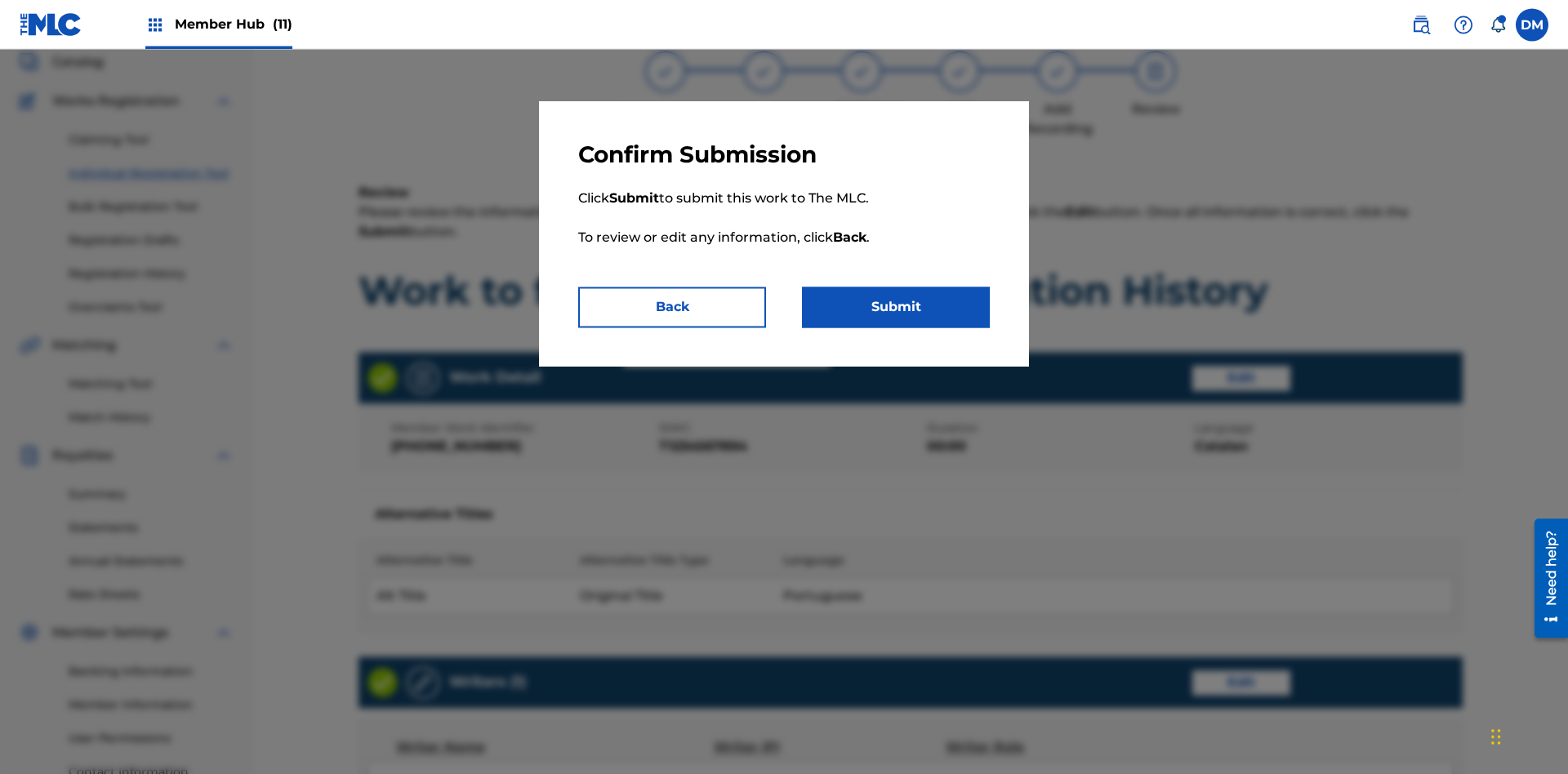
scroll to position [769, 0]
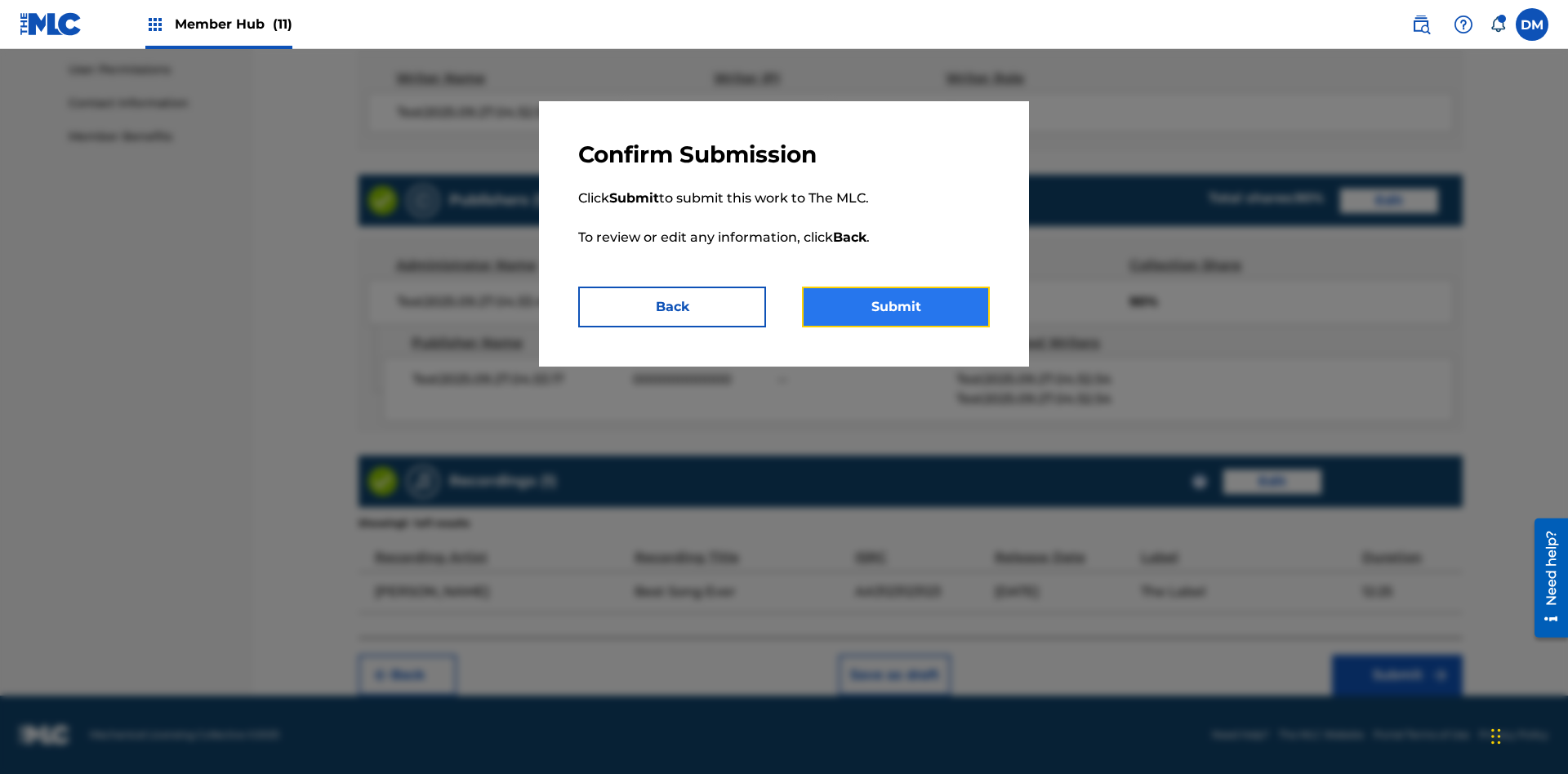
click at [896, 307] on button "Submit" at bounding box center [896, 307] width 188 height 41
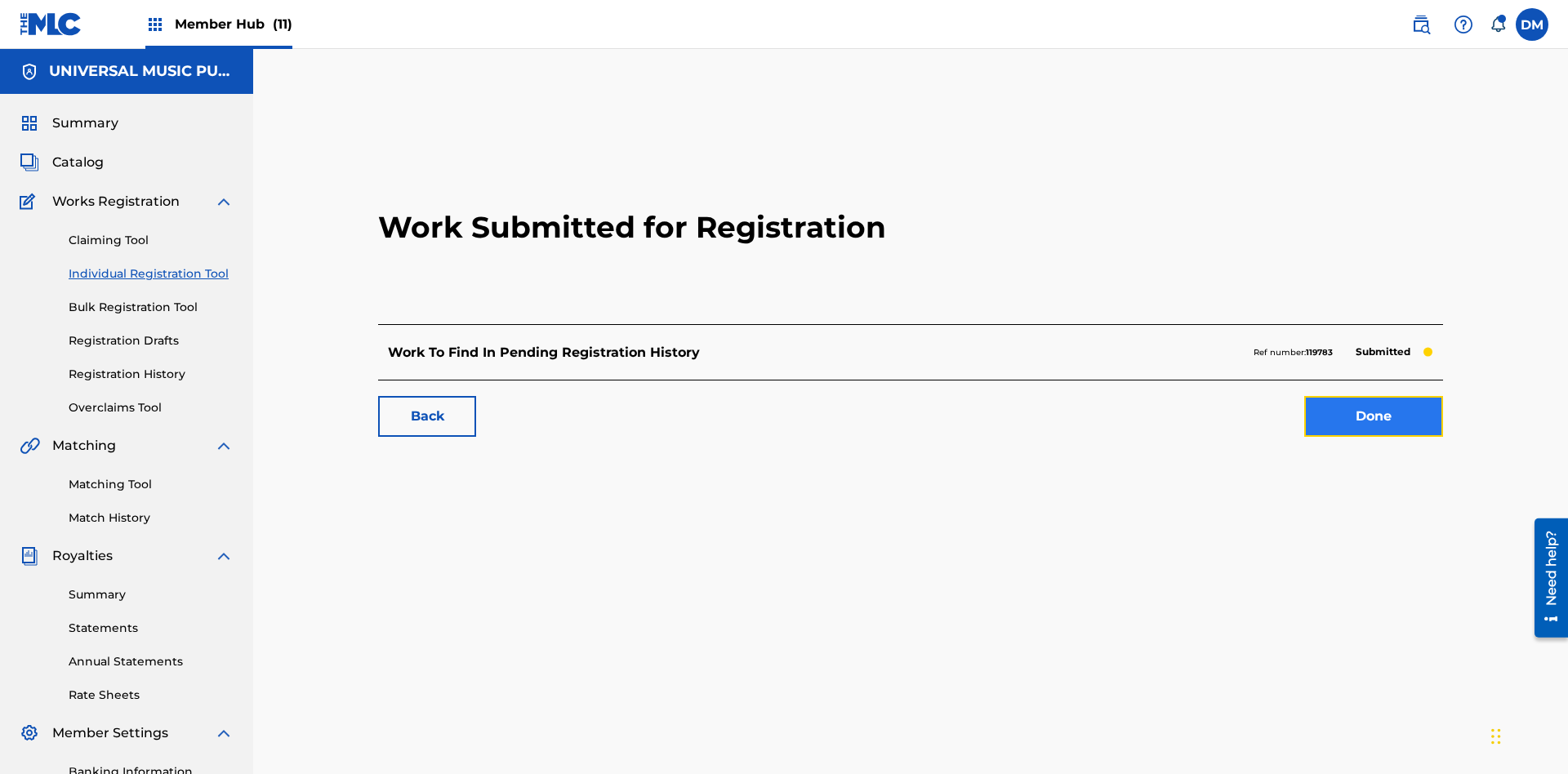
click at [1305, 396] on link "Done" at bounding box center [1374, 416] width 139 height 41
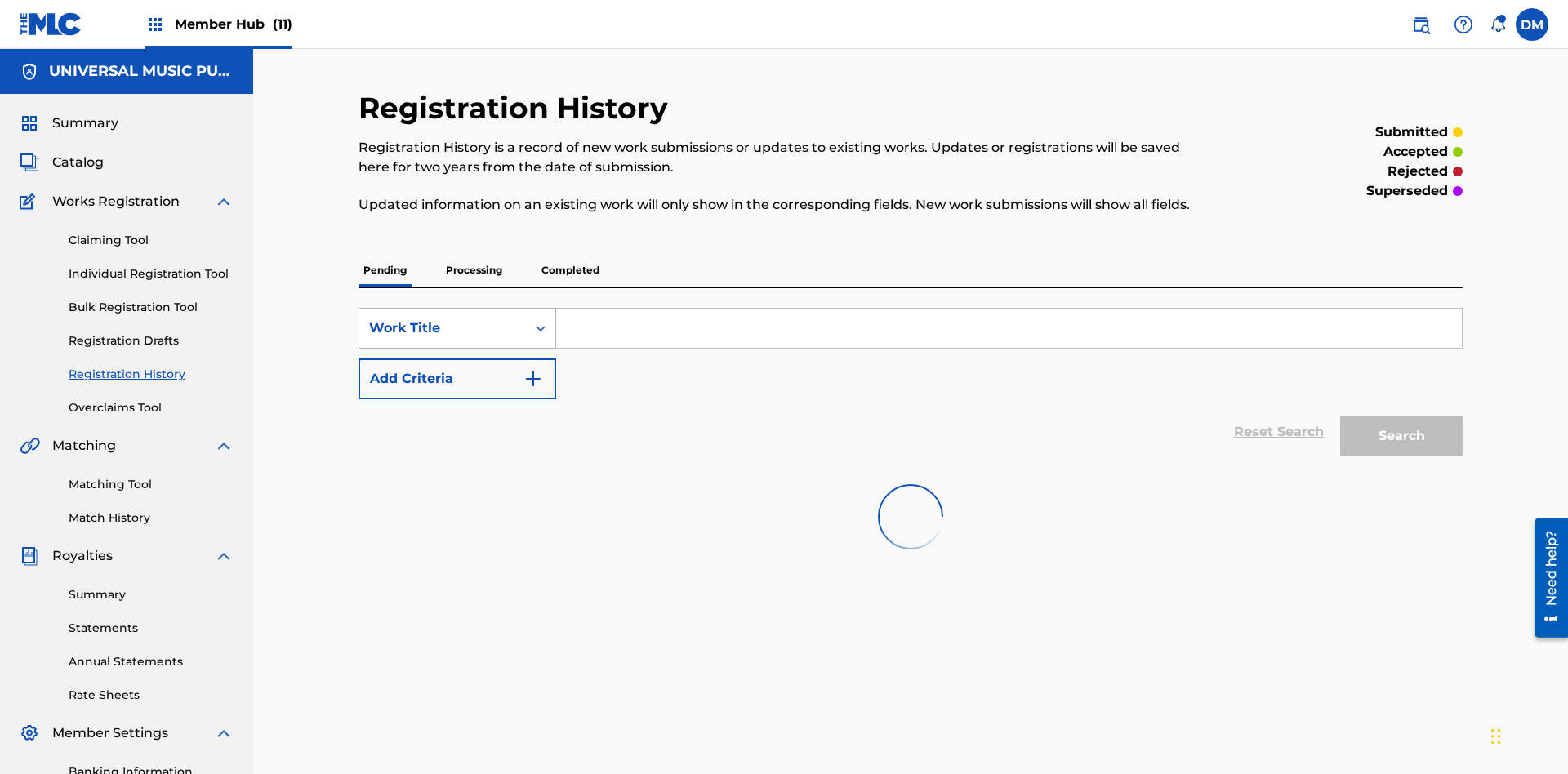
click at [442, 318] on div "Work Title" at bounding box center [442, 328] width 147 height 19
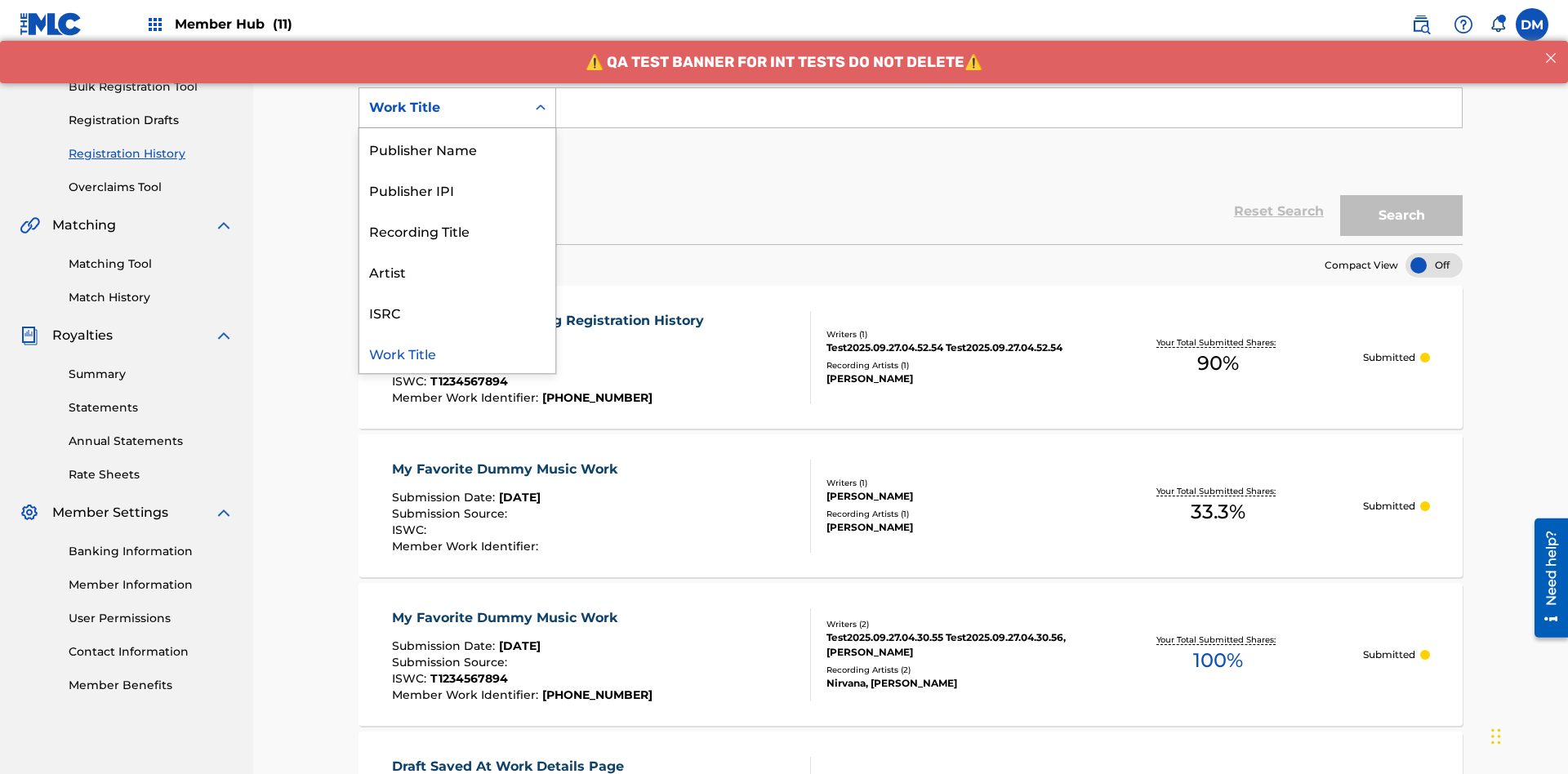
click at [457, 353] on div "Work Title" at bounding box center [457, 353] width 196 height 41
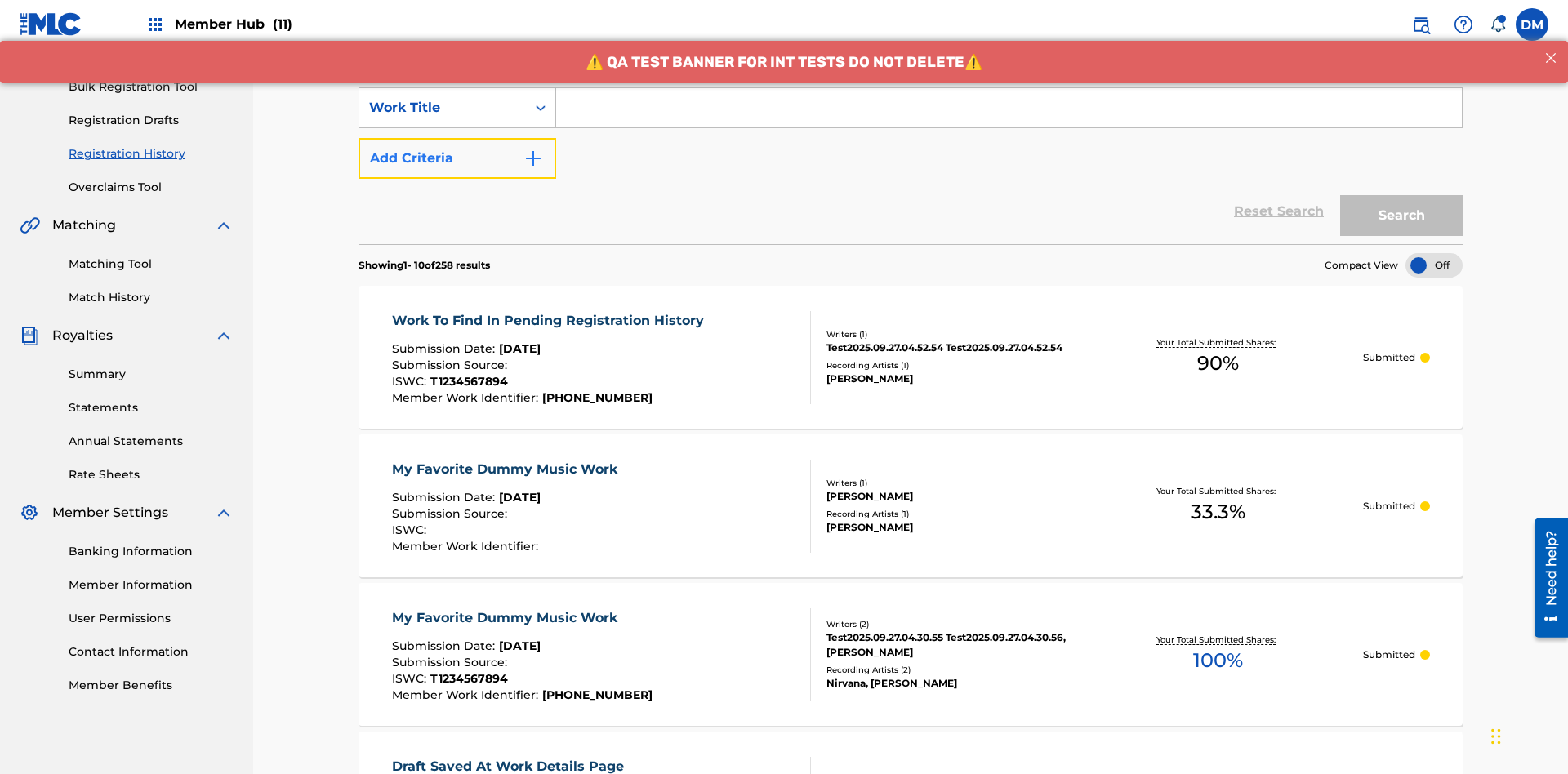
click at [457, 138] on button "Add Criteria" at bounding box center [457, 158] width 197 height 41
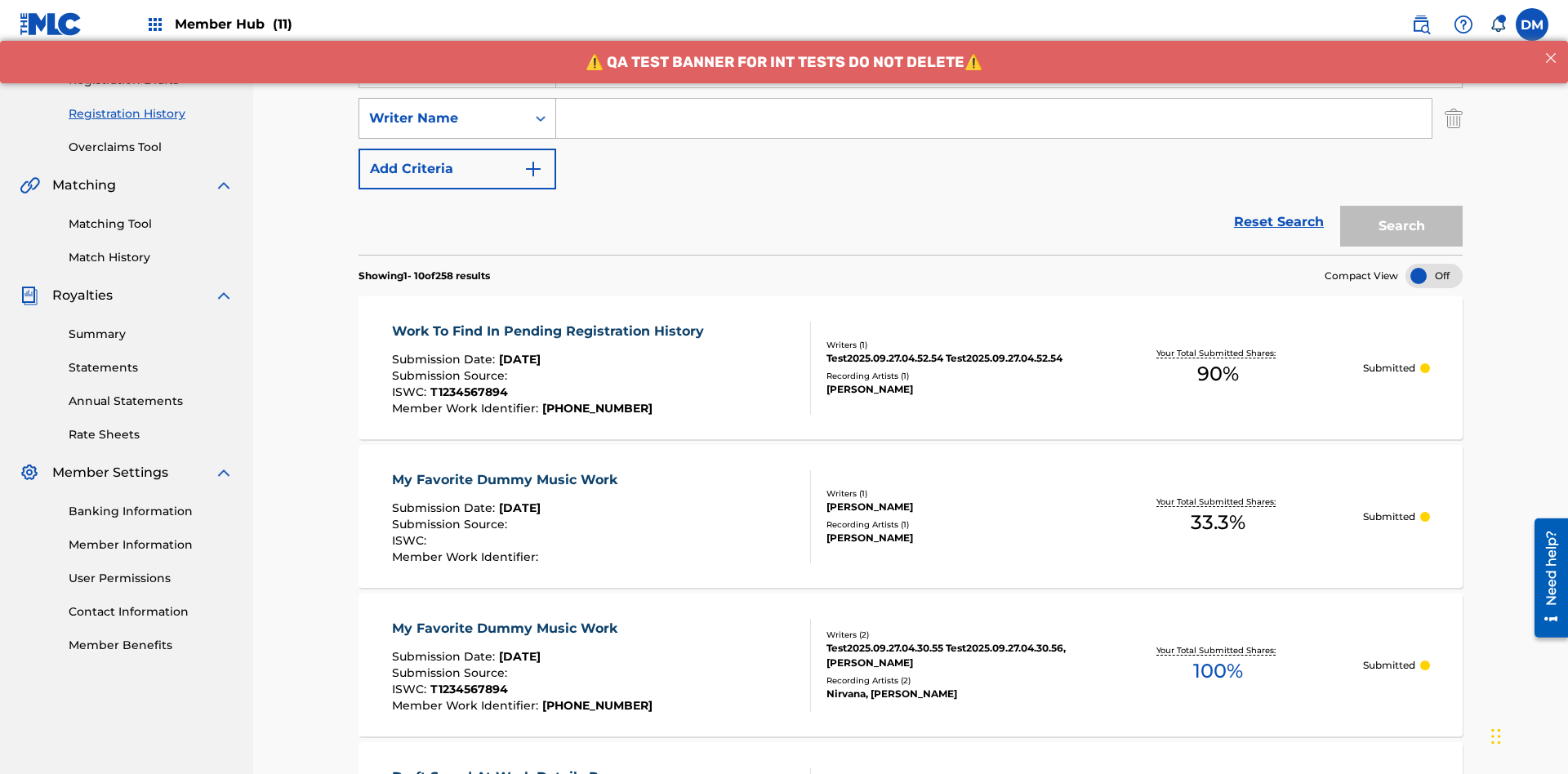
click at [442, 109] on div "Writer Name" at bounding box center [442, 118] width 147 height 19
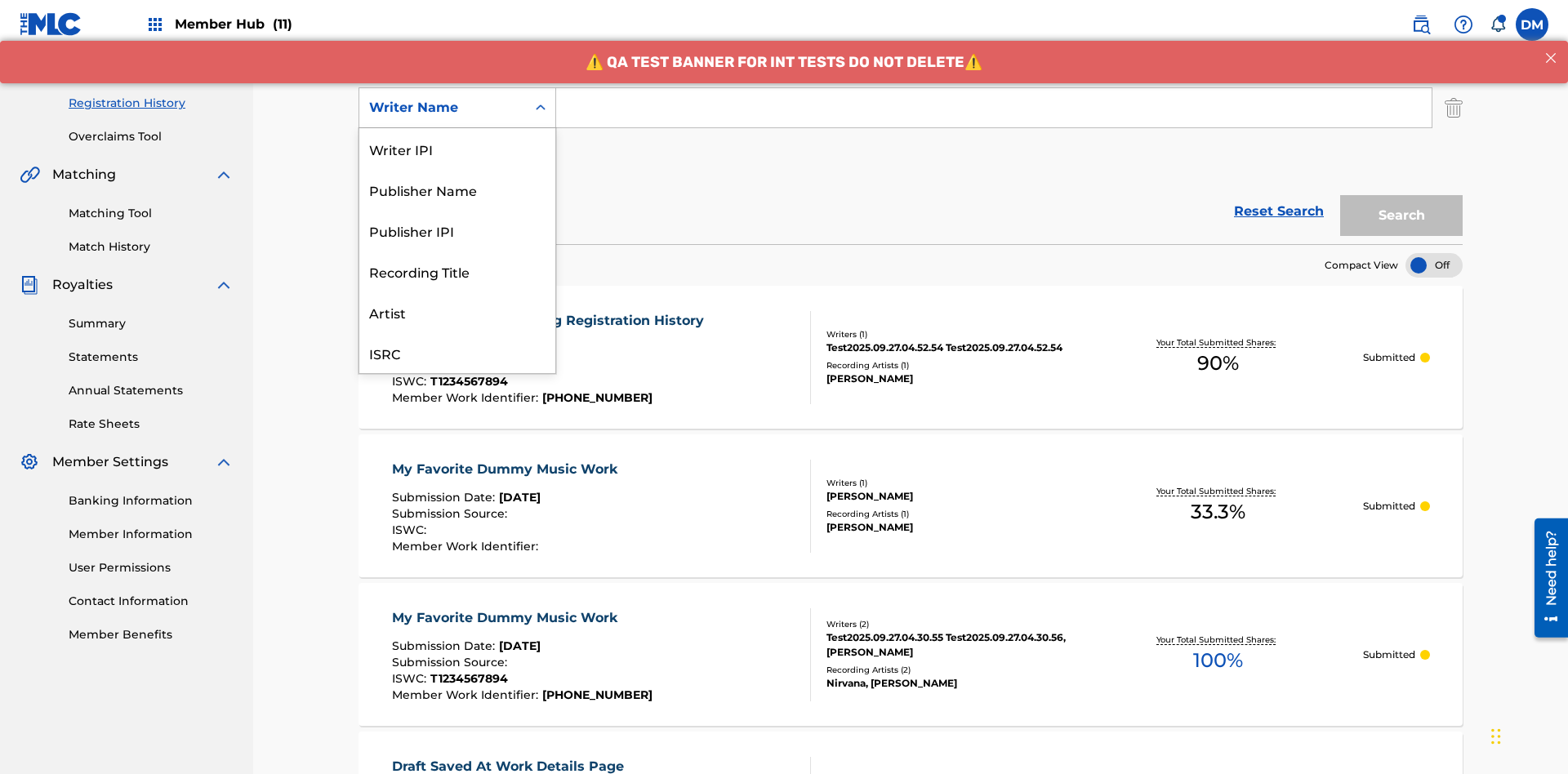
scroll to position [41, 0]
click at [457, 230] on div "Recording Title" at bounding box center [457, 230] width 196 height 41
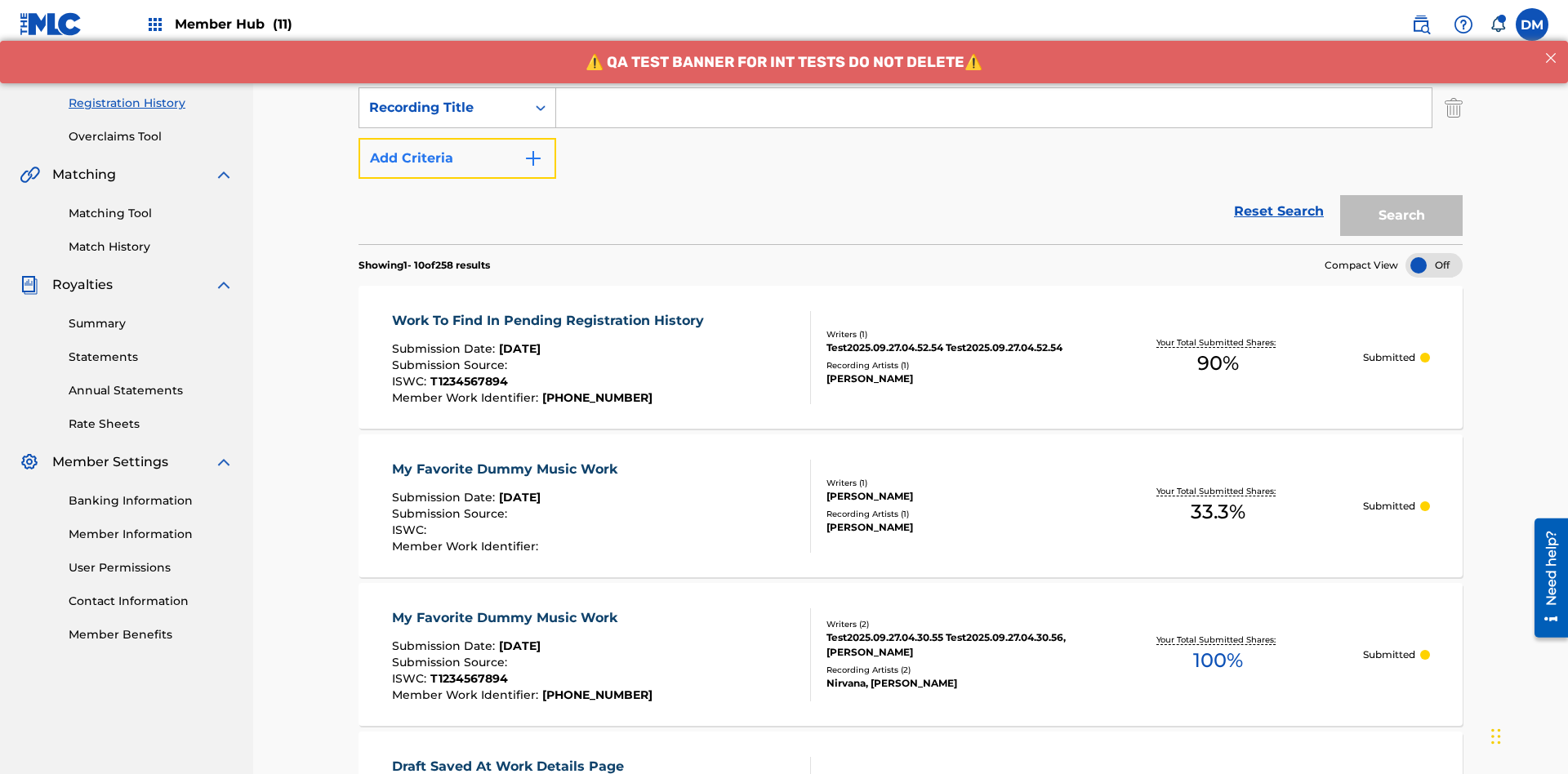
click at [457, 138] on button "Add Criteria" at bounding box center [457, 158] width 197 height 41
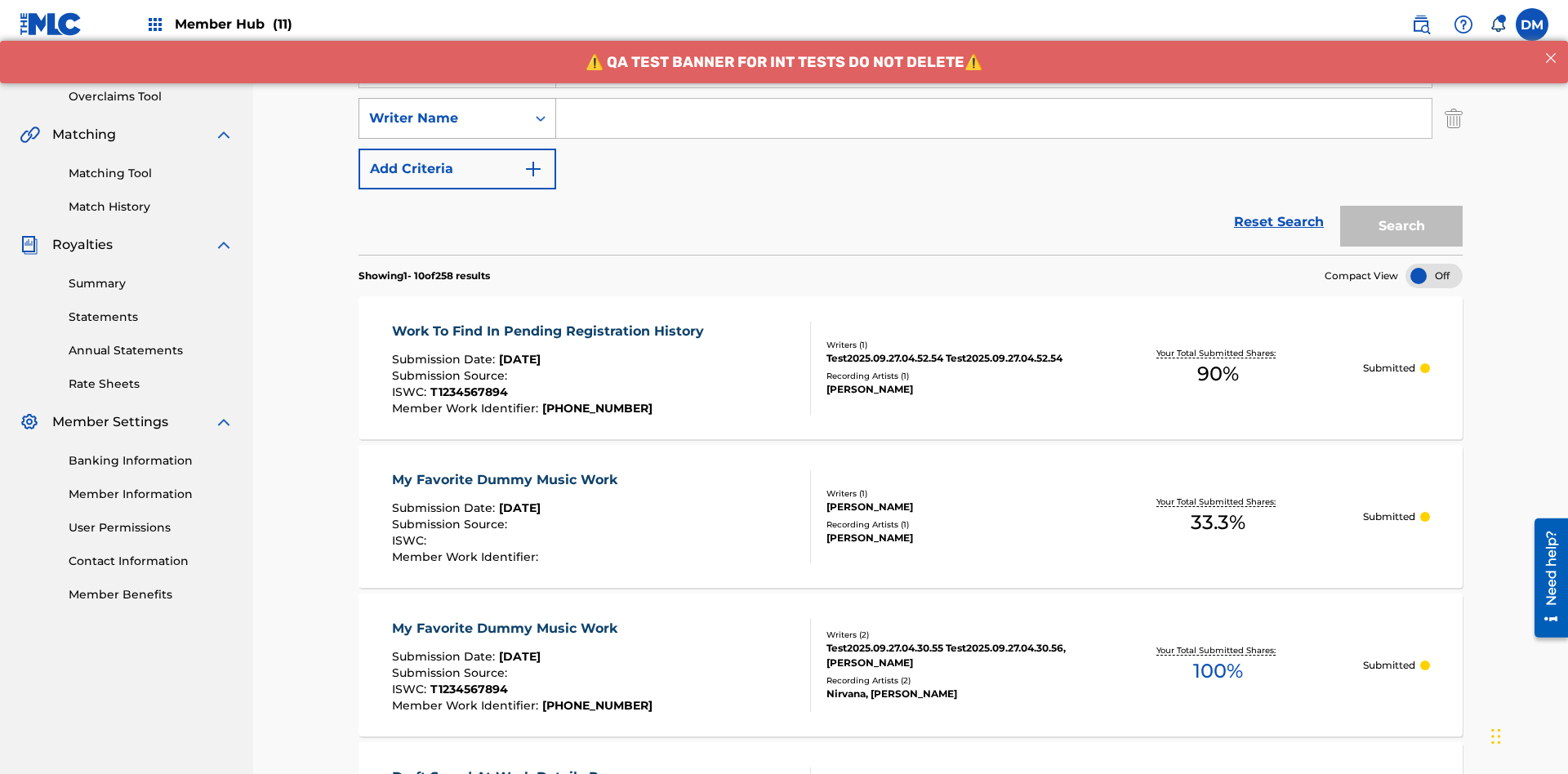
click at [442, 109] on div "Writer Name" at bounding box center [442, 118] width 147 height 19
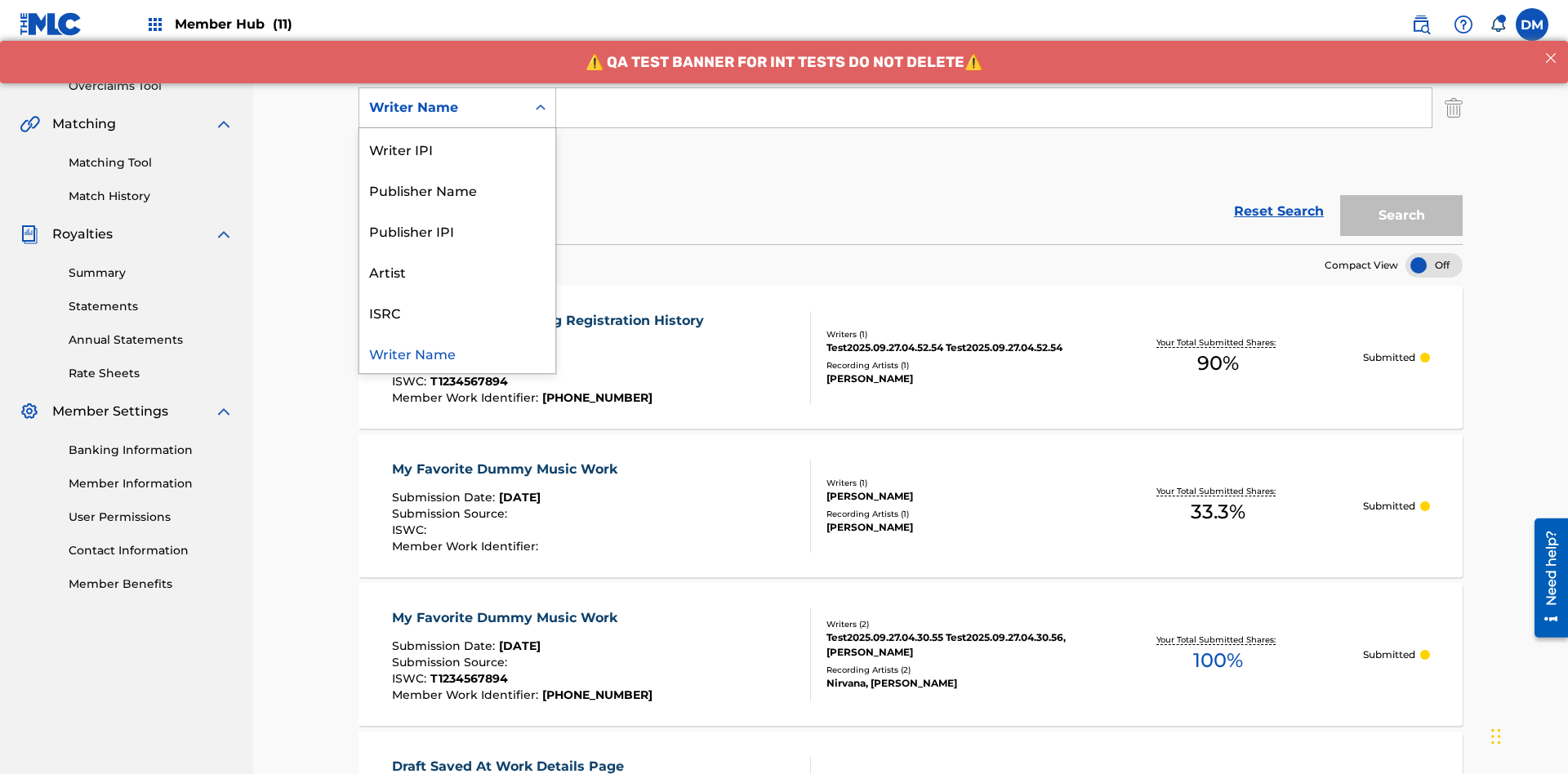
click at [457, 312] on div "ISRC" at bounding box center [457, 312] width 196 height 41
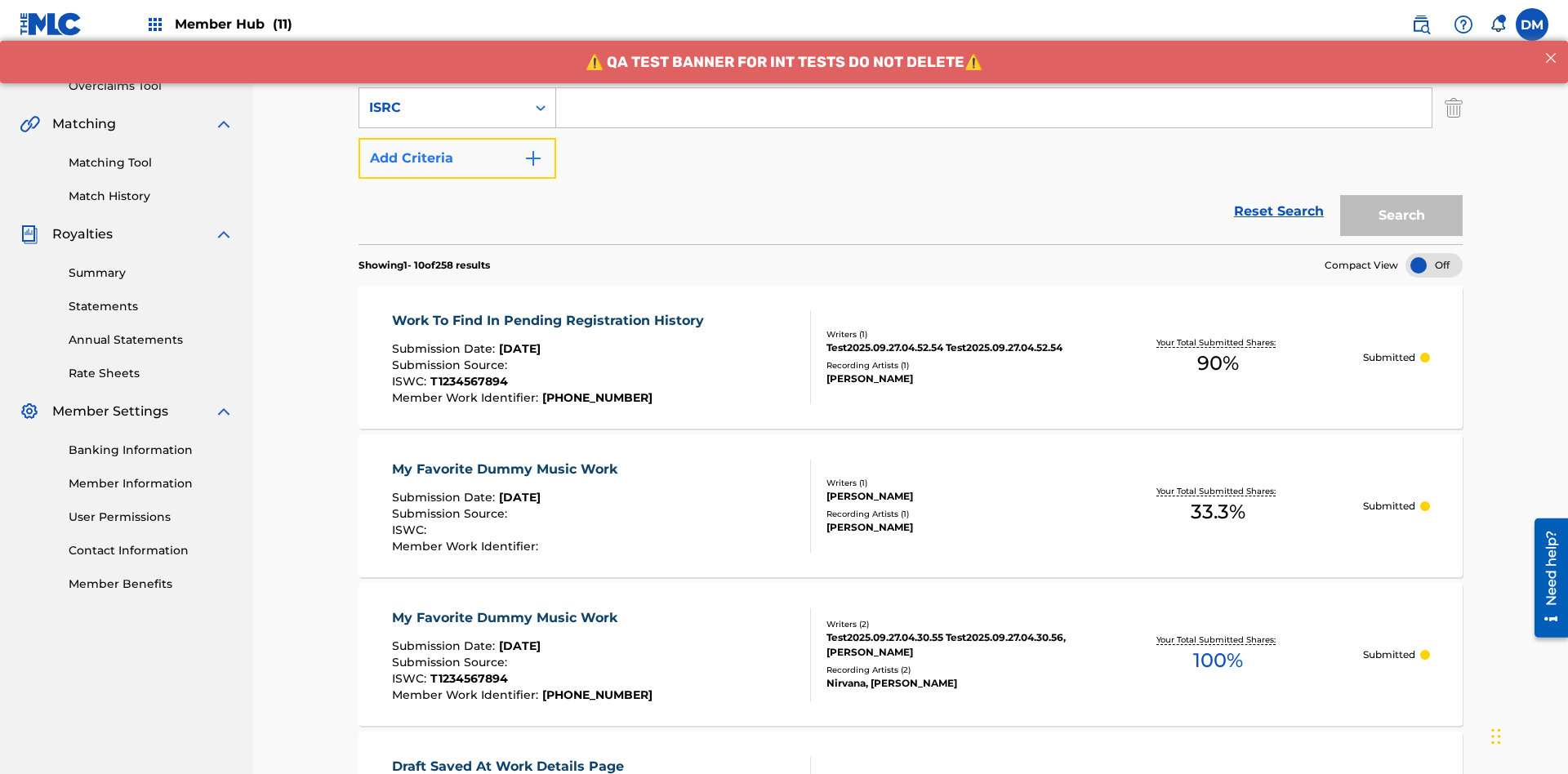
click at [457, 138] on button "Add Criteria" at bounding box center [457, 158] width 197 height 41
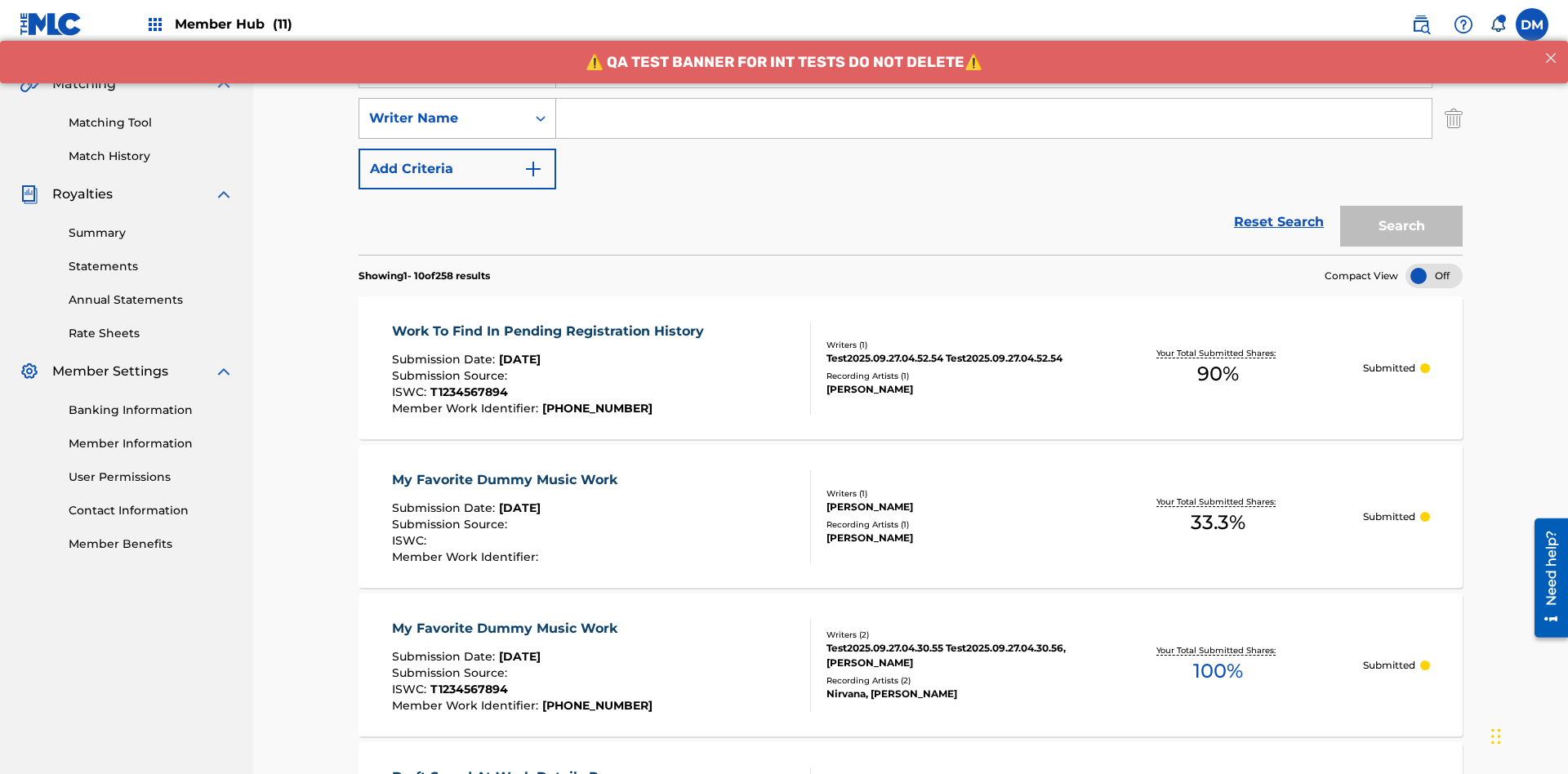
click at [442, 109] on div "Writer Name" at bounding box center [442, 118] width 147 height 19
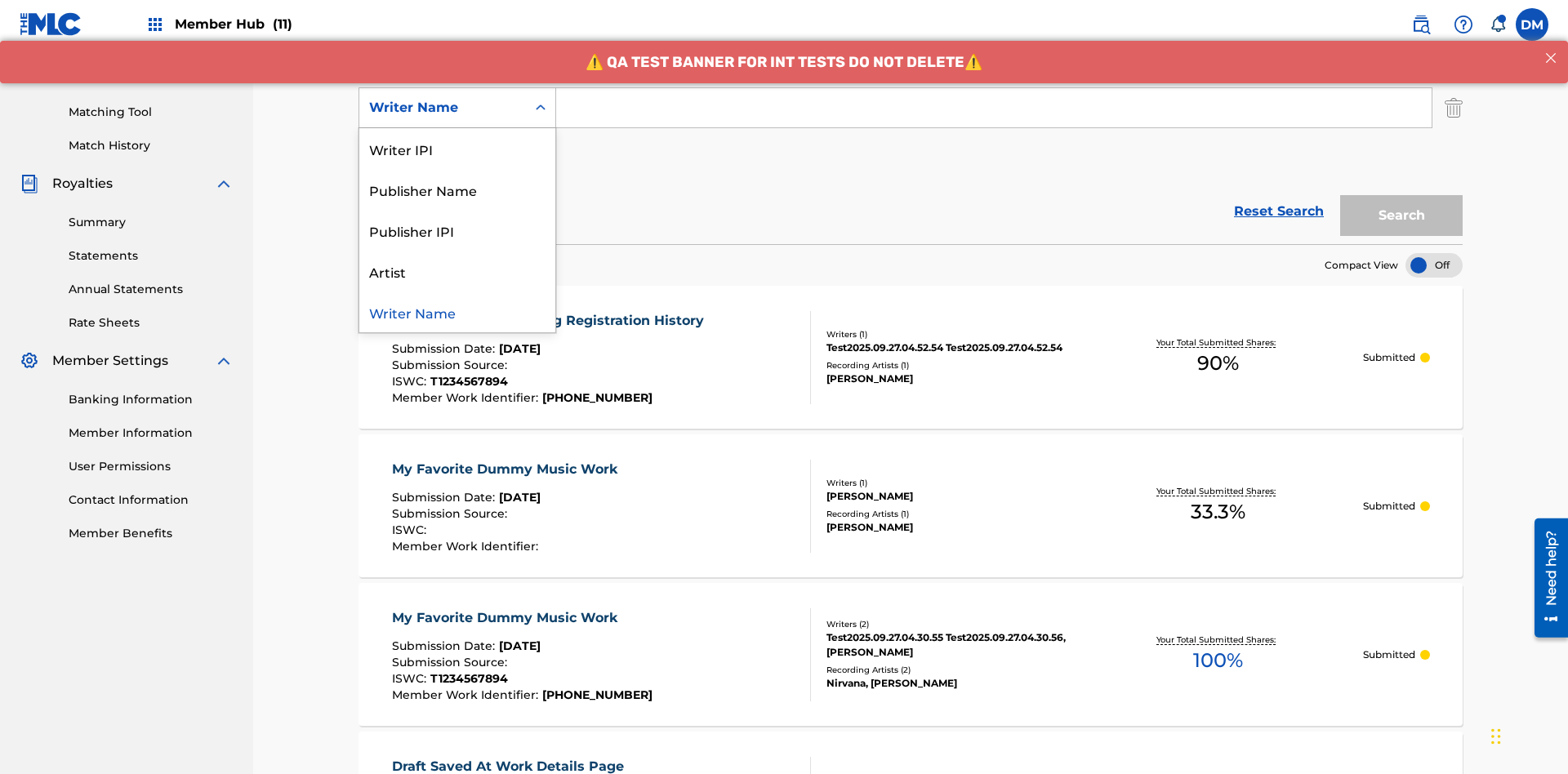
click at [457, 230] on div "Publisher IPI" at bounding box center [457, 230] width 196 height 41
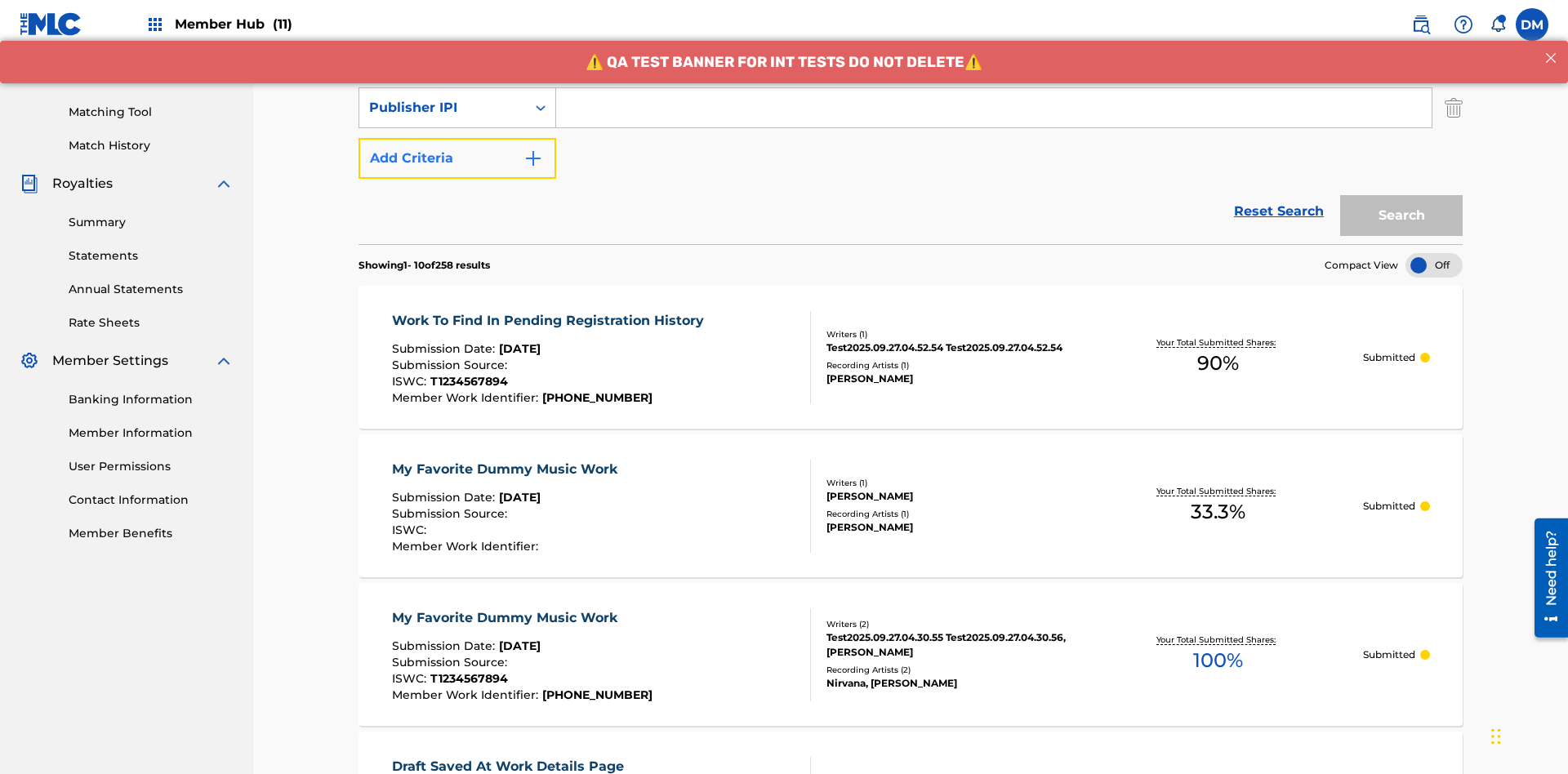
click at [457, 138] on button "Add Criteria" at bounding box center [457, 158] width 197 height 41
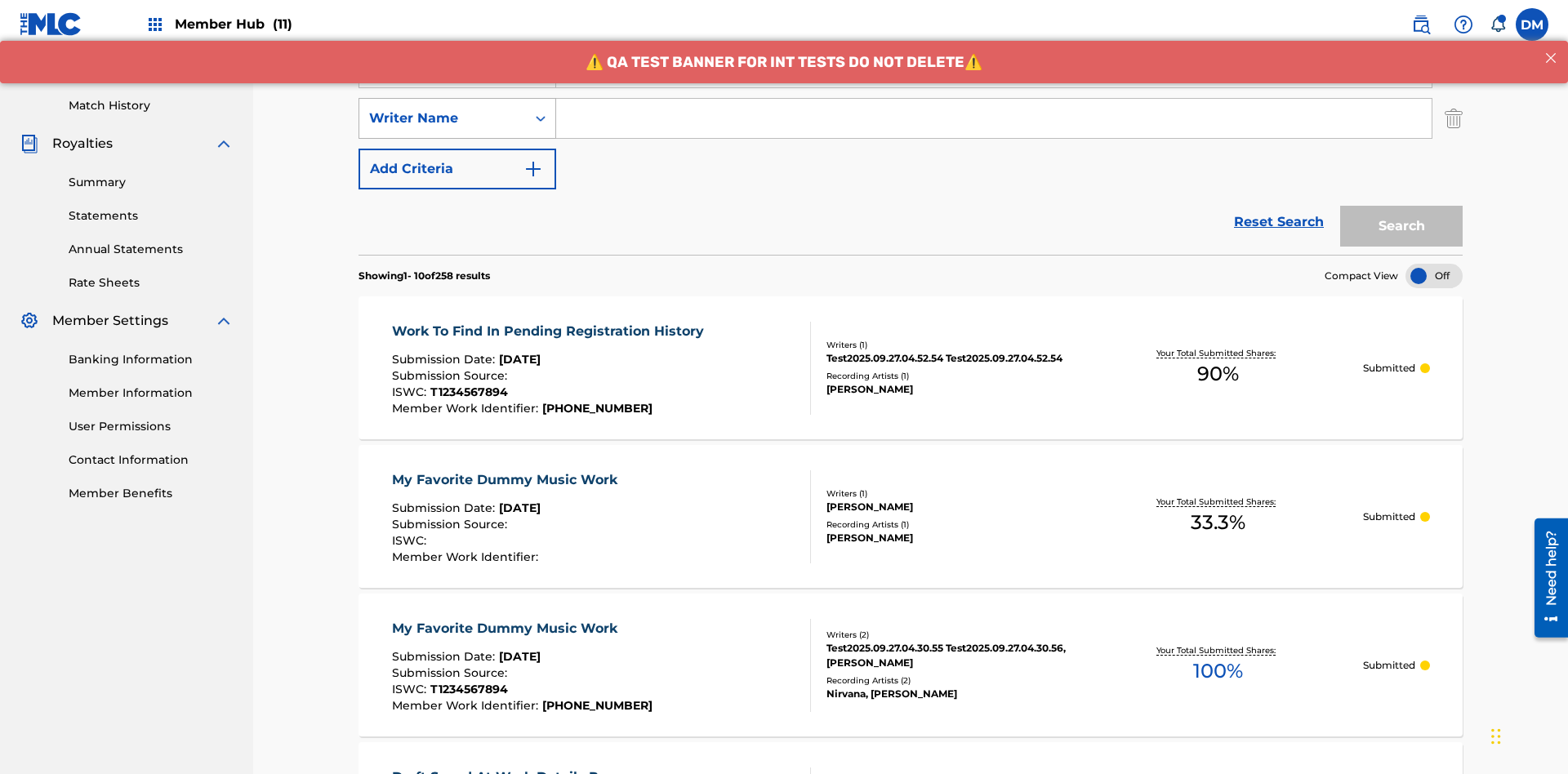
click at [442, 109] on div "Writer Name" at bounding box center [442, 118] width 147 height 19
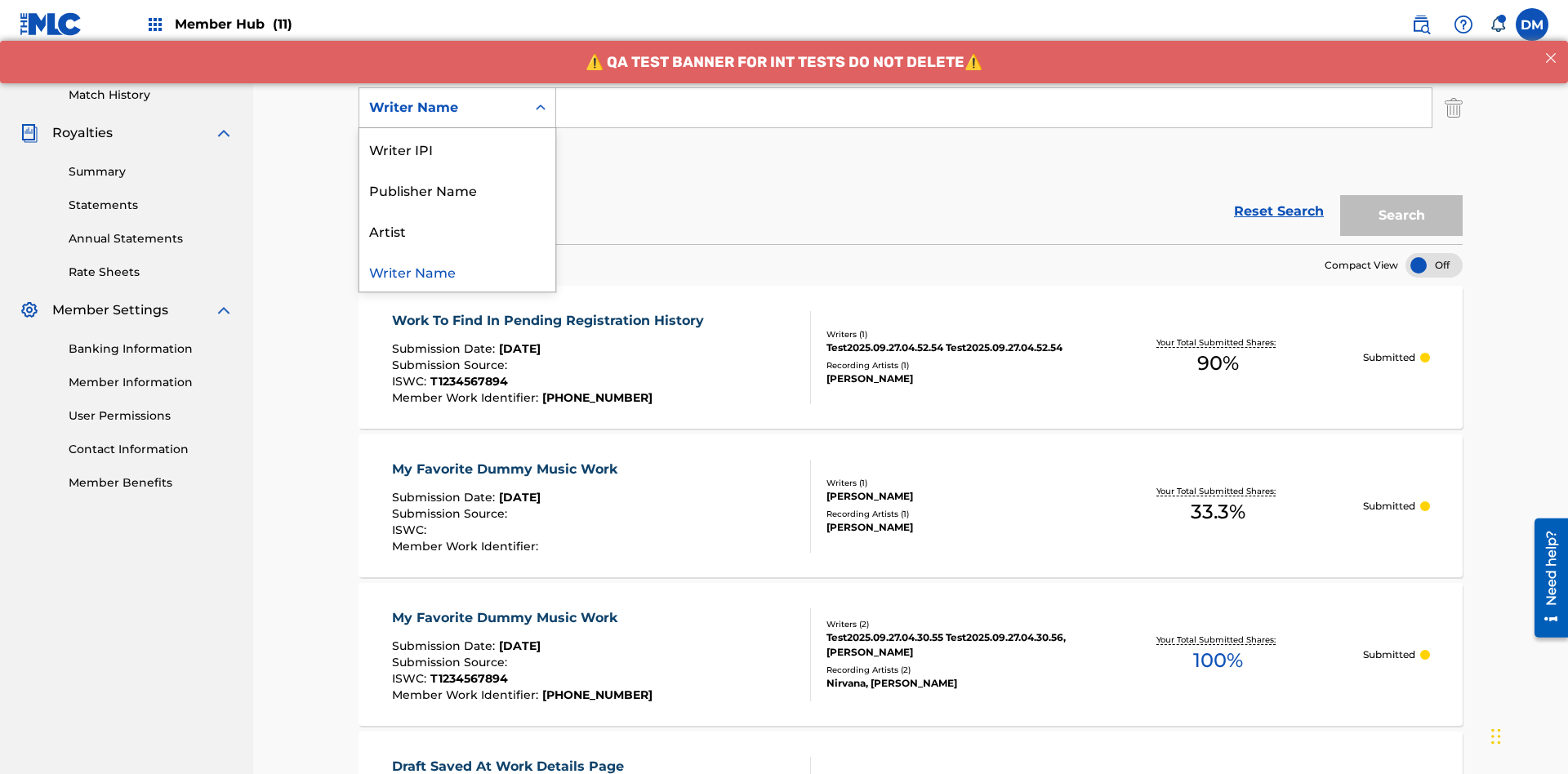
click at [457, 230] on div "Artist" at bounding box center [457, 230] width 196 height 41
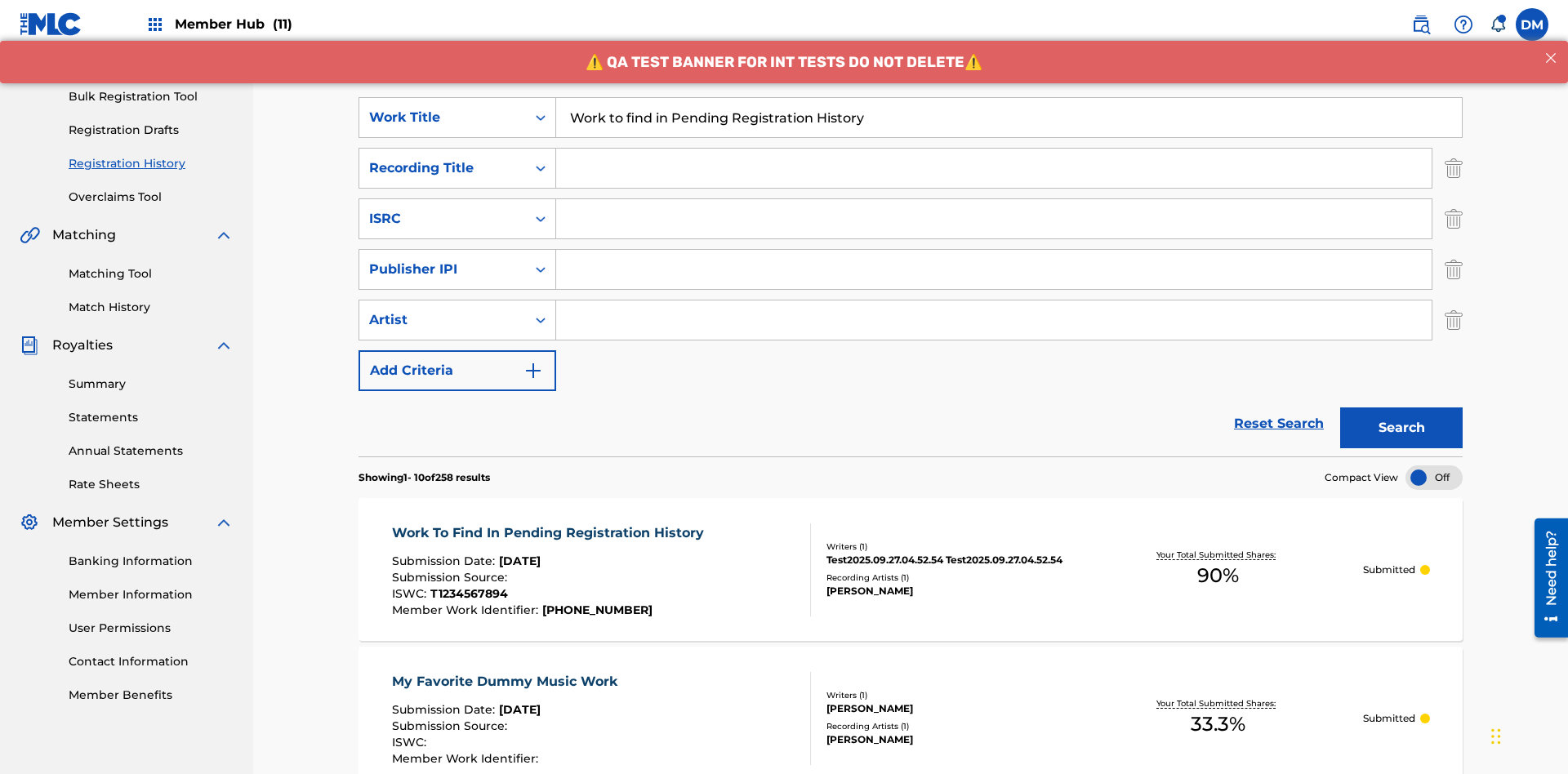
type input "Work to find in Pending Registration History"
click at [994, 149] on input "Search Form" at bounding box center [993, 168] width 876 height 39
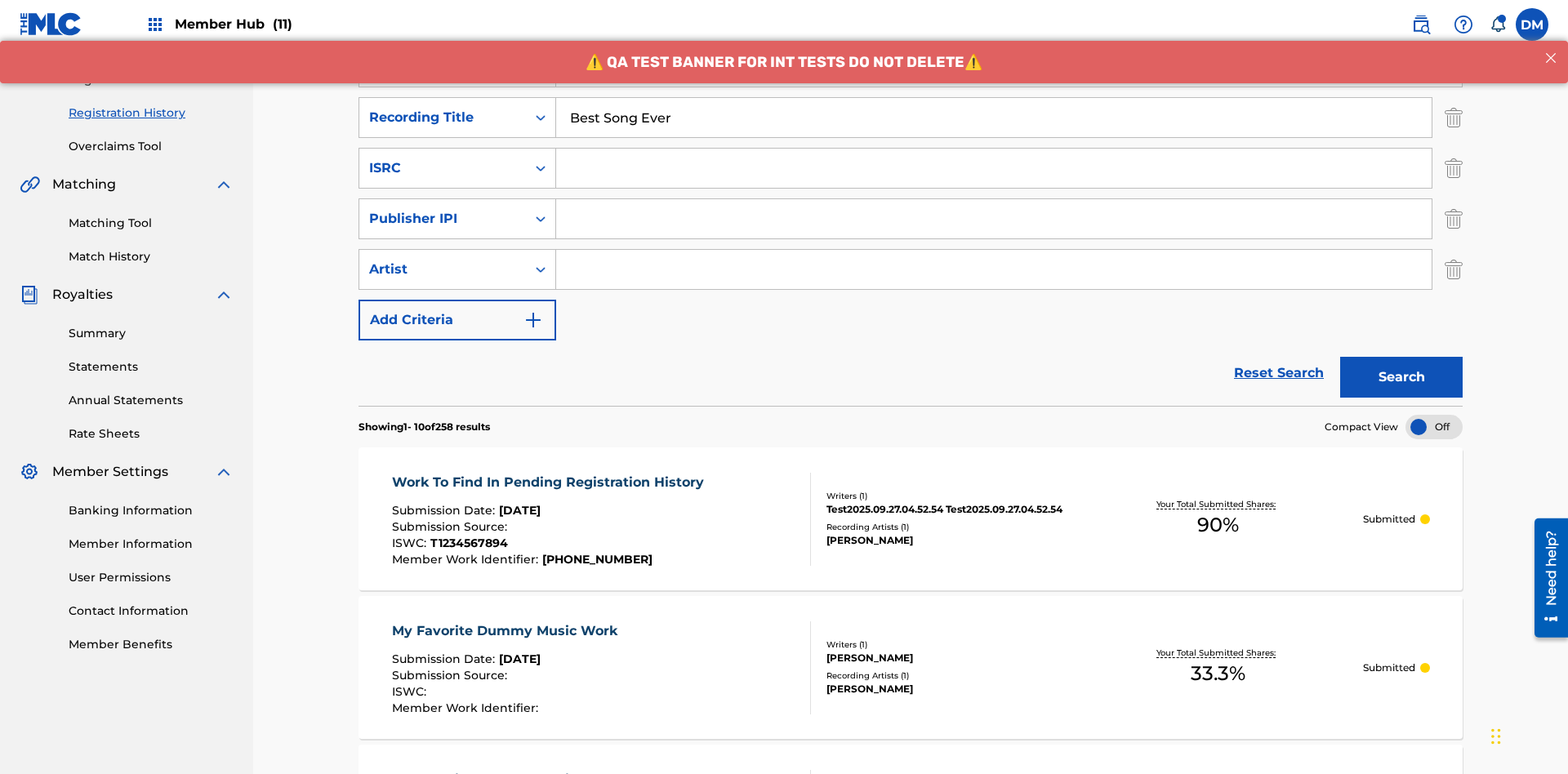
type input "Best Song Ever"
click at [994, 149] on input "Search Form" at bounding box center [993, 168] width 876 height 39
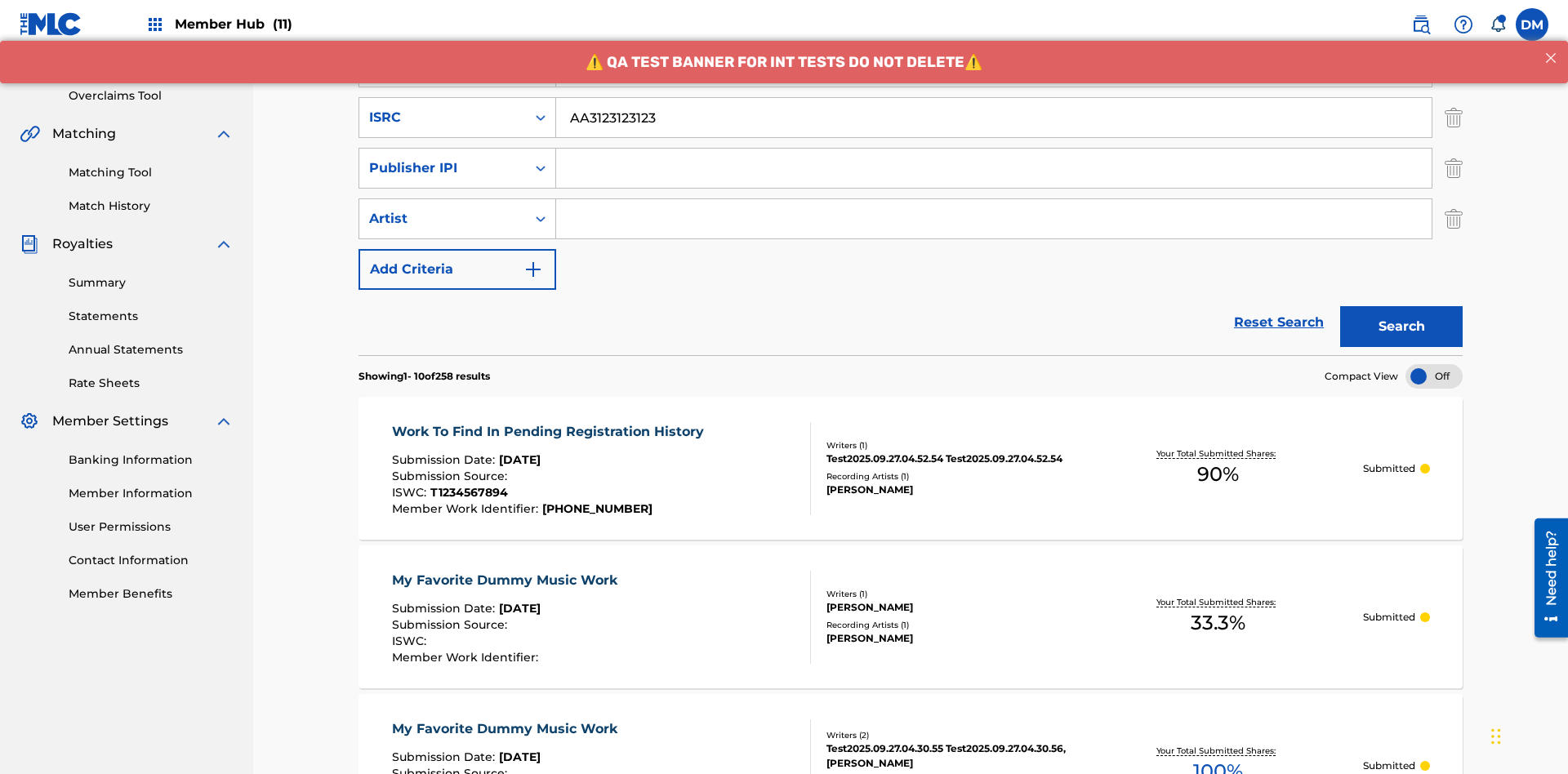
type input "AA3123123123"
click at [994, 149] on input "Search Form" at bounding box center [993, 168] width 876 height 39
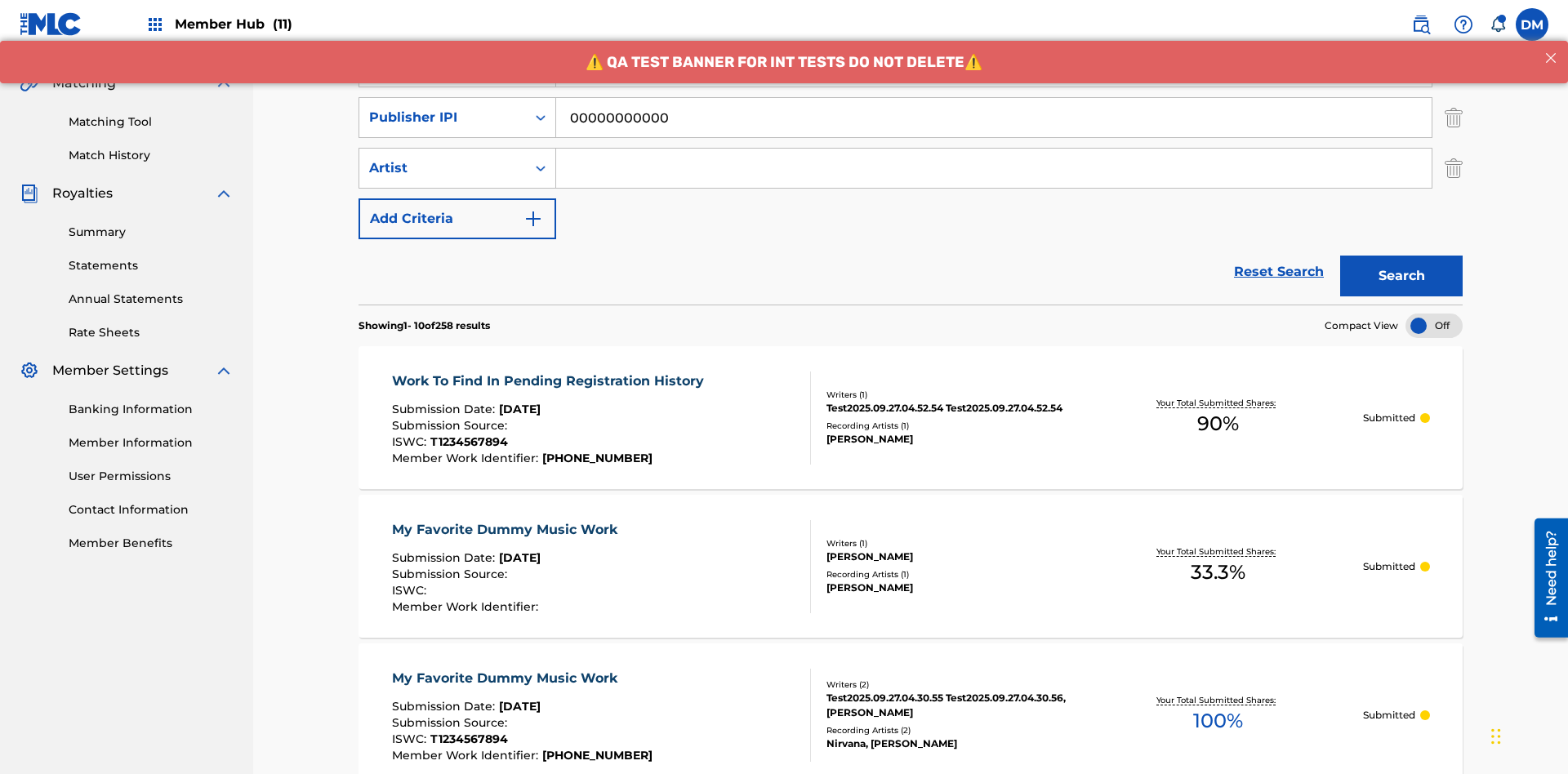
type input "00000000000"
click at [994, 149] on input "Search Form" at bounding box center [993, 168] width 876 height 39
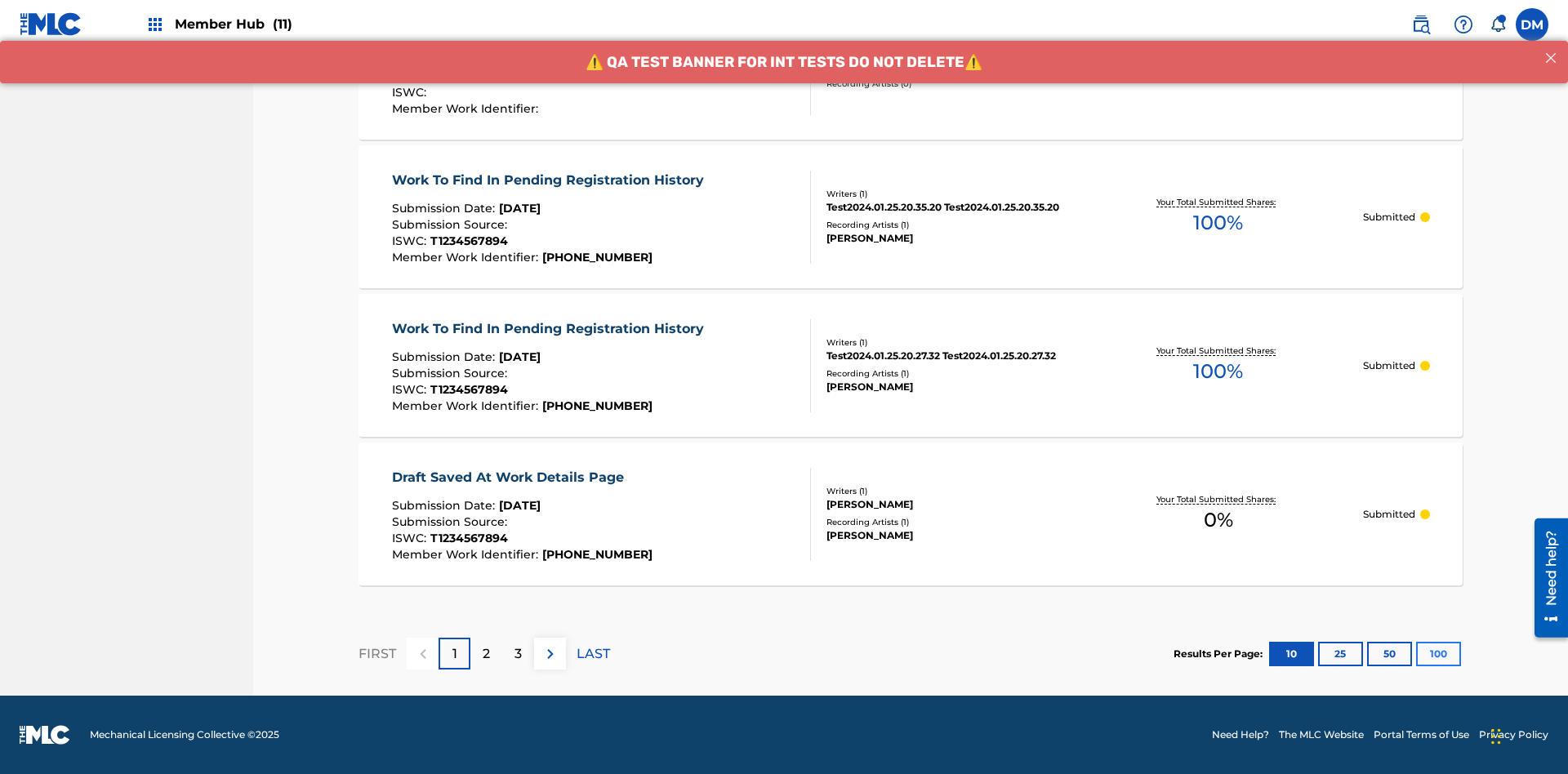
type input "[PERSON_NAME]"
click at [1417, 653] on button "100" at bounding box center [1439, 654] width 45 height 24
